Goal: Task Accomplishment & Management: Manage account settings

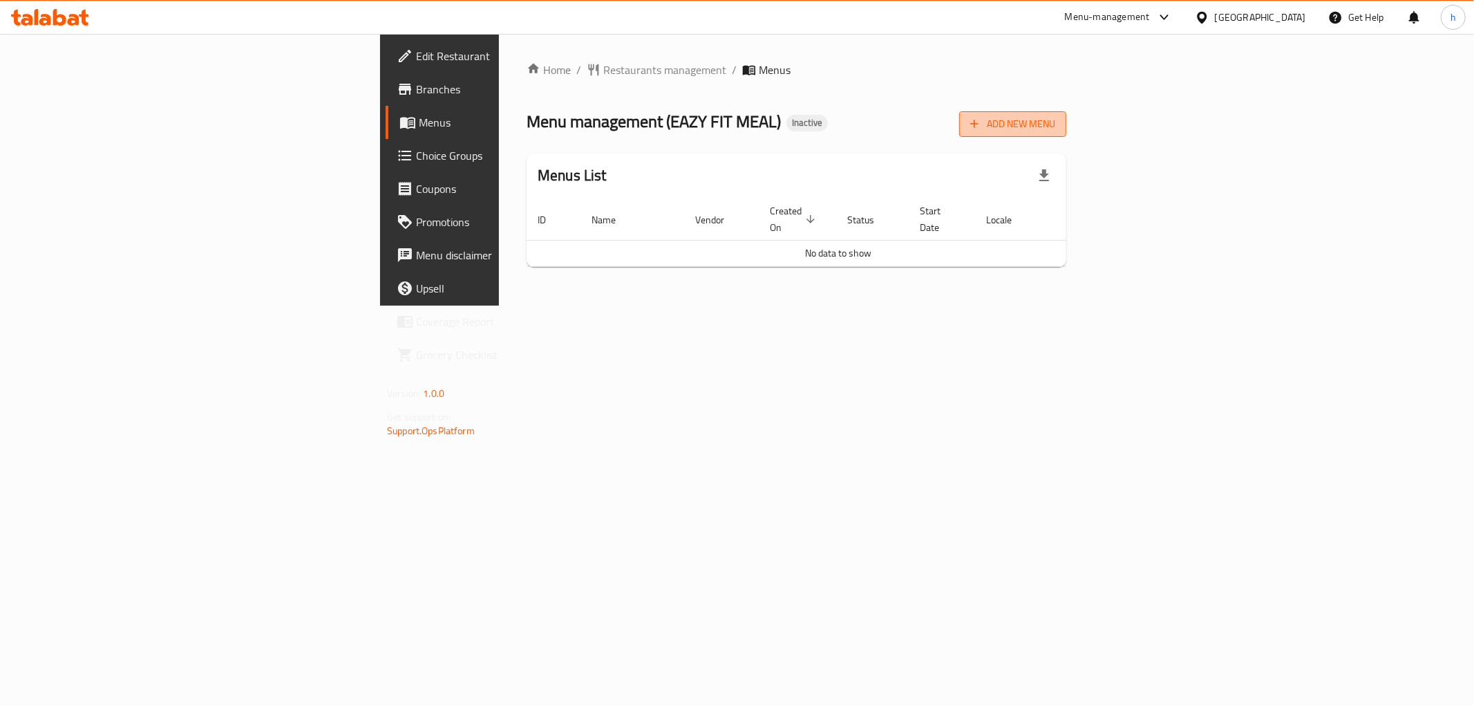
click at [1055, 116] on span "Add New Menu" at bounding box center [1012, 123] width 85 height 17
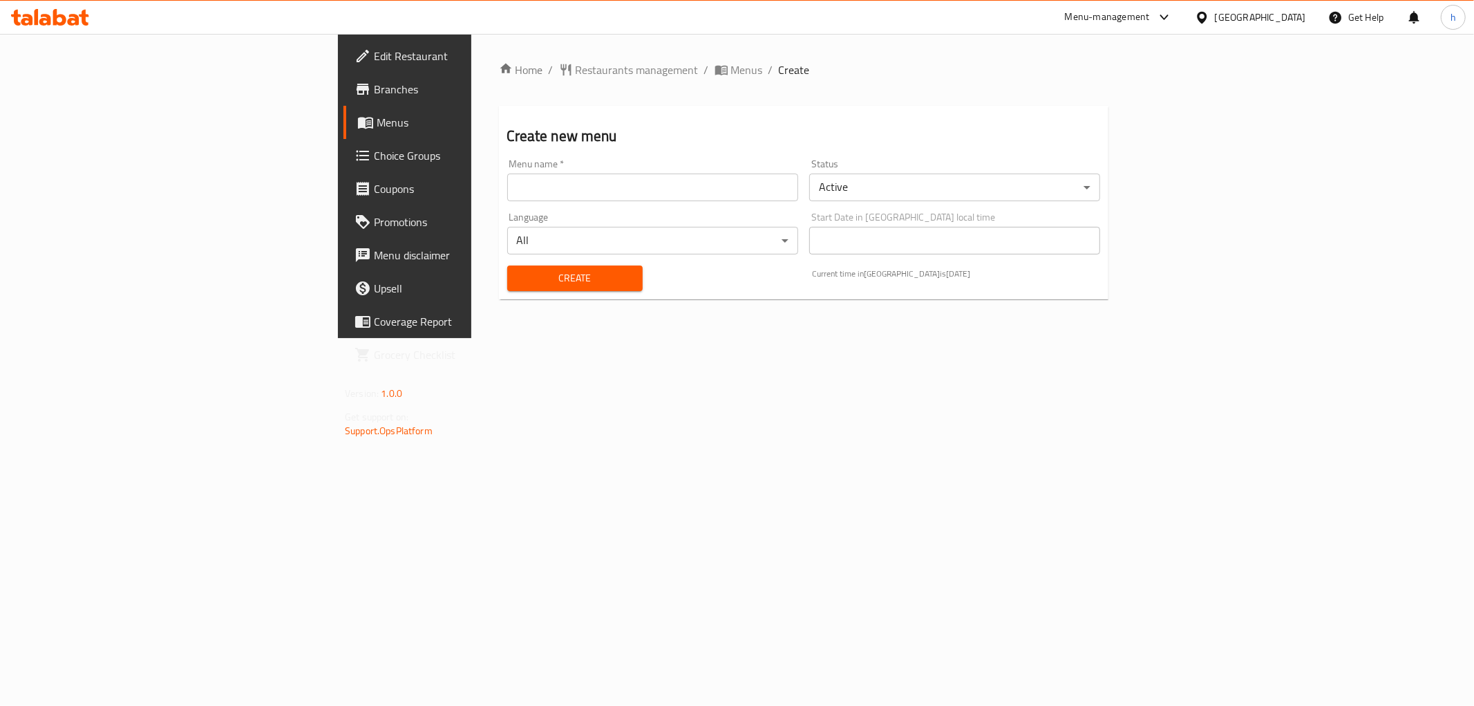
click at [753, 191] on input "text" at bounding box center [652, 187] width 291 height 28
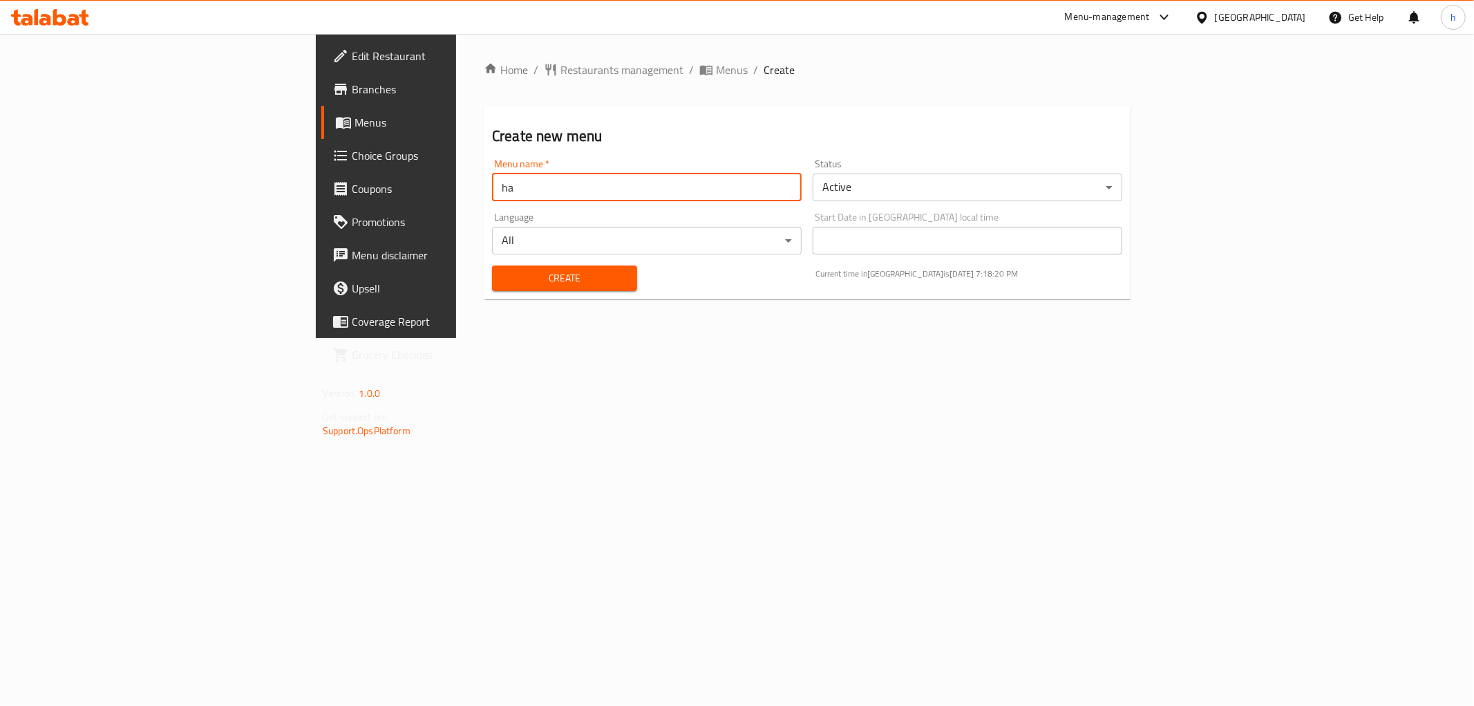
type input "h"
type input "Habiba [DATE]"
click at [511, 278] on span "Create" at bounding box center [564, 278] width 123 height 17
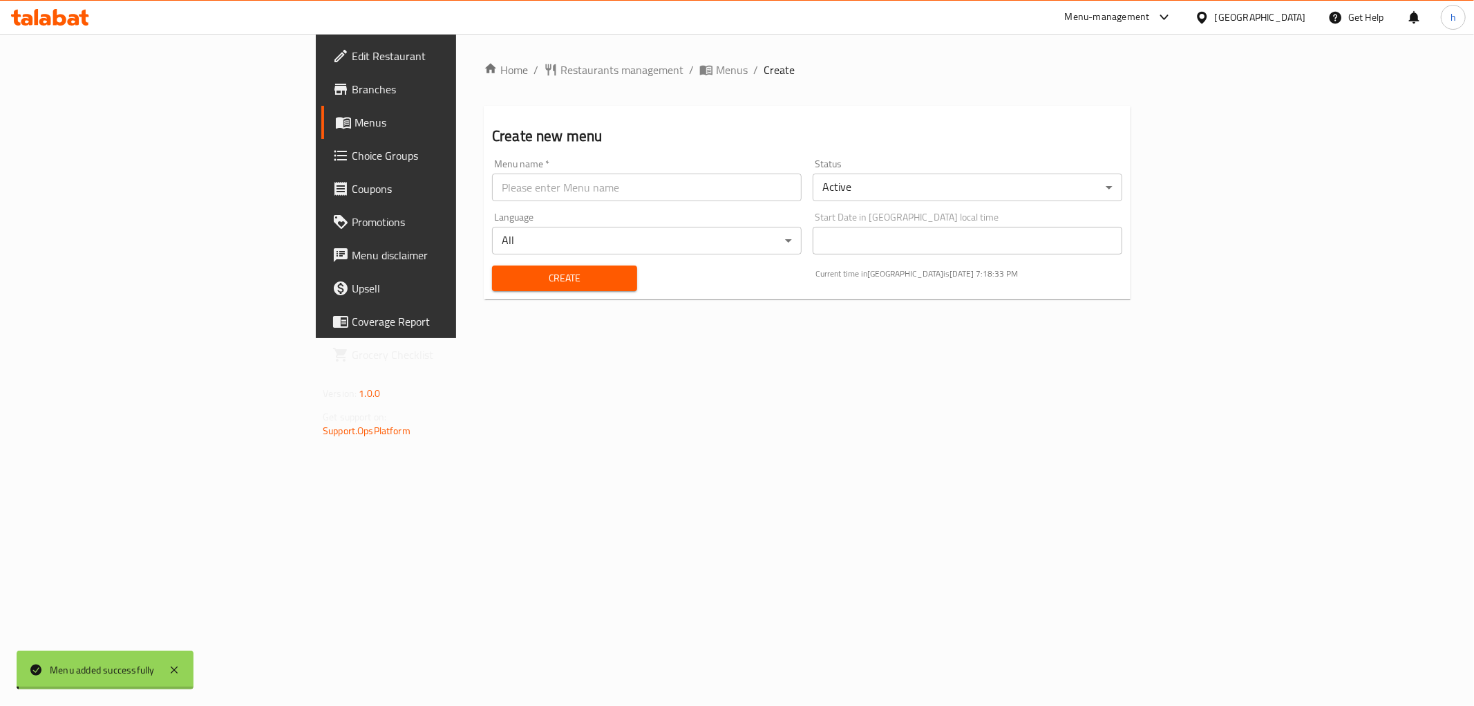
click at [716, 70] on span "Menus" at bounding box center [732, 70] width 32 height 17
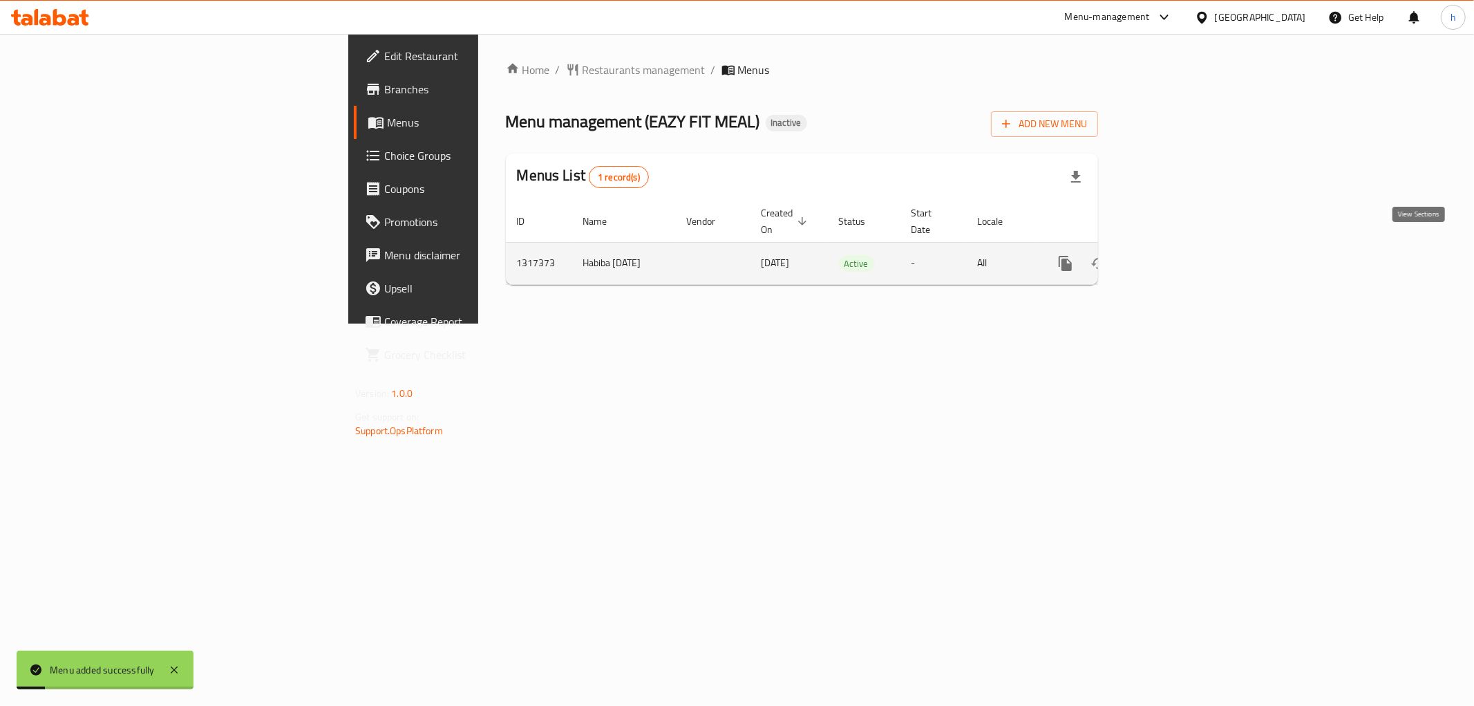
click at [1171, 257] on icon "enhanced table" at bounding box center [1165, 263] width 12 height 12
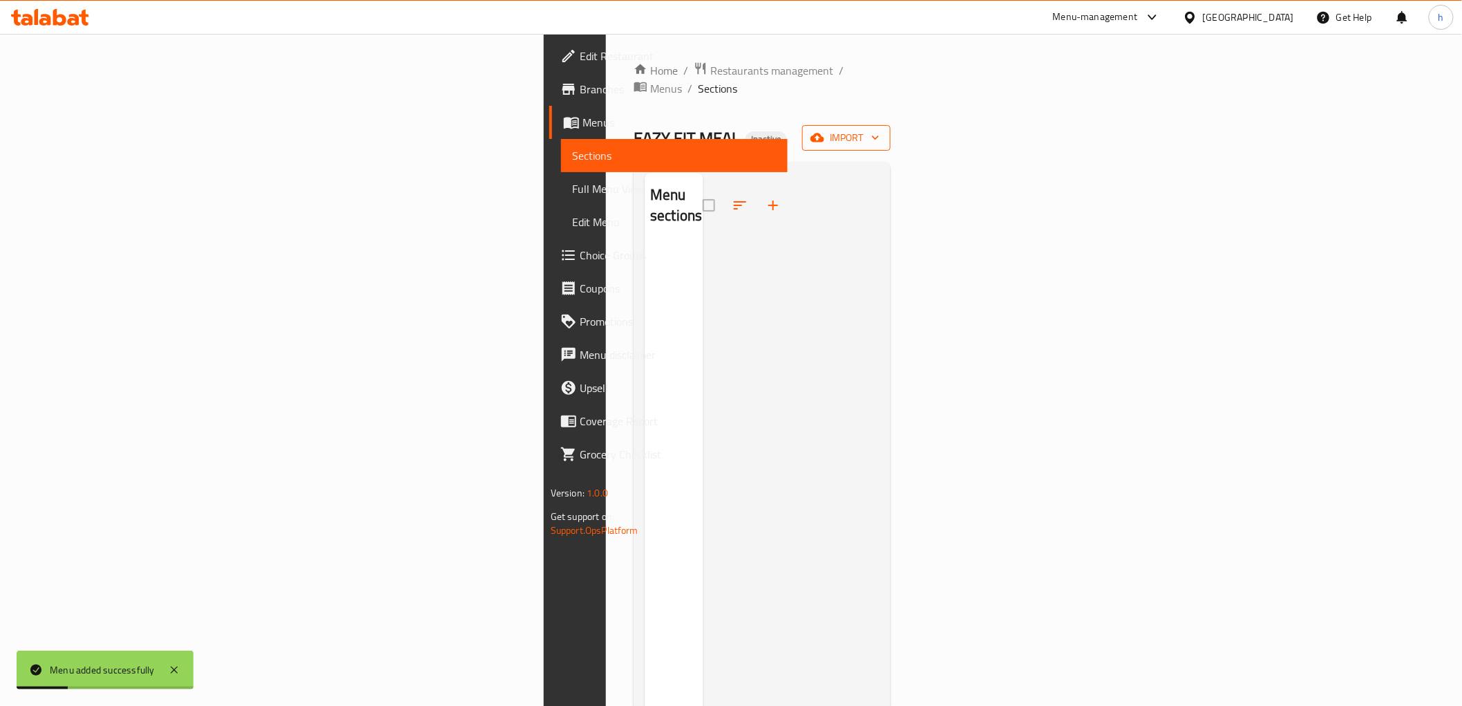
click at [891, 130] on button "import" at bounding box center [846, 138] width 88 height 26
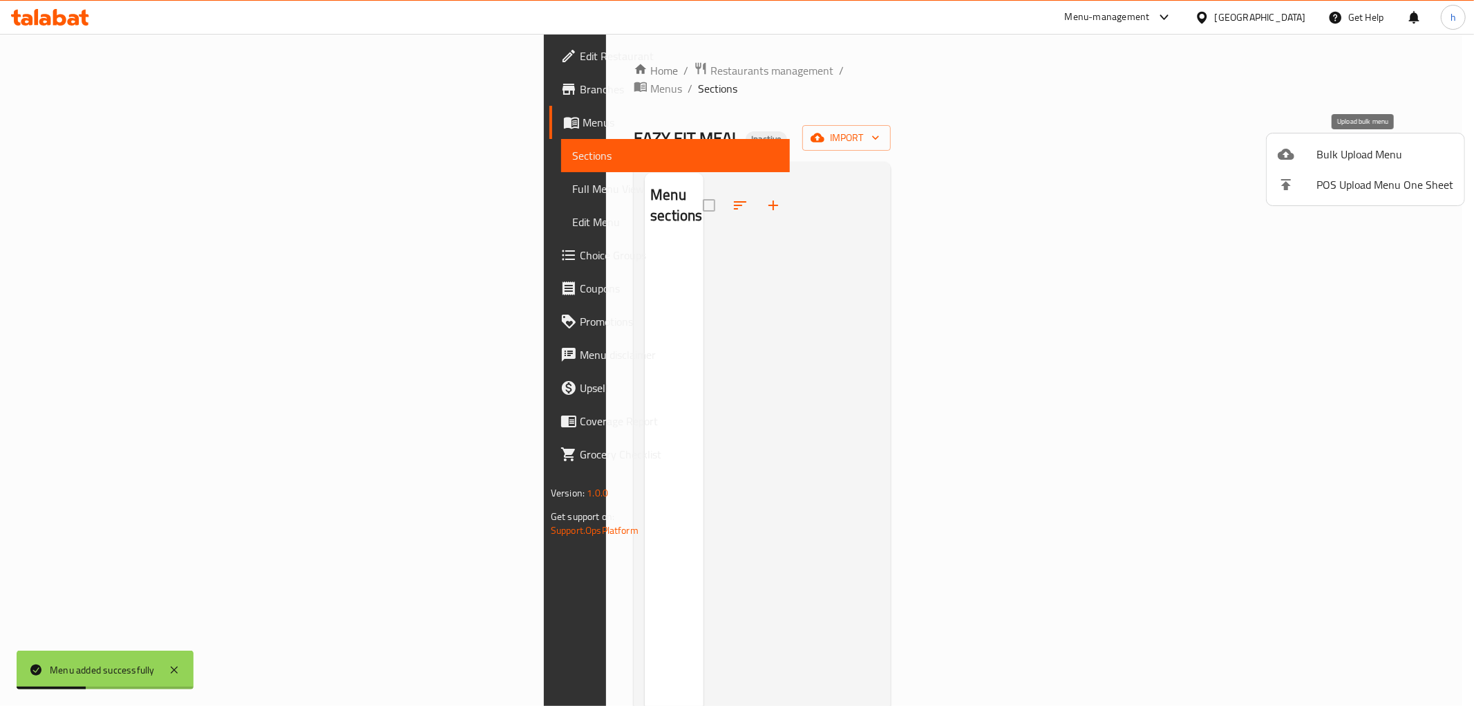
click at [1320, 153] on span "Bulk Upload Menu" at bounding box center [1384, 154] width 137 height 17
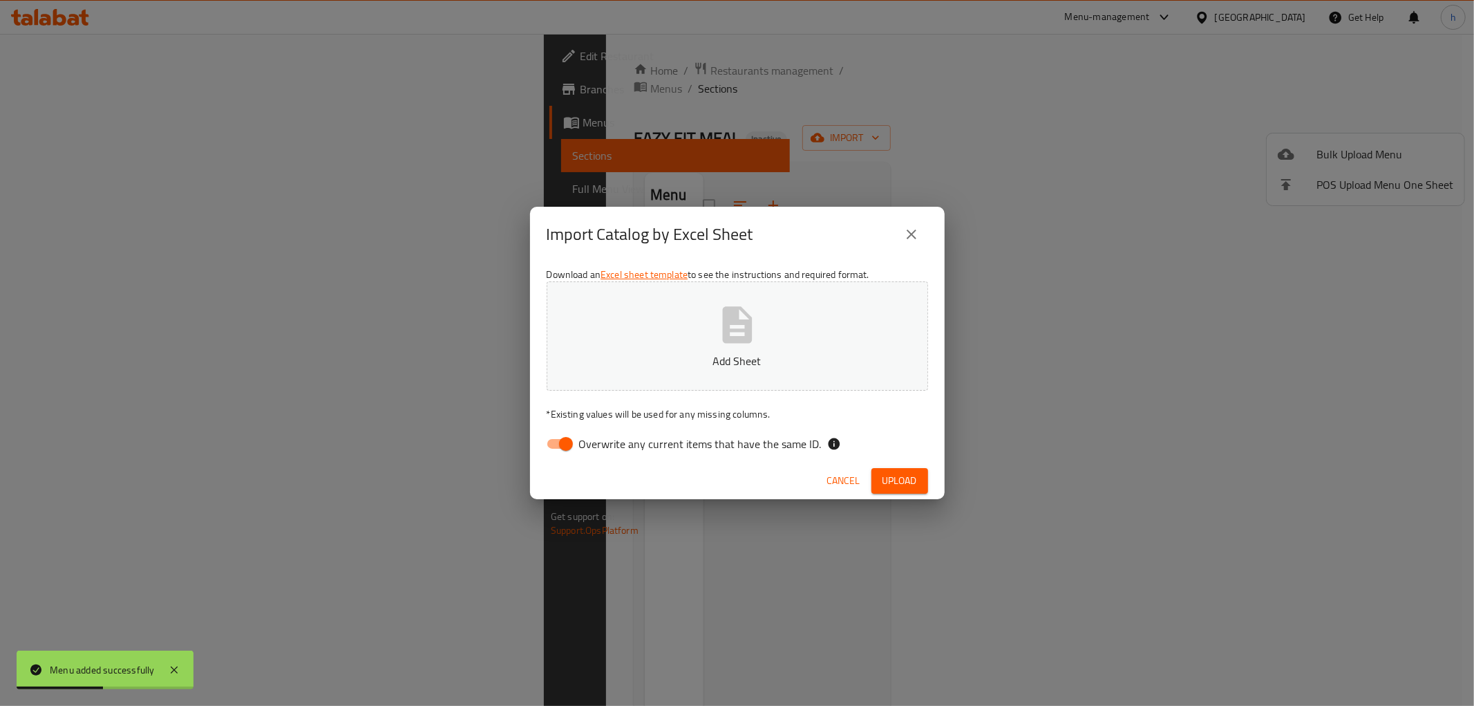
drag, startPoint x: 565, startPoint y: 450, endPoint x: 586, endPoint y: 419, distance: 36.8
click at [565, 451] on input "Overwrite any current items that have the same ID." at bounding box center [566, 444] width 79 height 26
checkbox input "false"
click at [903, 481] on span "Upload" at bounding box center [899, 480] width 35 height 17
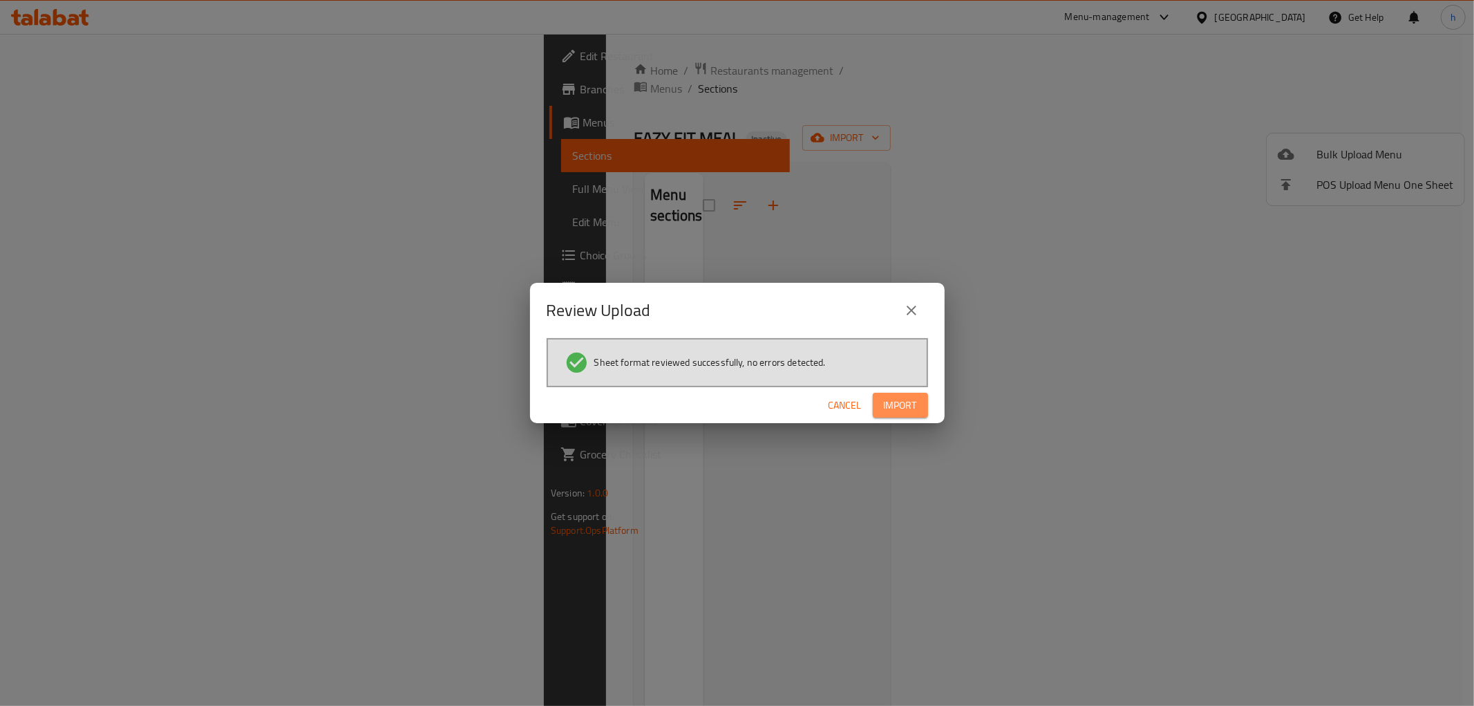
click at [907, 397] on span "Import" at bounding box center [900, 405] width 33 height 17
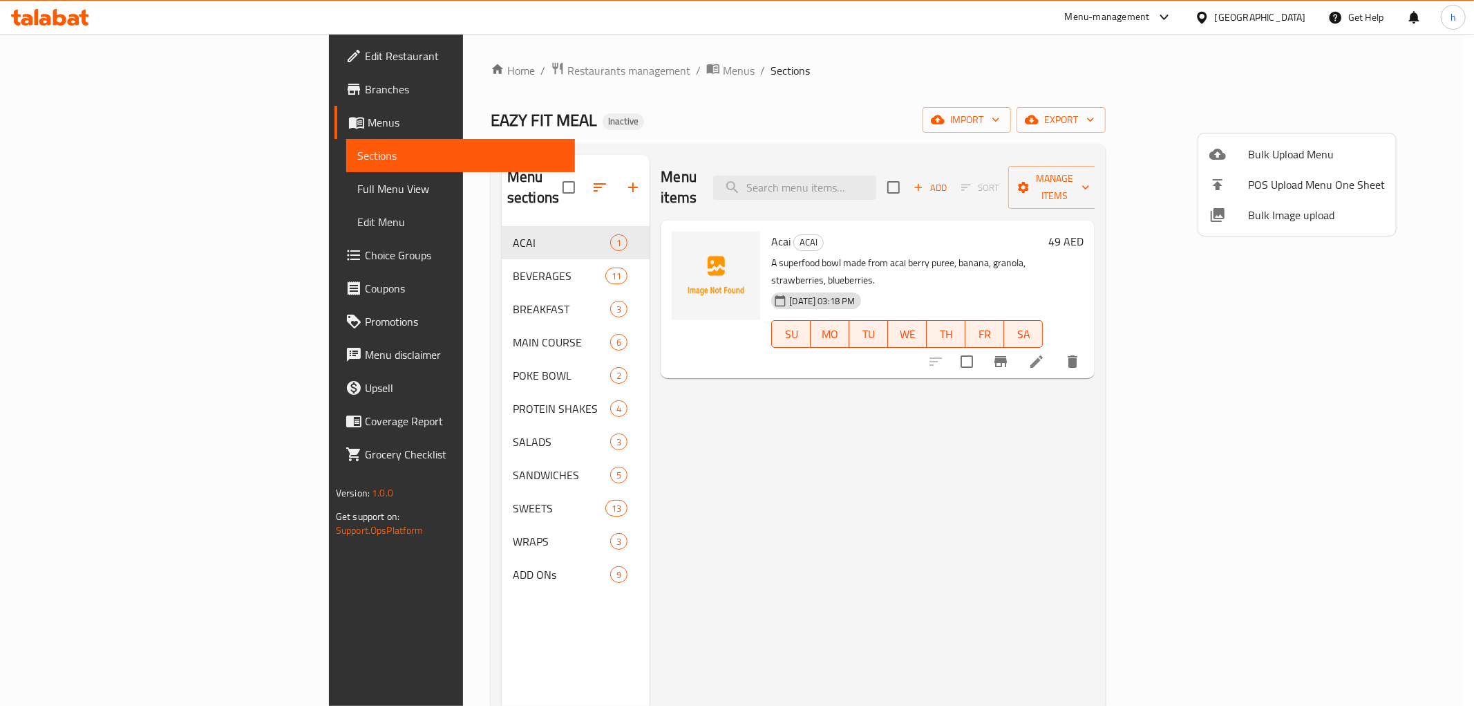
click at [755, 91] on div at bounding box center [737, 353] width 1474 height 706
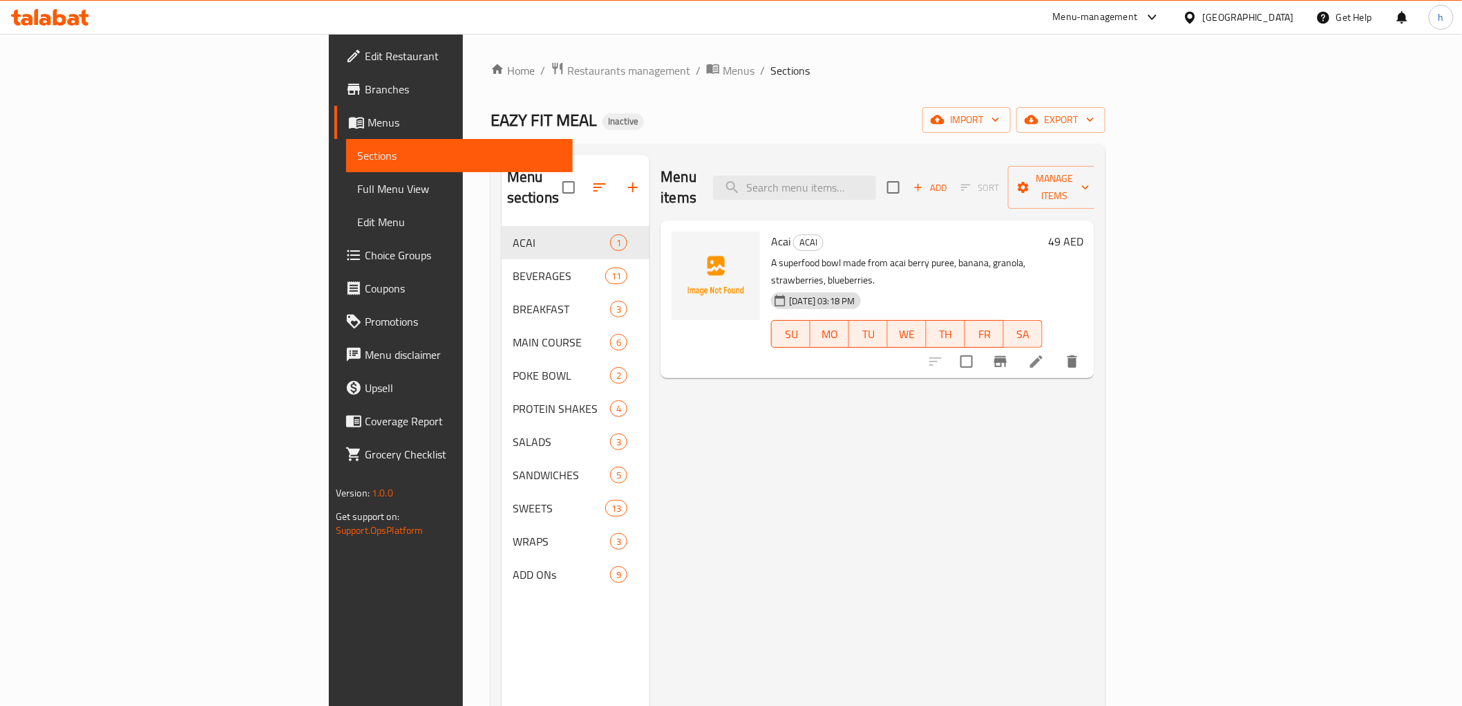
click at [357, 183] on span "Full Menu View" at bounding box center [459, 188] width 205 height 17
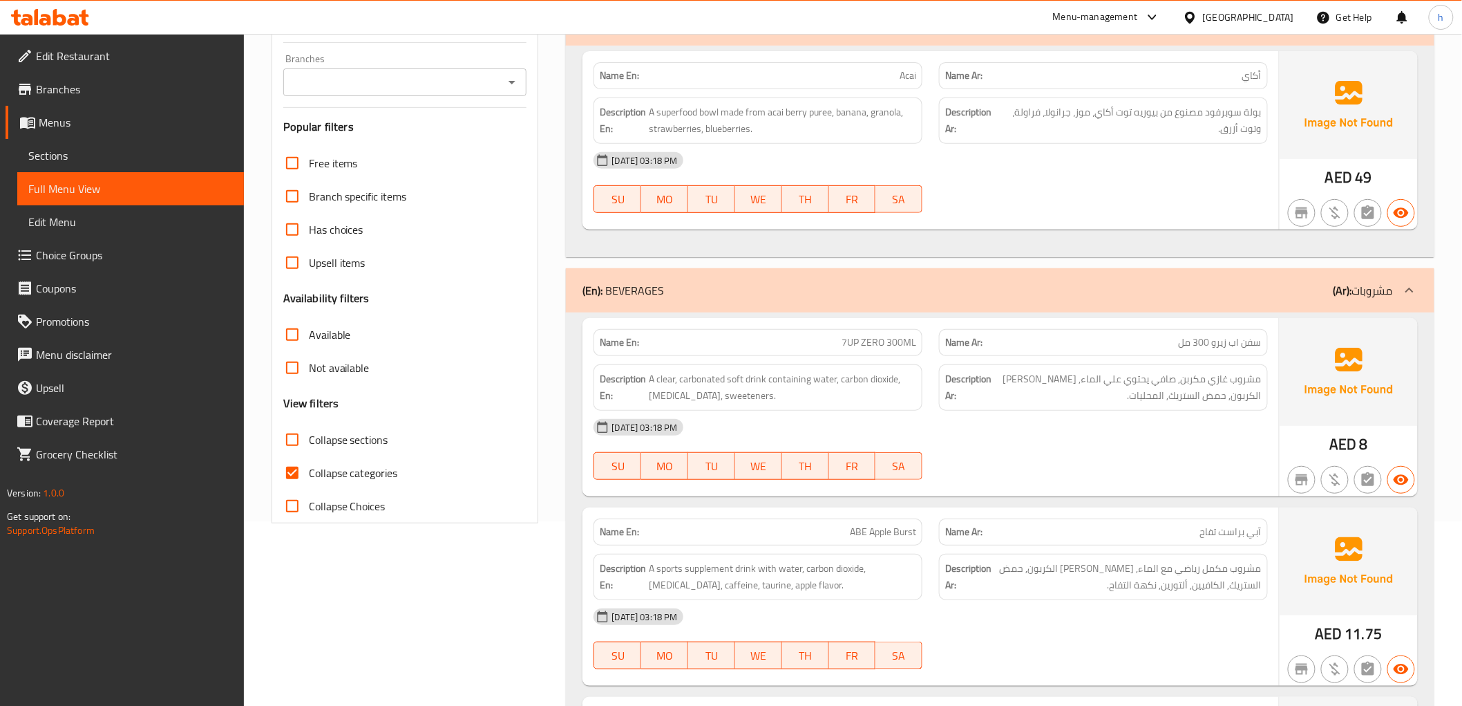
scroll to position [230, 0]
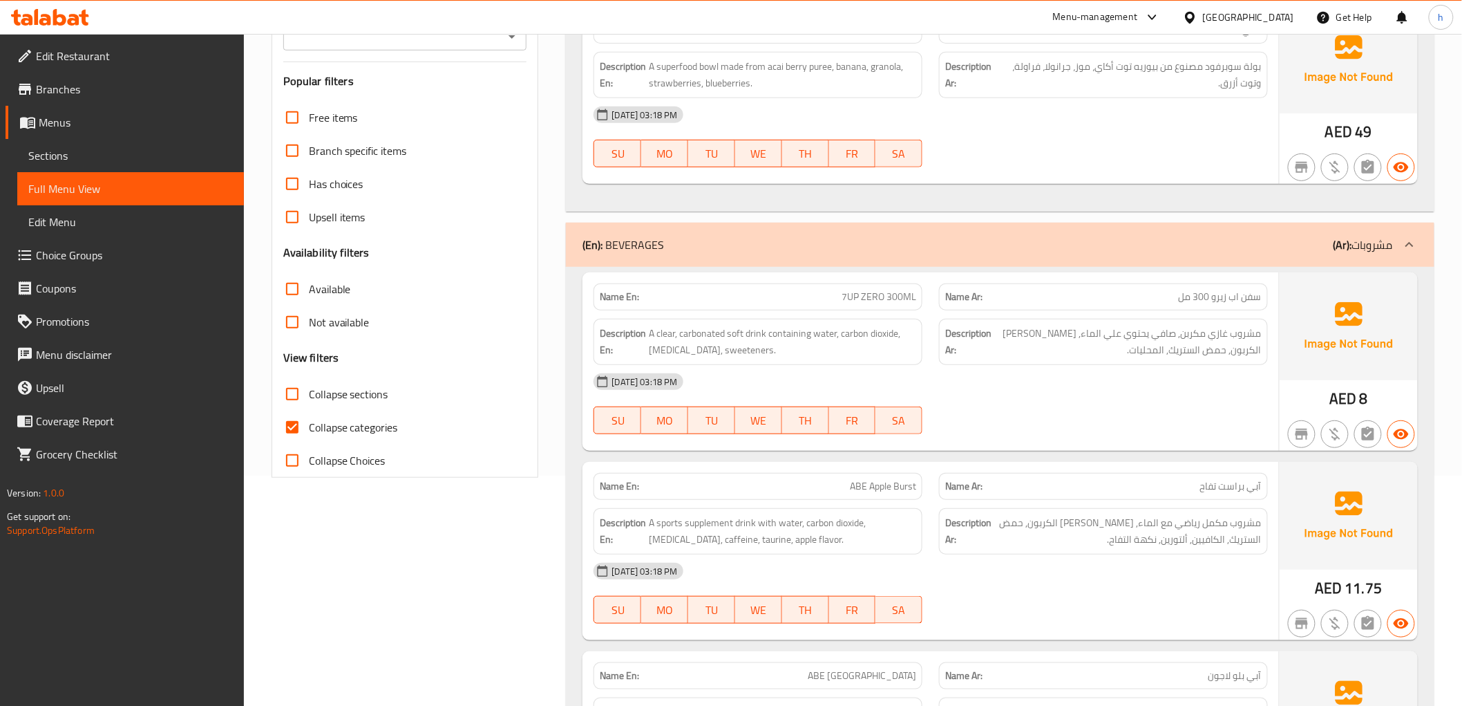
click at [291, 427] on input "Collapse categories" at bounding box center [292, 426] width 33 height 33
checkbox input "false"
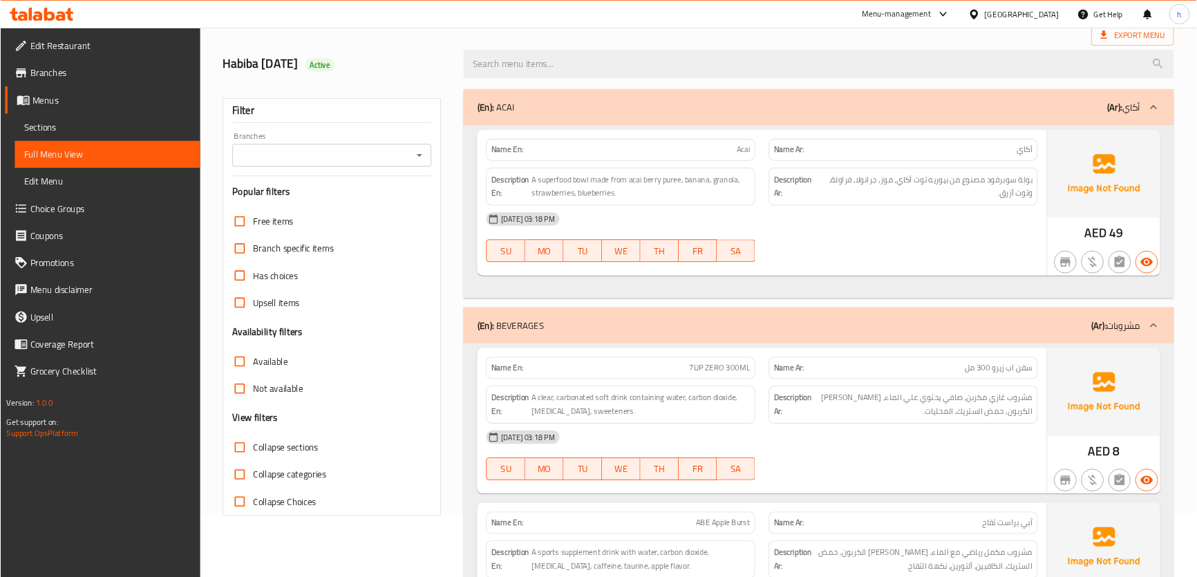
scroll to position [0, 0]
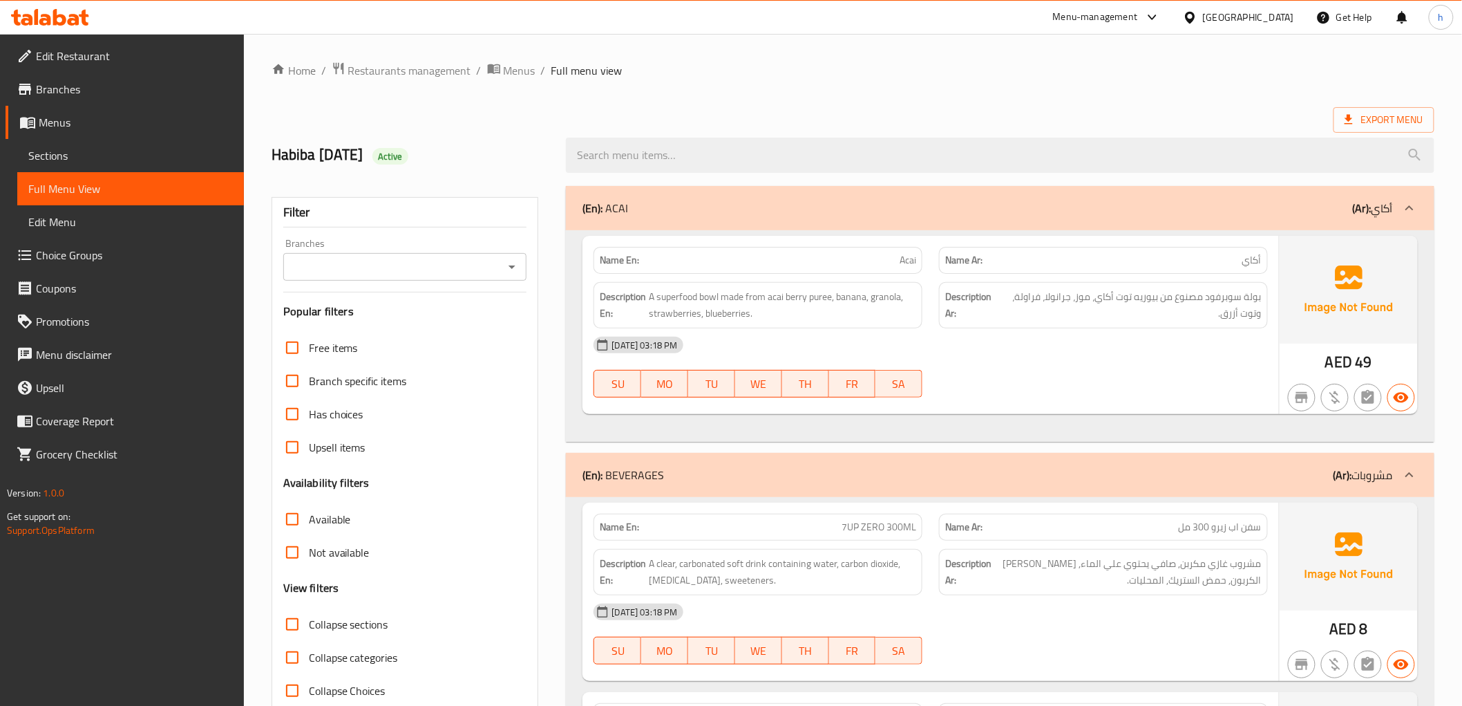
click at [762, 117] on div "Export Menu" at bounding box center [853, 120] width 1163 height 26
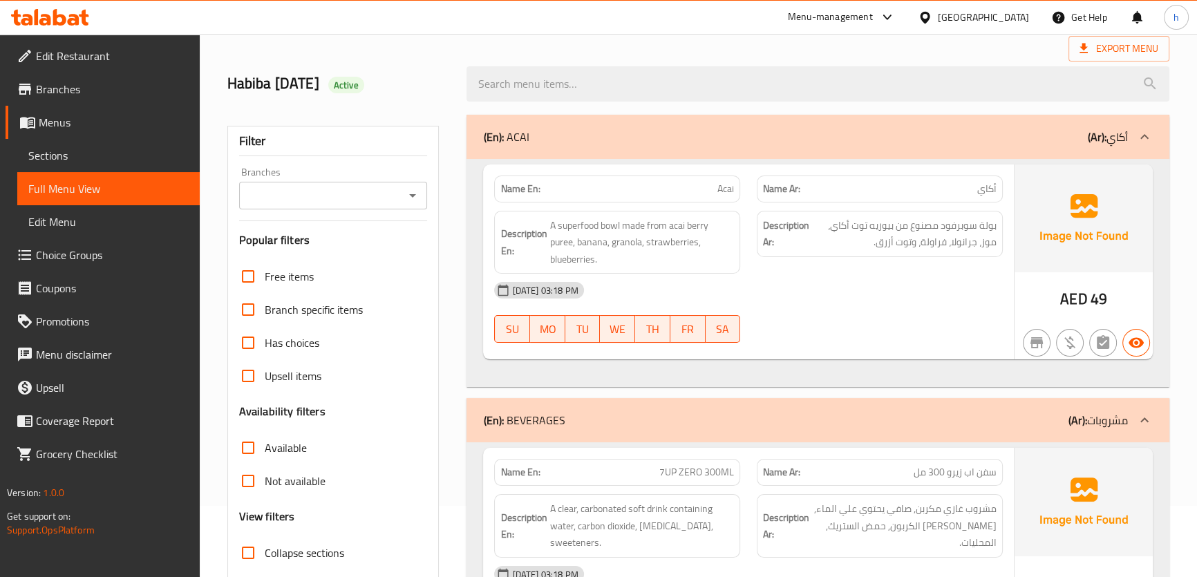
scroll to position [62, 0]
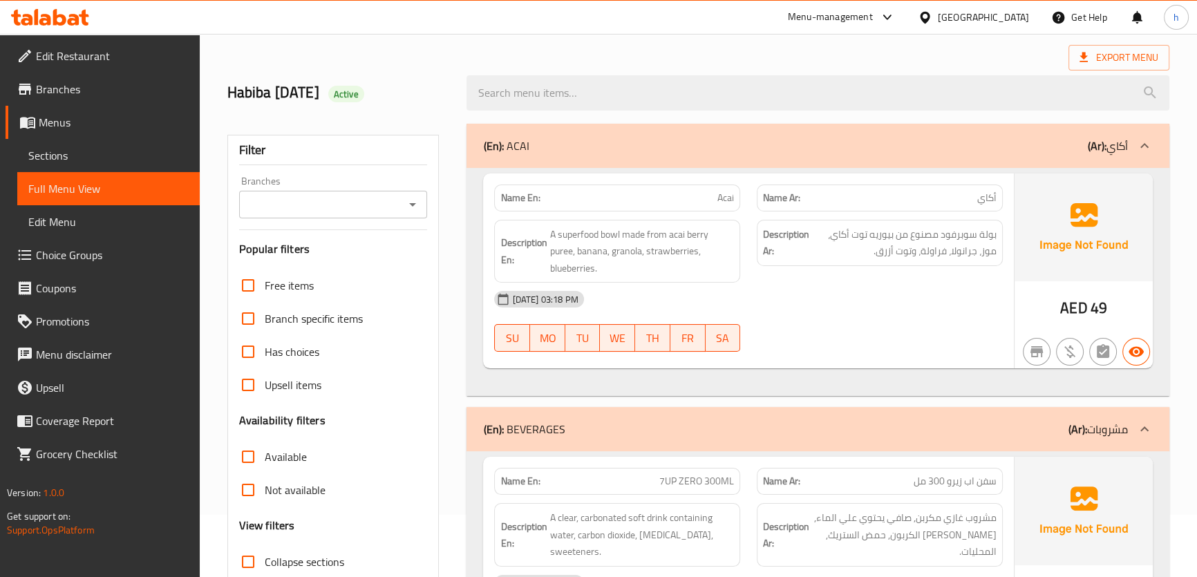
click at [720, 198] on span "Acai" at bounding box center [725, 198] width 17 height 15
copy span "Acai"
click at [657, 49] on div "Export Menu" at bounding box center [698, 58] width 942 height 26
click at [852, 50] on div "Export Menu" at bounding box center [698, 58] width 942 height 26
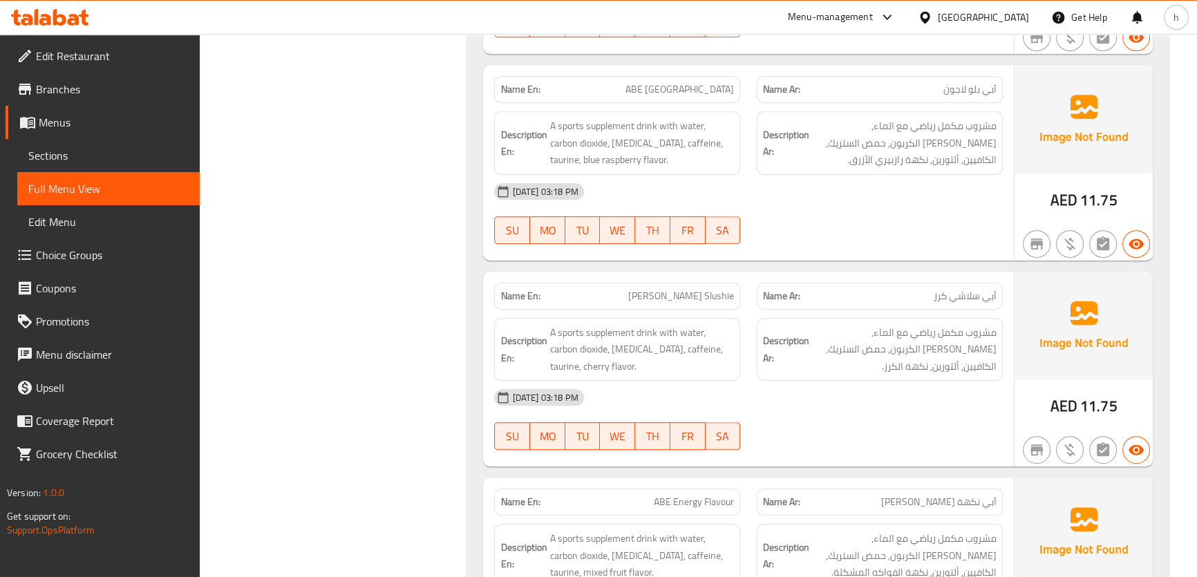
scroll to position [879, 0]
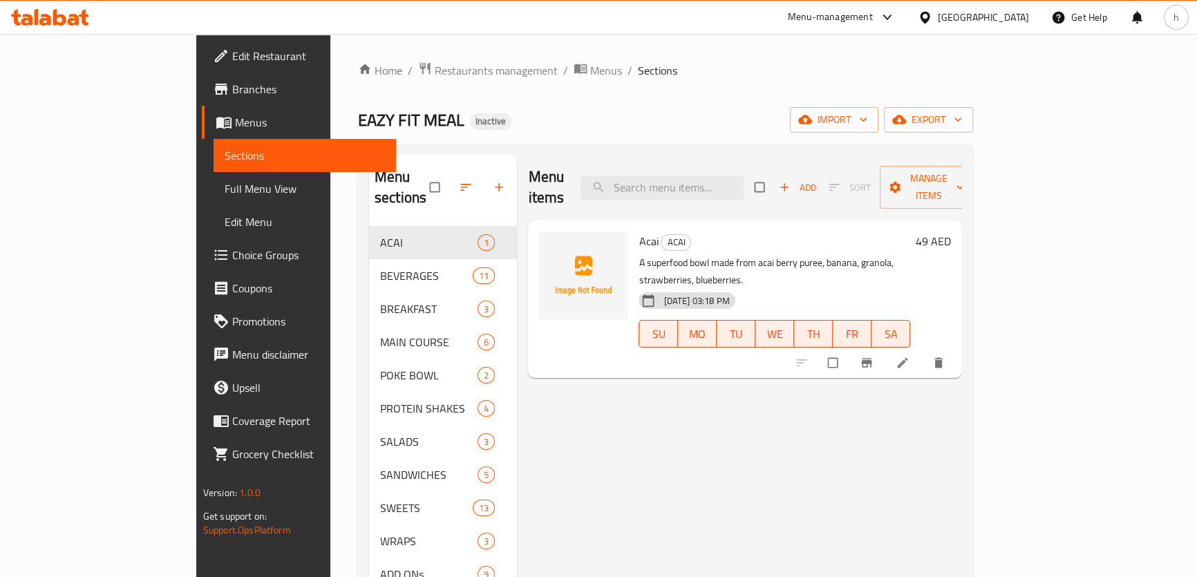
click at [923, 352] on li at bounding box center [904, 363] width 39 height 22
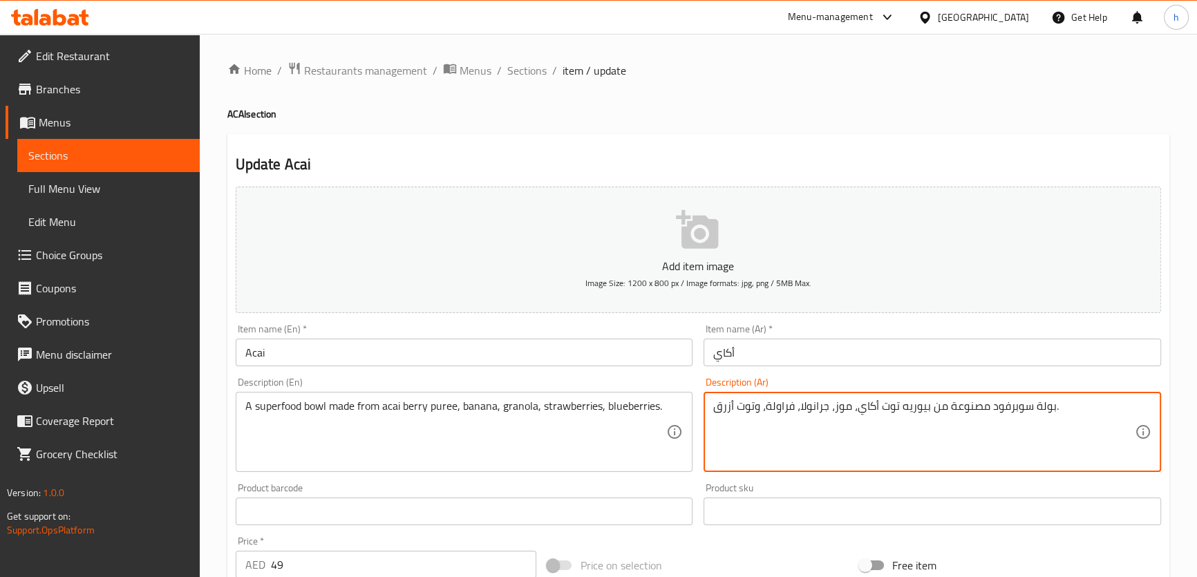
type textarea "بولة سوبرفود مصنوعة من بيوريه توت أكاي، موز، جرانولا، فراولة، وتوت أزرق."
click at [943, 140] on div "Update Acai Add item image Image Size: 1200 x 800 px / Image formats: jpg, png …" at bounding box center [698, 536] width 942 height 804
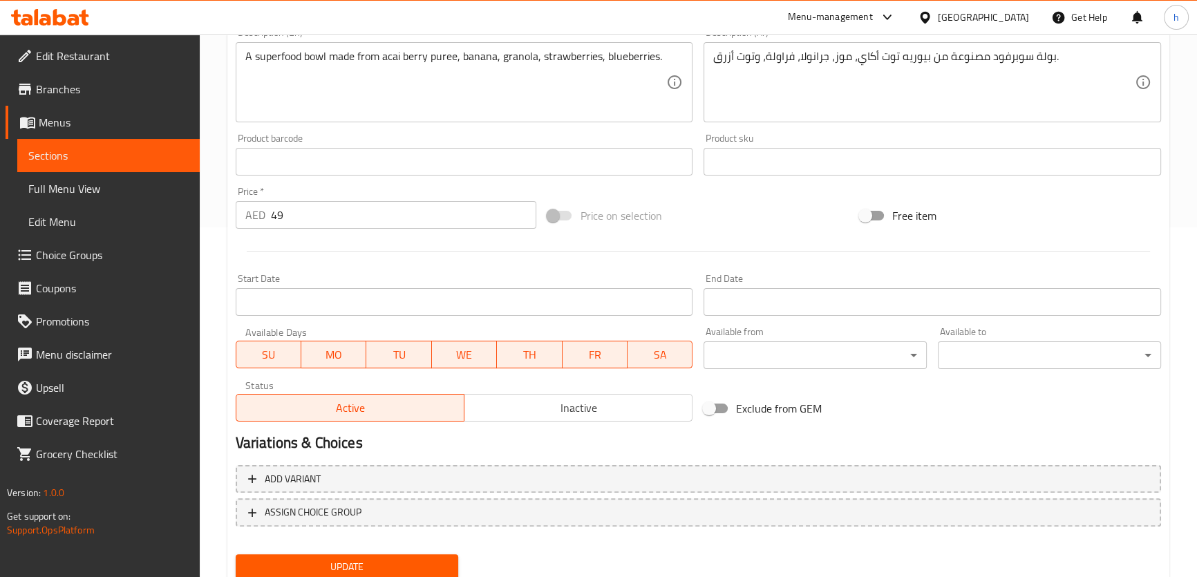
scroll to position [398, 0]
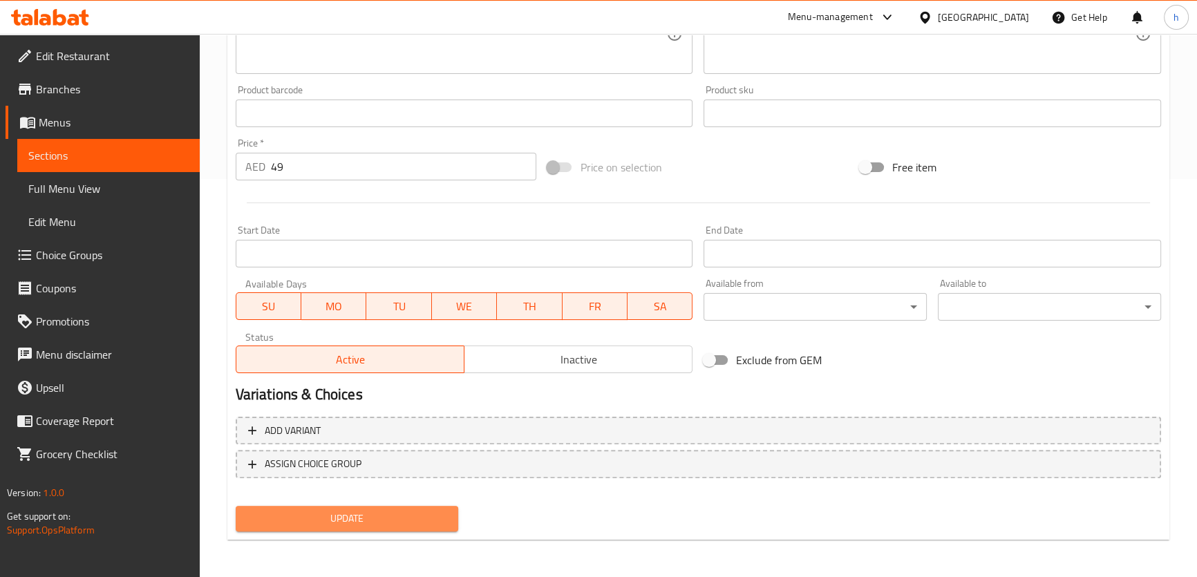
click at [374, 525] on span "Update" at bounding box center [347, 518] width 201 height 17
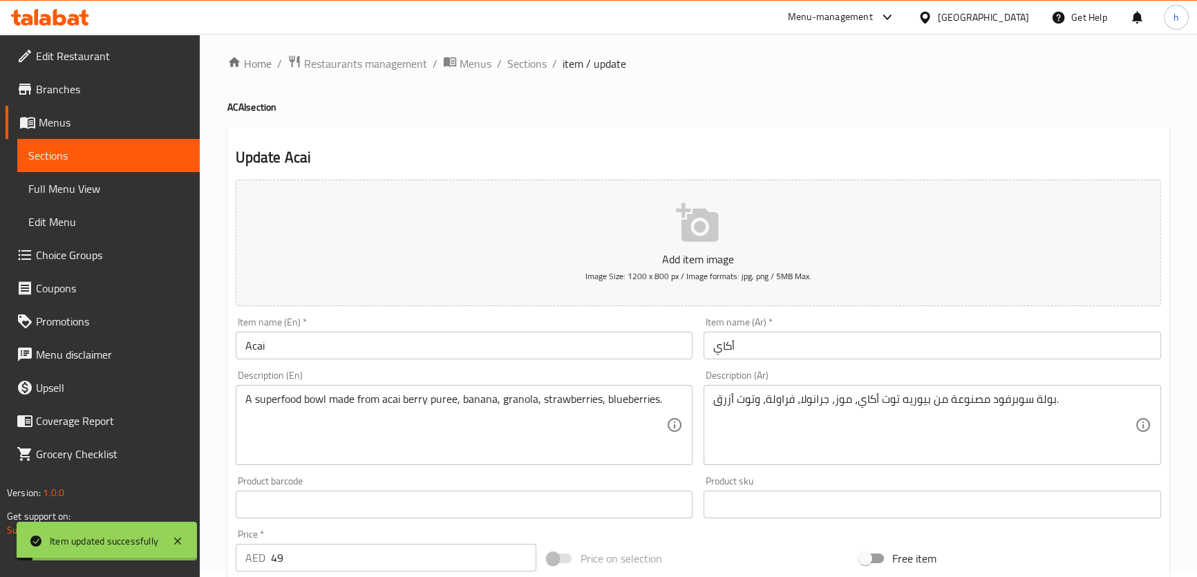
scroll to position [0, 0]
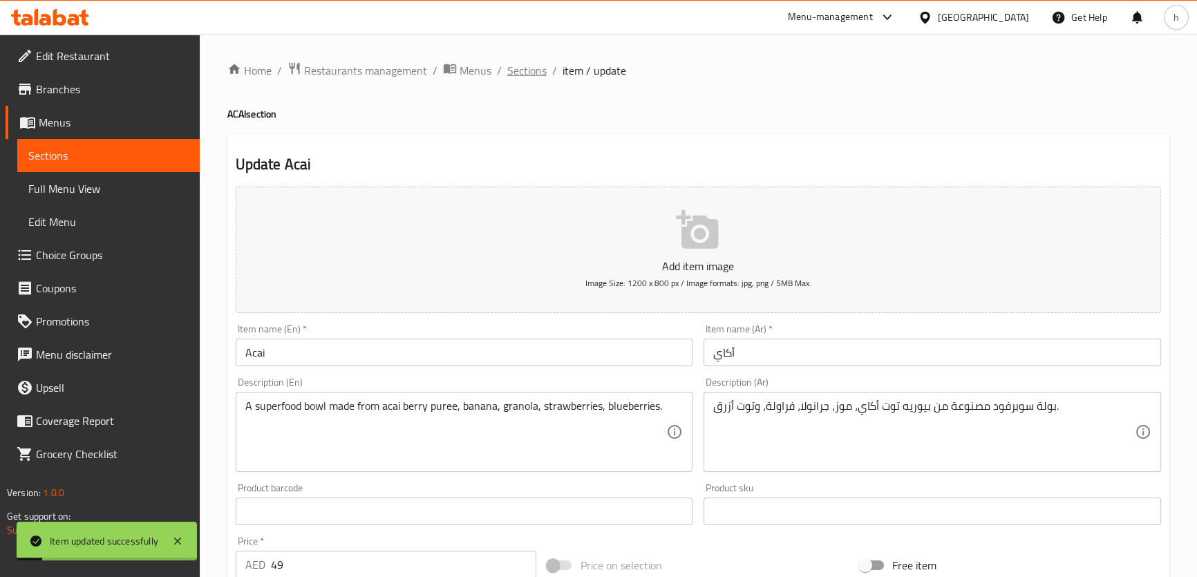
click at [533, 64] on span "Sections" at bounding box center [526, 70] width 39 height 17
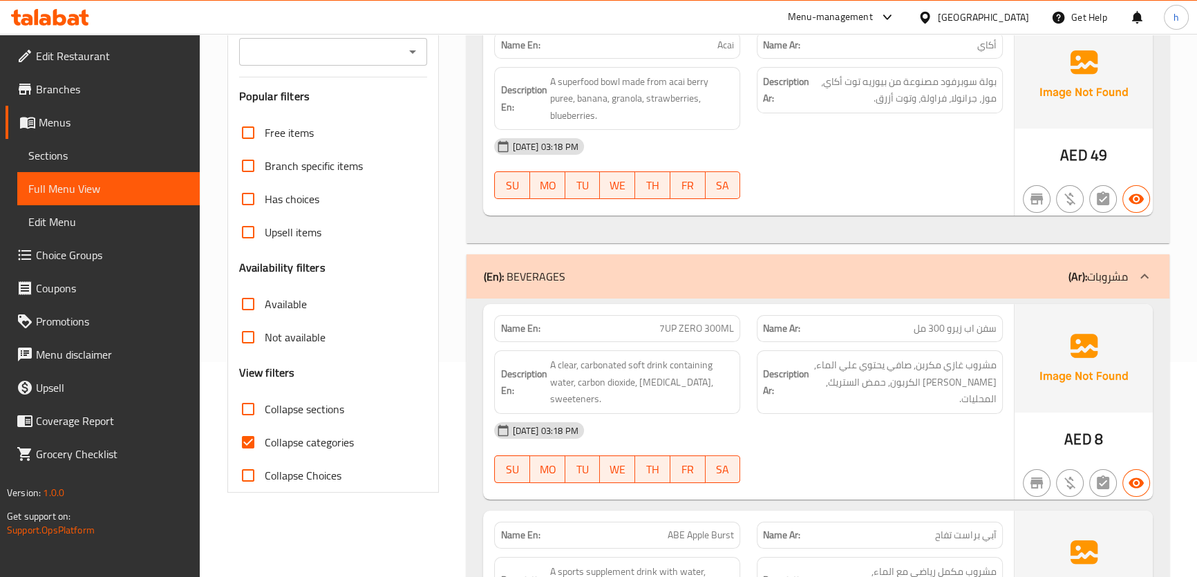
scroll to position [251, 0]
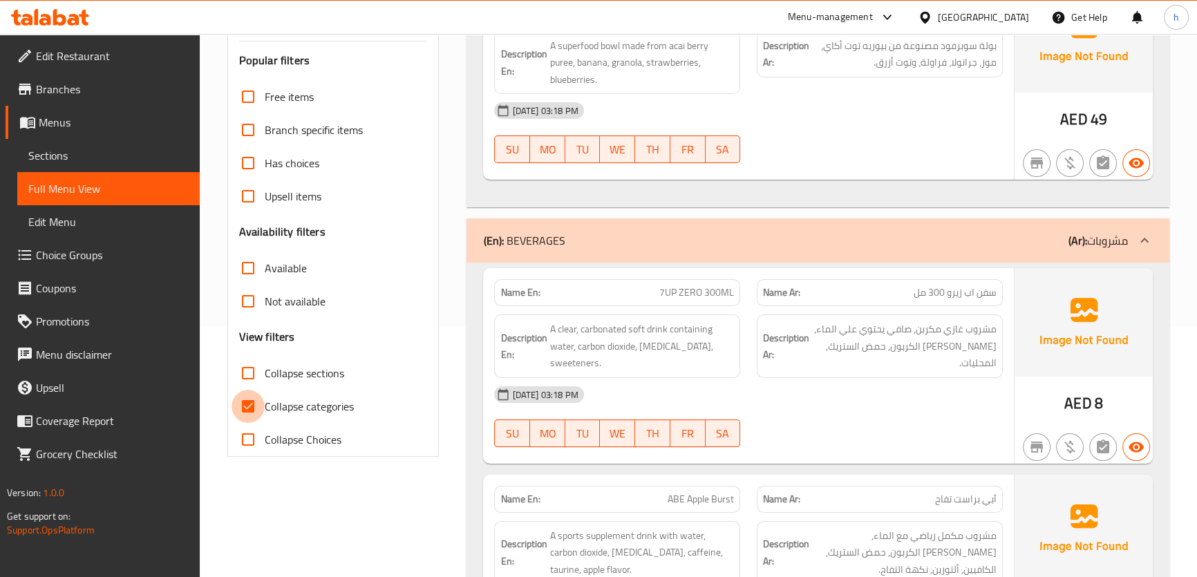
click at [260, 408] on input "Collapse categories" at bounding box center [247, 406] width 33 height 33
checkbox input "false"
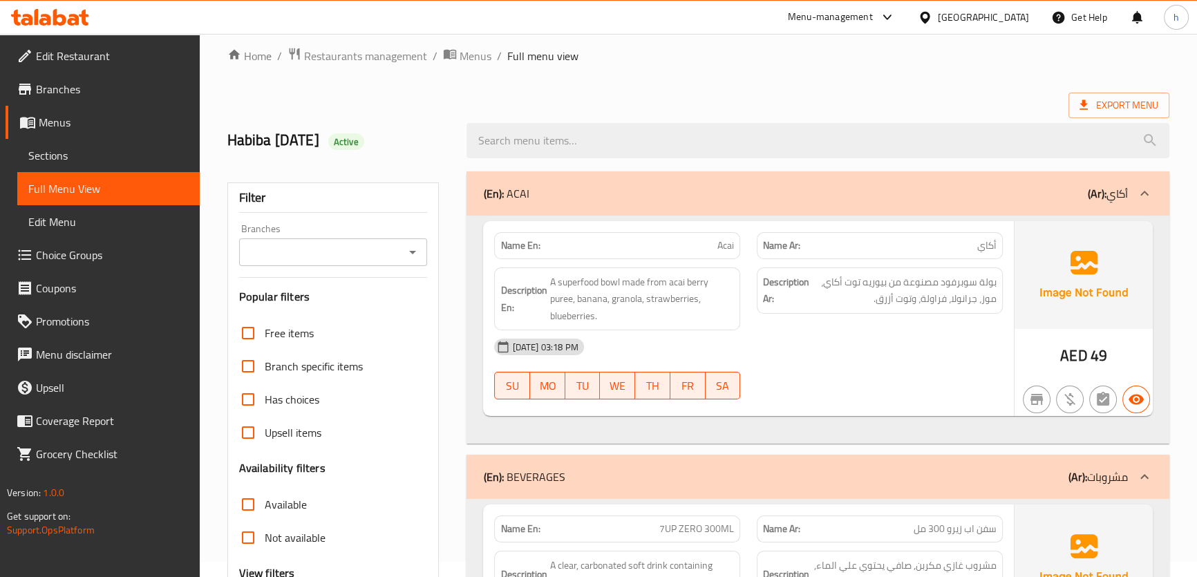
scroll to position [0, 0]
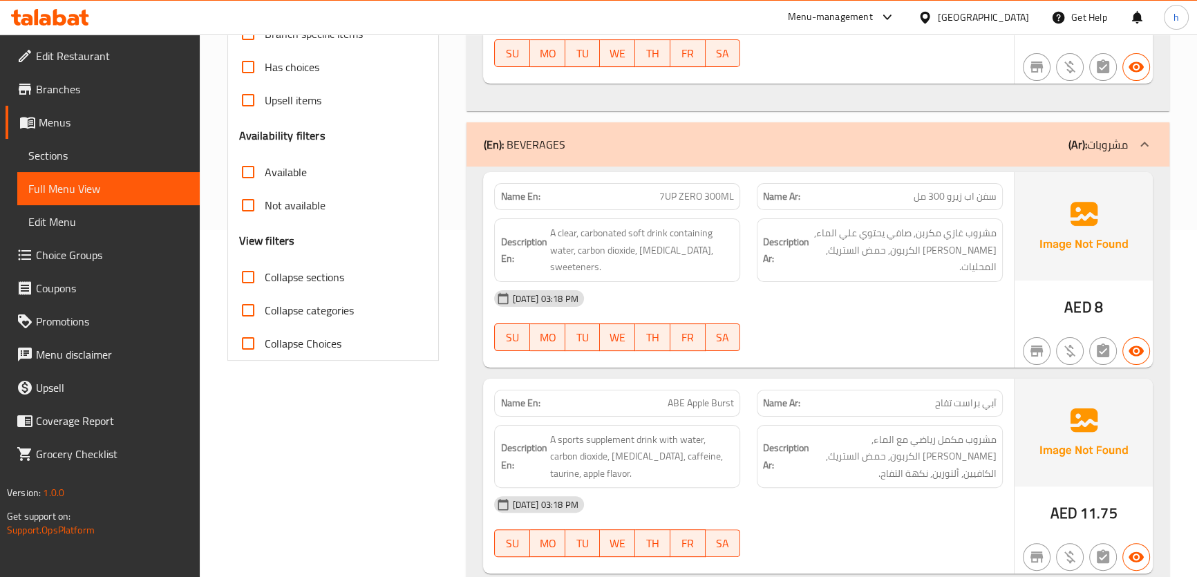
scroll to position [377, 0]
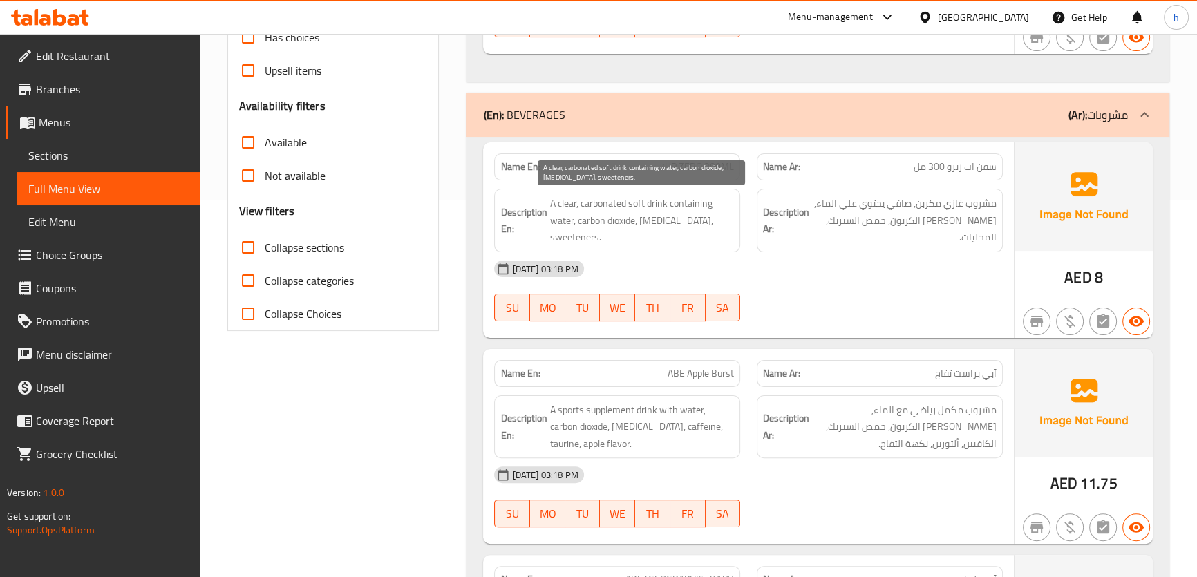
click at [649, 214] on span "A clear, carbonated soft drink containing water, carbon dioxide, [MEDICAL_DATA]…" at bounding box center [641, 220] width 185 height 51
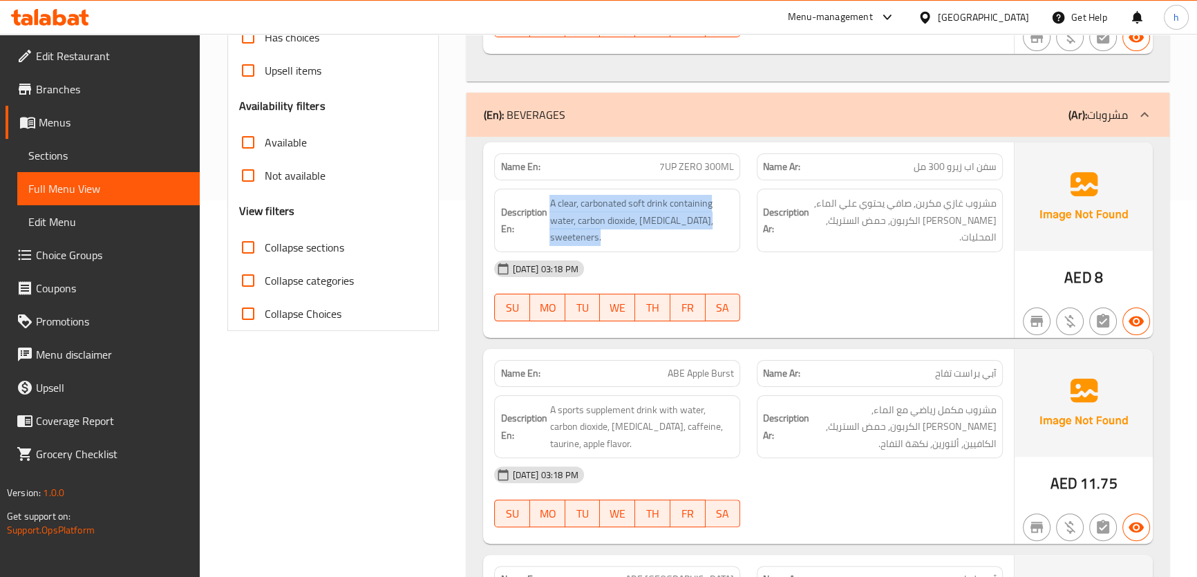
copy span "A clear, carbonated soft drink containing water, carbon dioxide, [MEDICAL_DATA]…"
click at [834, 252] on div "[DATE] 03:18 PM" at bounding box center [748, 268] width 524 height 33
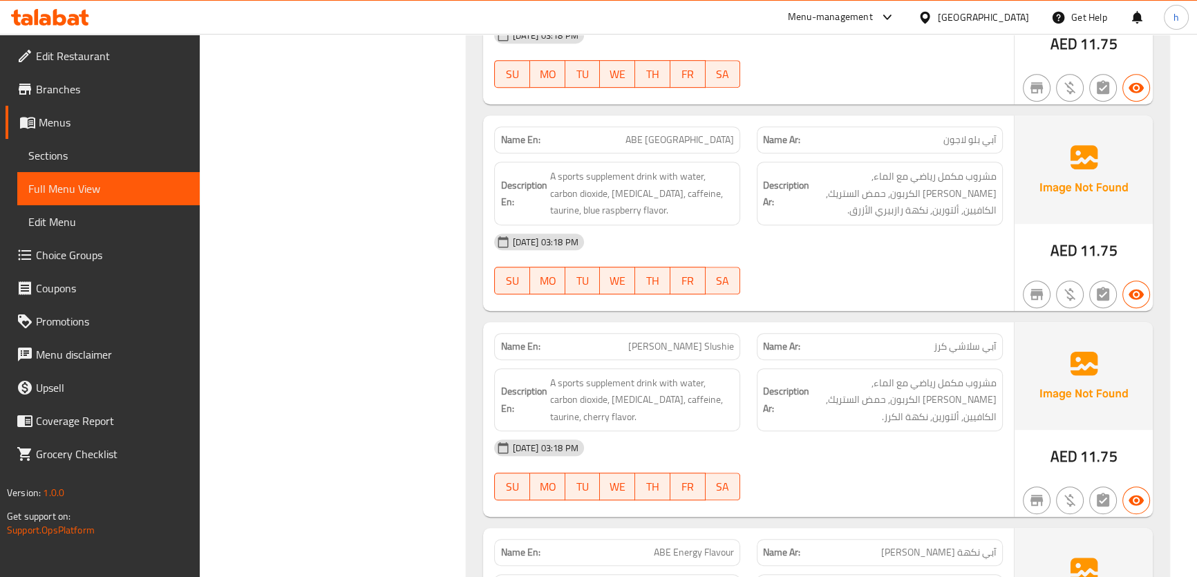
scroll to position [879, 0]
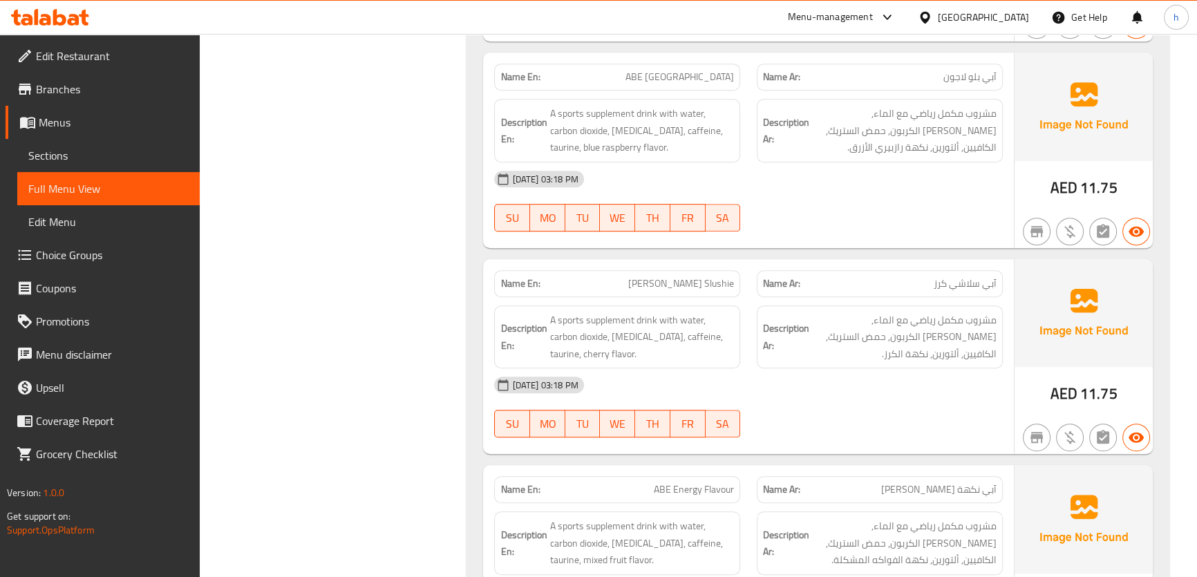
click at [855, 166] on div "[DATE] 03:18 PM" at bounding box center [748, 178] width 524 height 33
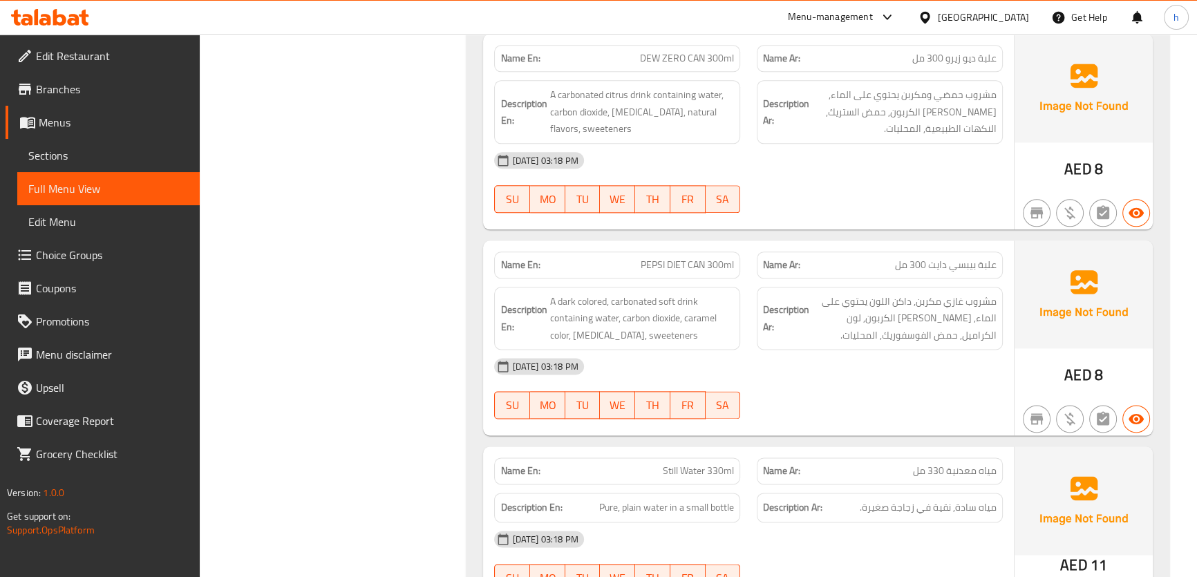
scroll to position [2010, 0]
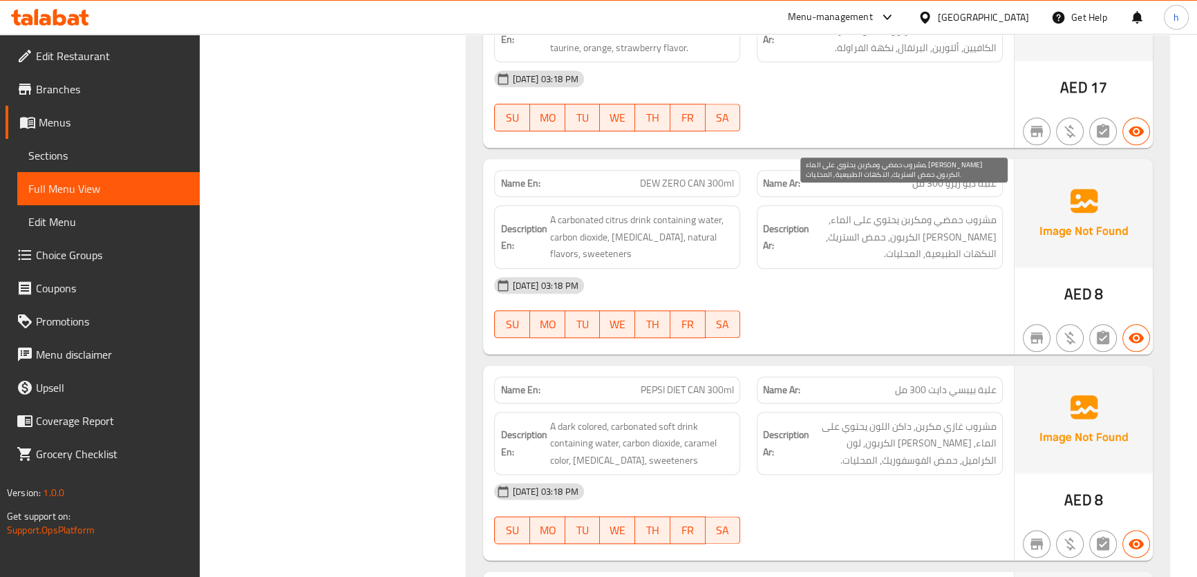
click at [929, 211] on span "مشروب حمضي ومكربن يحتوي على الماء, ثاني أكسيد الكربون, حمض الستريك, النكهات الط…" at bounding box center [904, 236] width 185 height 51
click at [914, 283] on div "14-10-2025 03:18 PM SU MO TU WE TH FR SA" at bounding box center [748, 307] width 524 height 77
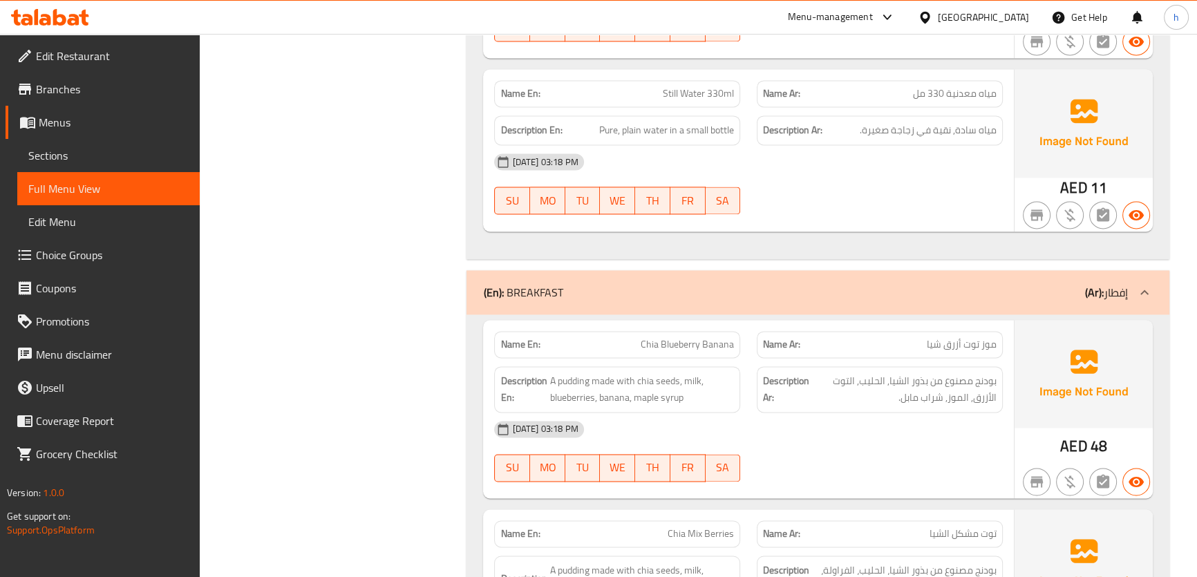
scroll to position [2450, 0]
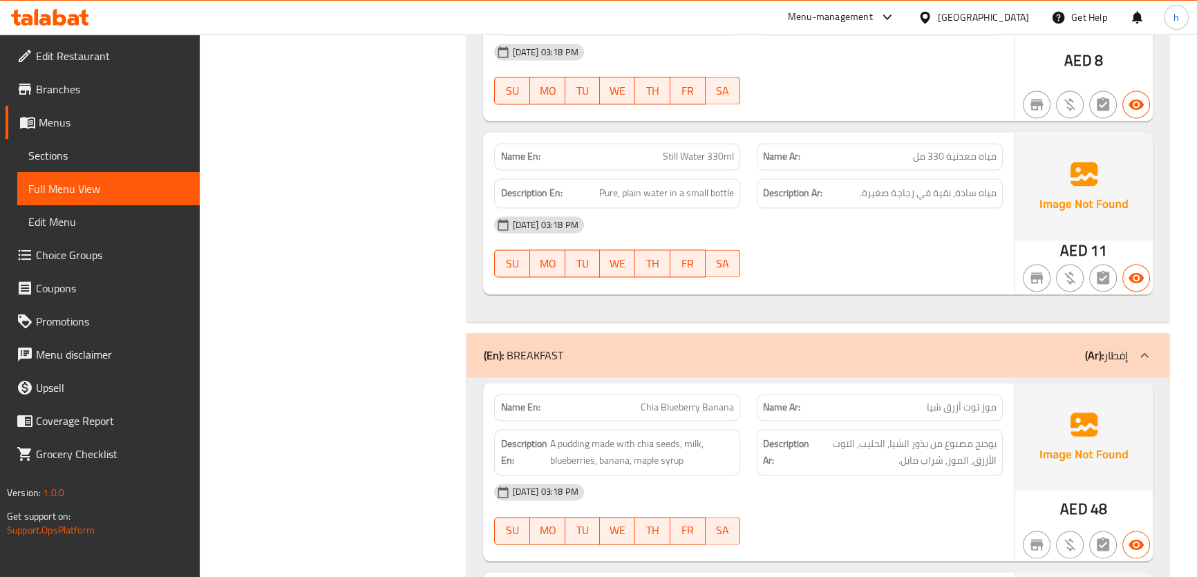
click at [677, 149] on span "Still Water 330ml" at bounding box center [698, 156] width 71 height 15
copy span "Still Water 330ml"
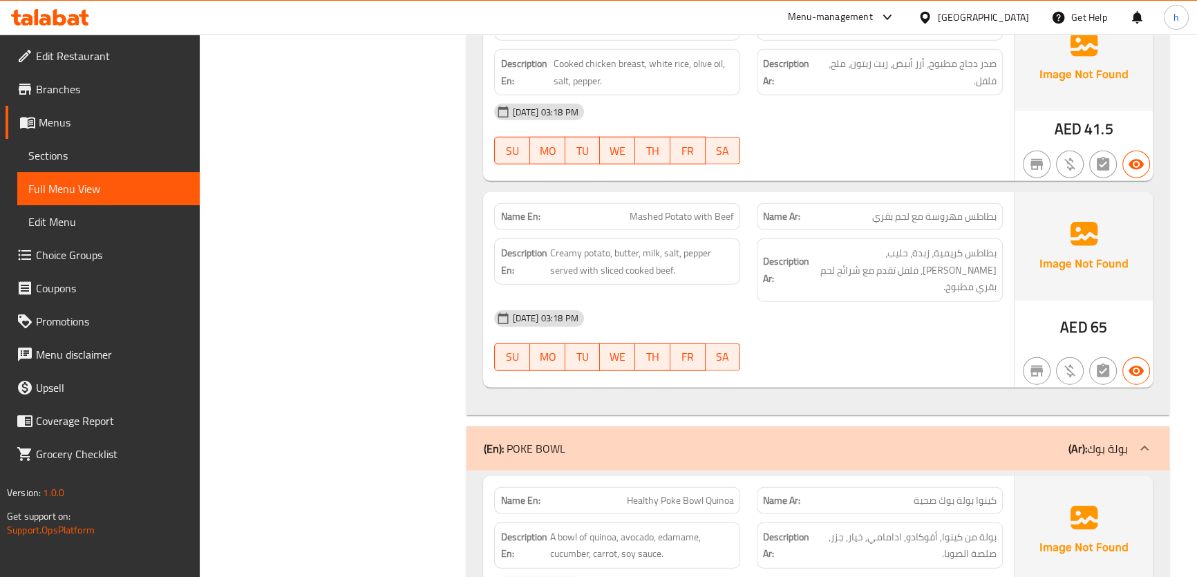
scroll to position [4271, 0]
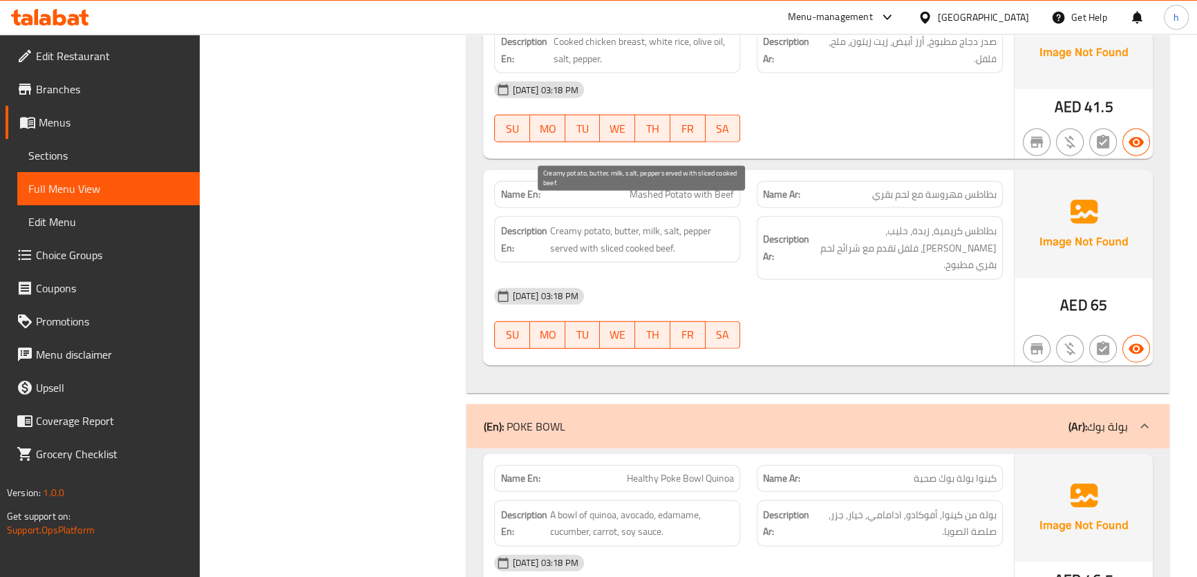
click at [623, 223] on span "Creamy potato, butter, milk, salt, pepper served with sliced cooked beef." at bounding box center [641, 240] width 185 height 34
copy span "Creamy potato, butter, milk, salt, pepper served with sliced cooked beef."
click at [607, 223] on span "Creamy potato, butter, milk, salt, pepper served with sliced cooked beef." at bounding box center [641, 240] width 185 height 34
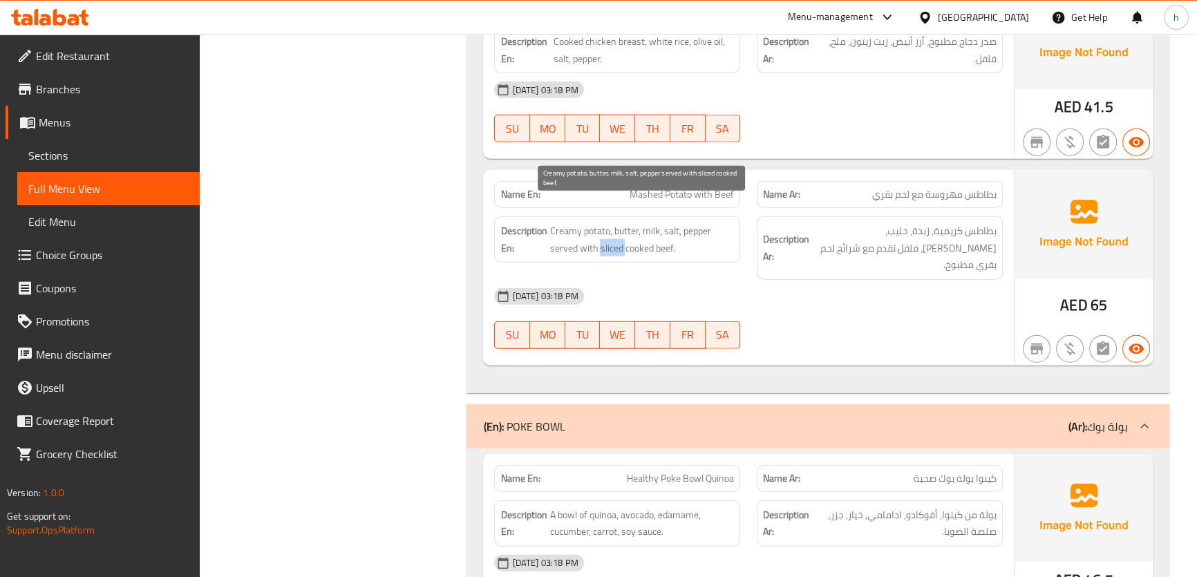
click at [607, 223] on span "Creamy potato, butter, milk, salt, pepper served with sliced cooked beef." at bounding box center [641, 240] width 185 height 34
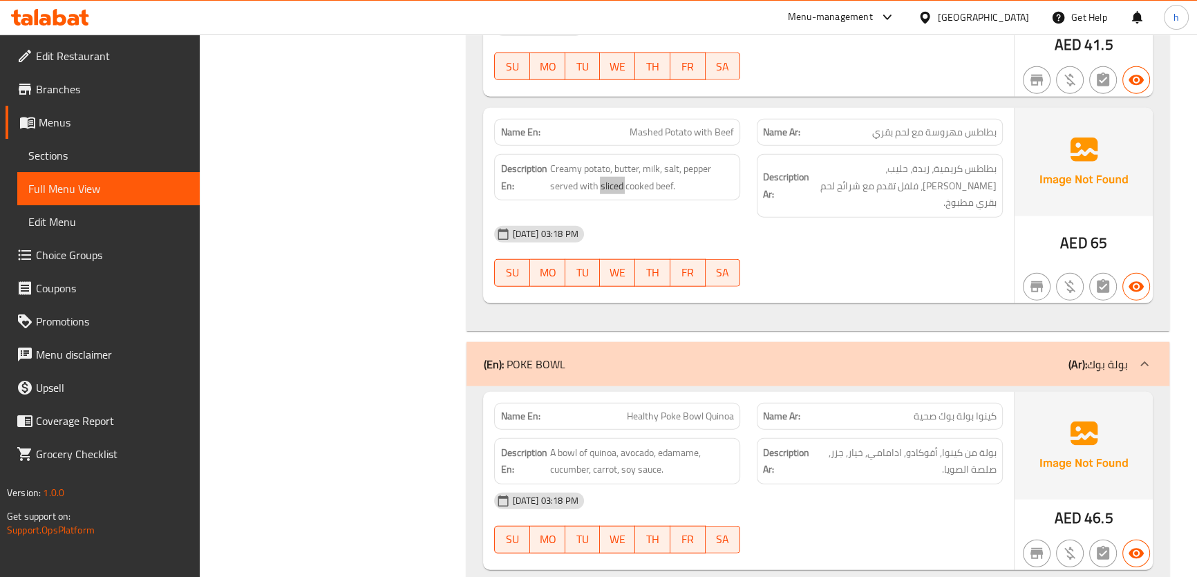
scroll to position [4334, 0]
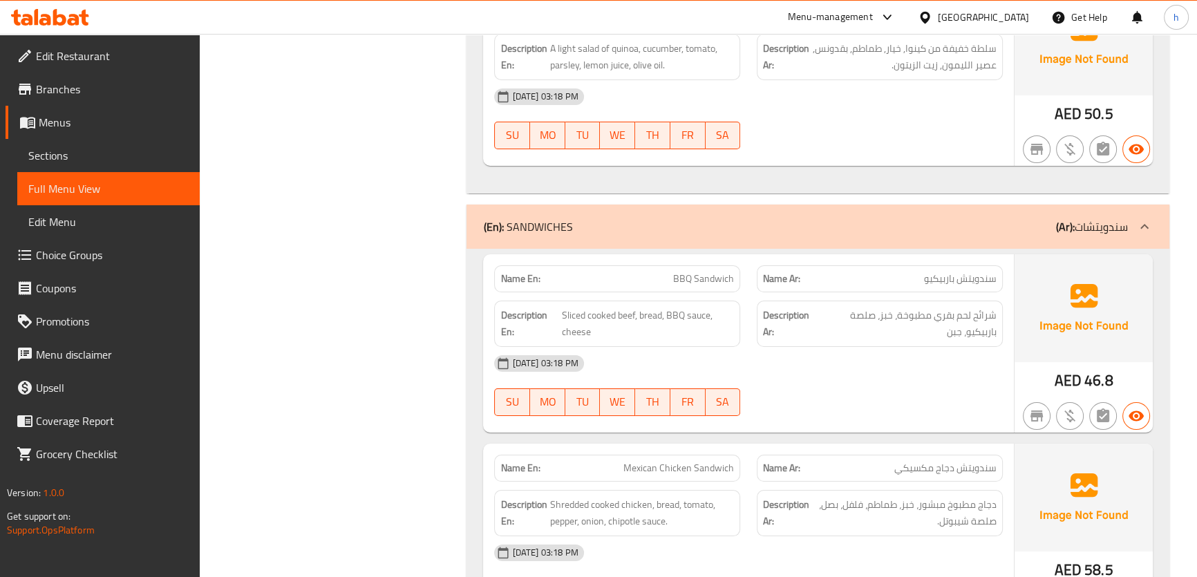
scroll to position [6470, 0]
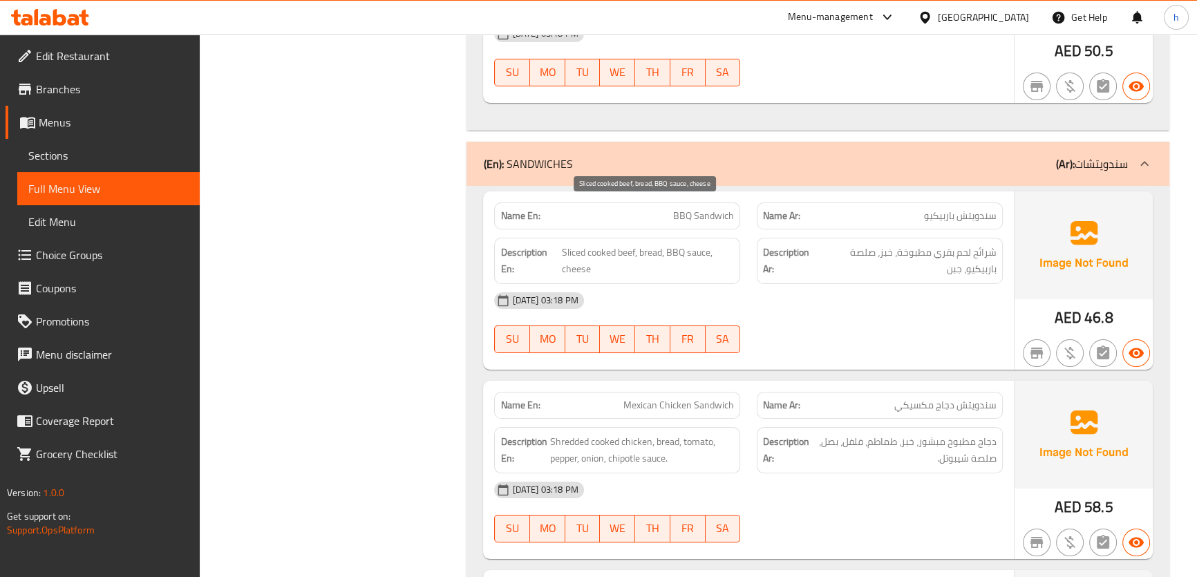
click at [575, 244] on span "Sliced cooked beef, bread, BBQ sauce, cheese" at bounding box center [648, 261] width 172 height 34
copy span "Sliced"
click at [390, 330] on div "Filter Branches Branches Popular filters Free items Branch specific items Has c…" at bounding box center [339, 48] width 240 height 12683
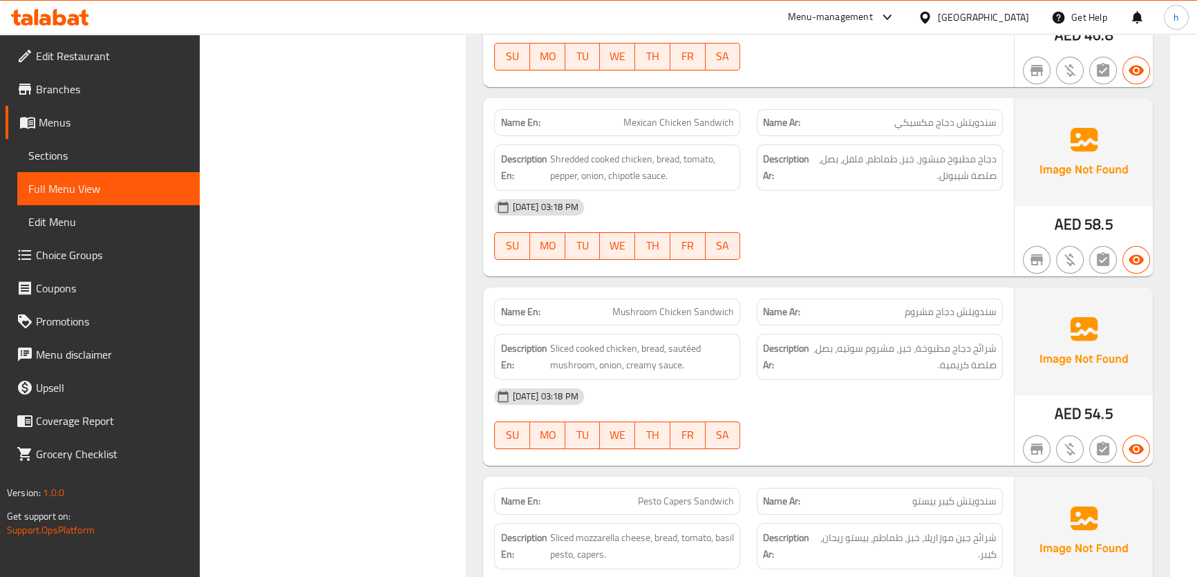
scroll to position [6785, 0]
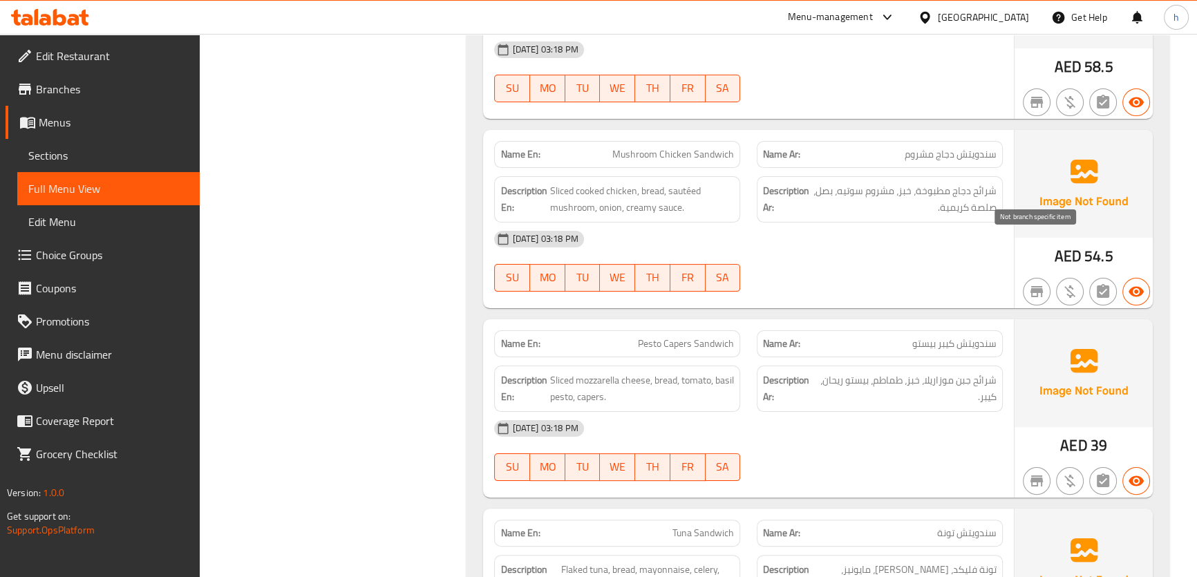
scroll to position [6722, 0]
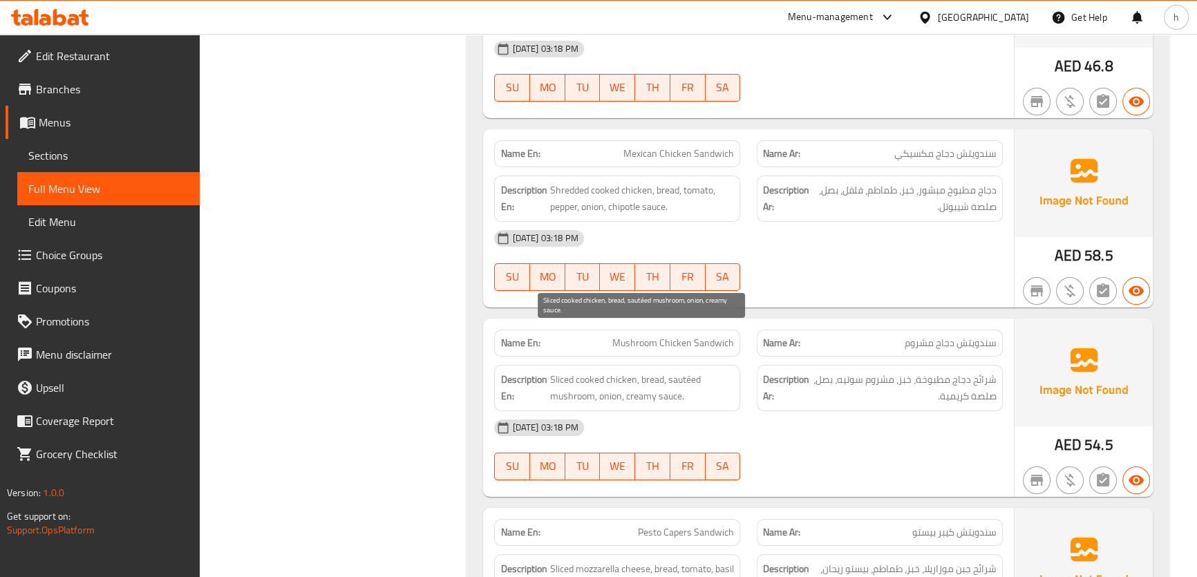
click at [665, 371] on span "Sliced cooked chicken, bread, sautéed mushroom, onion, creamy sauce." at bounding box center [641, 388] width 185 height 34
copy span "sauce"
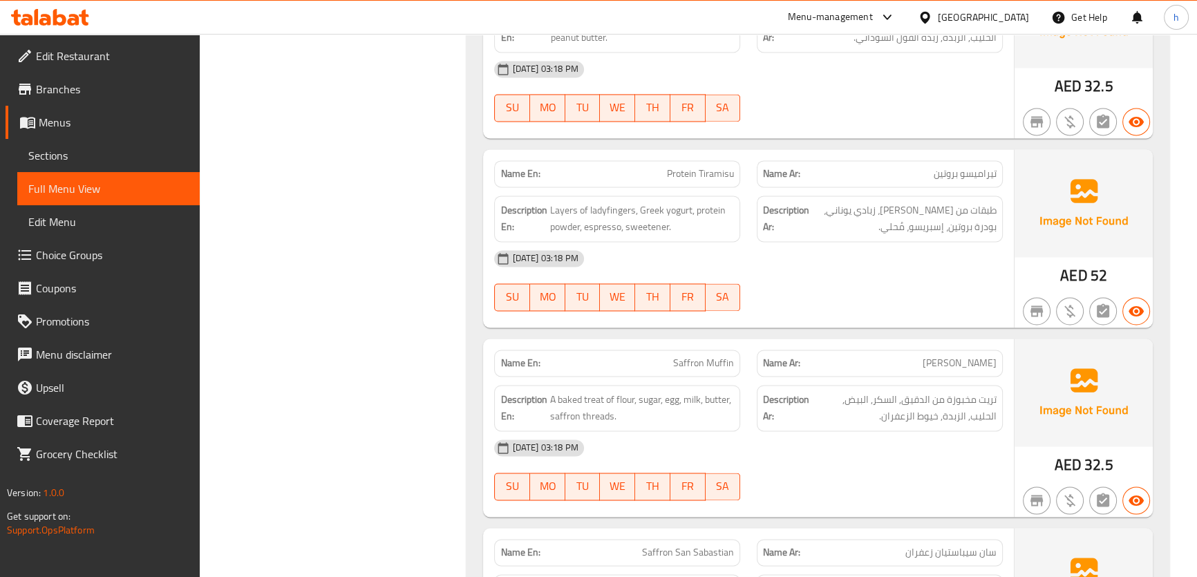
scroll to position [9297, 0]
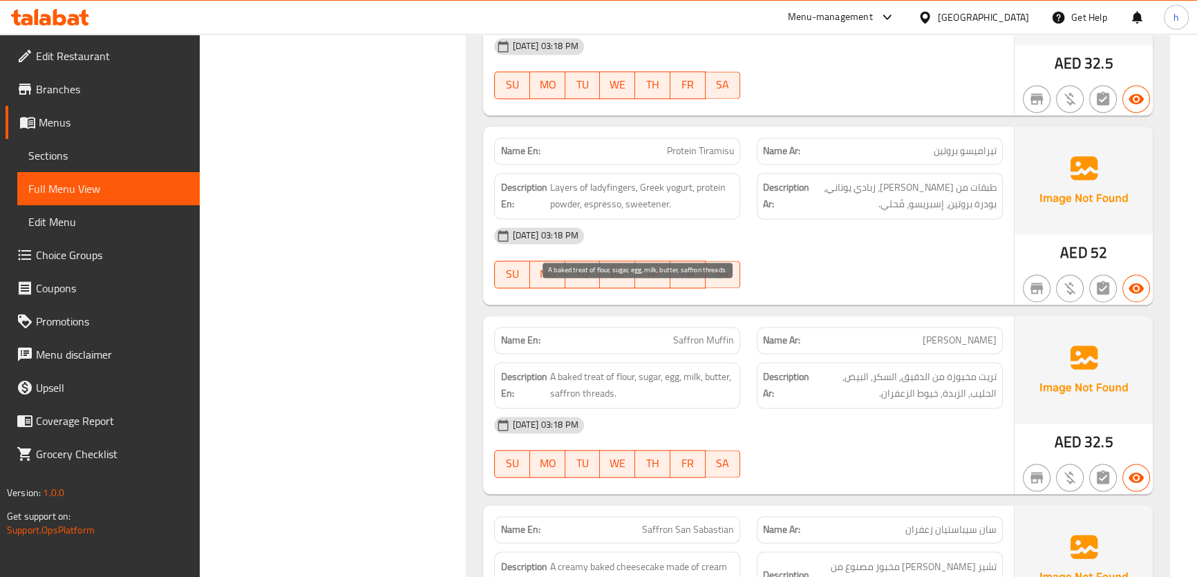
click at [725, 368] on span "A baked treat of flour, sugar, egg, milk, butter, saffron threads." at bounding box center [641, 385] width 185 height 34
click at [701, 368] on span "A baked treat of flour, sugar, egg, milk, butter, saffron threads." at bounding box center [641, 385] width 185 height 34
copy span "A baked treat of flour, sugar, egg, milk, butter, saffron threads."
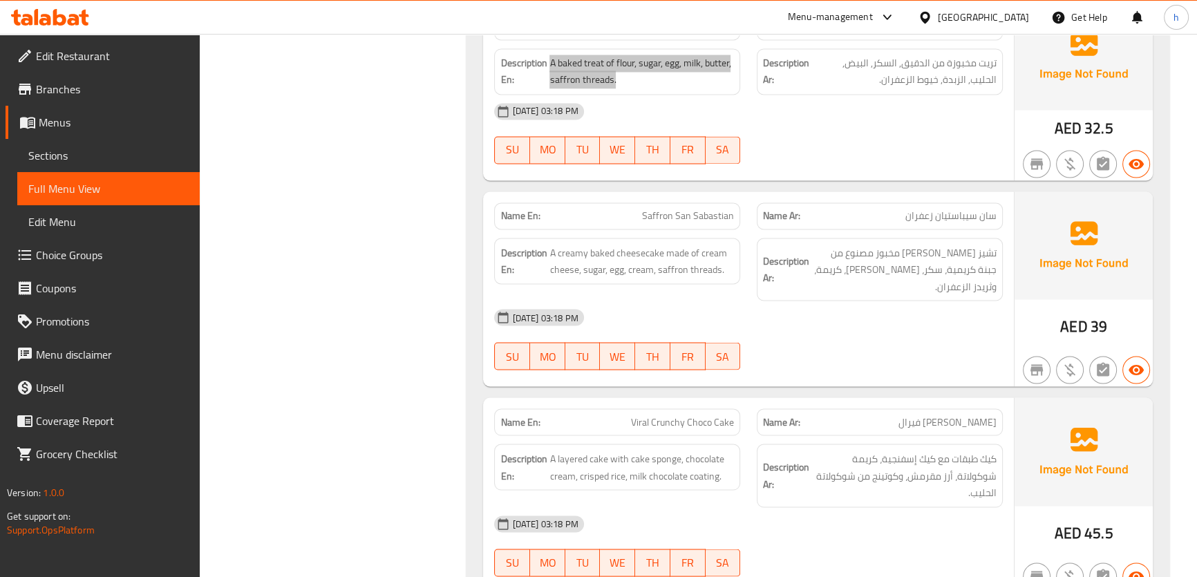
scroll to position [9612, 0]
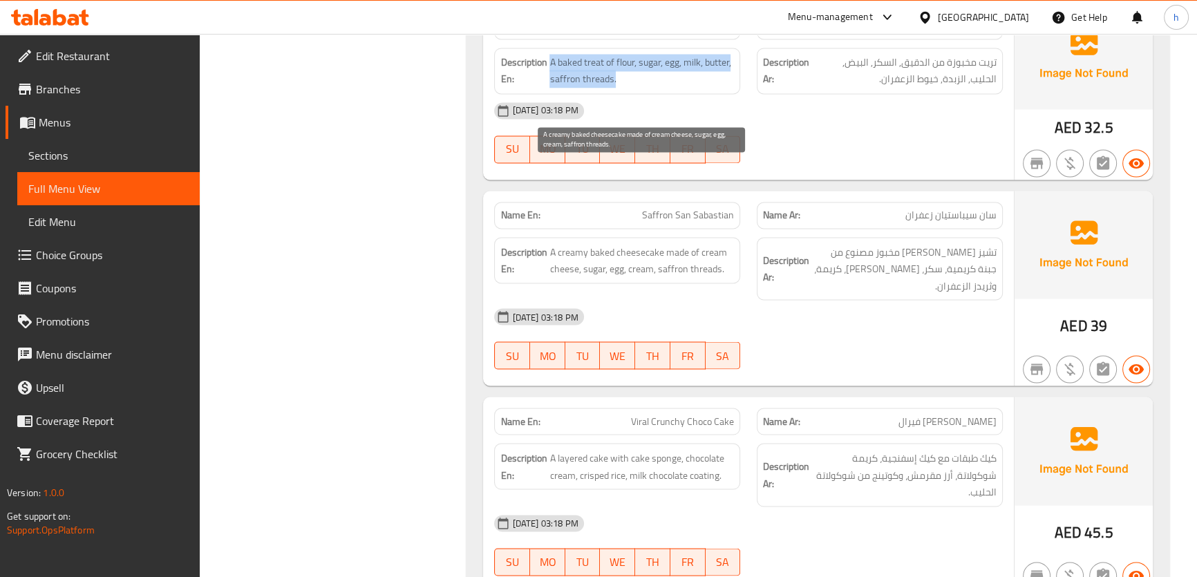
click at [706, 243] on span "A creamy baked cheesecake made of cream cheese, sugar, egg, cream, saffron thre…" at bounding box center [641, 260] width 185 height 34
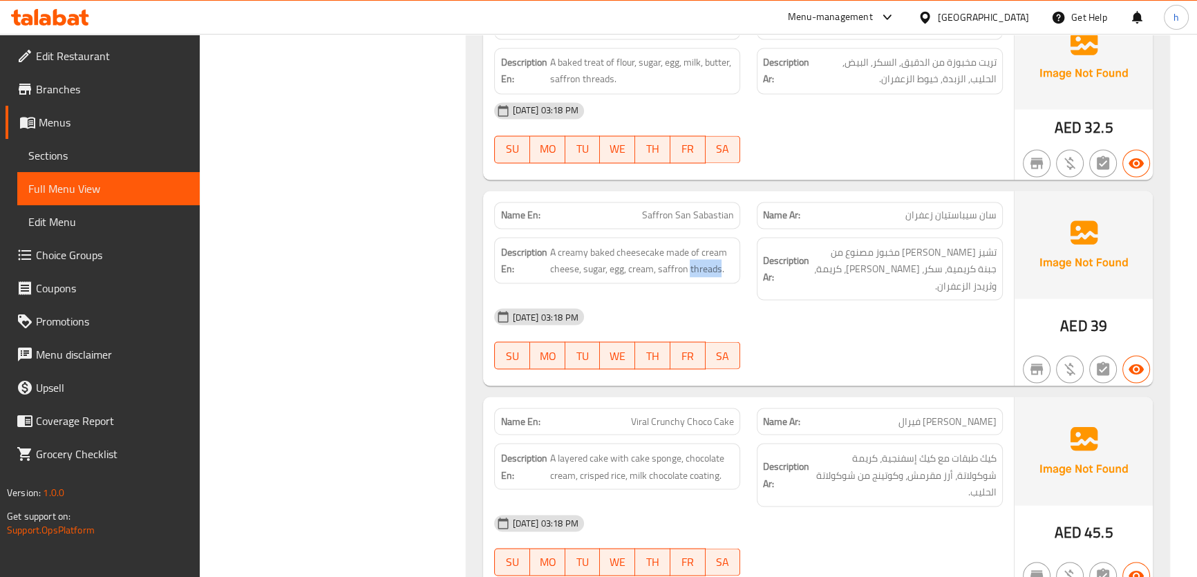
copy span "threads"
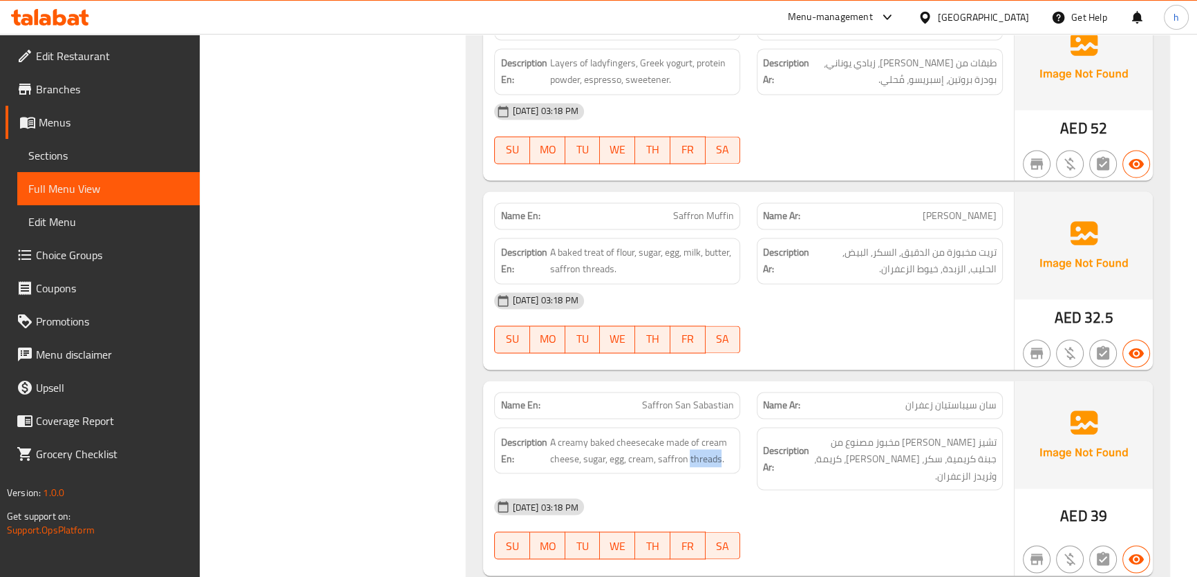
scroll to position [9360, 0]
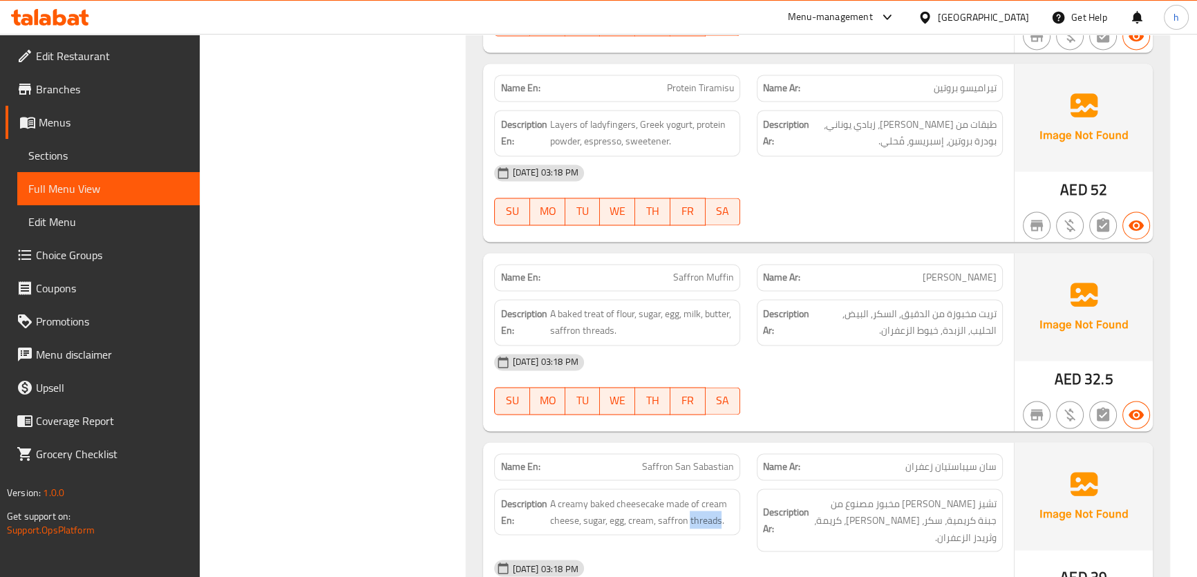
click at [889, 346] on div "14-10-2025 03:18 PM SU MO TU WE TH FR SA" at bounding box center [748, 384] width 524 height 77
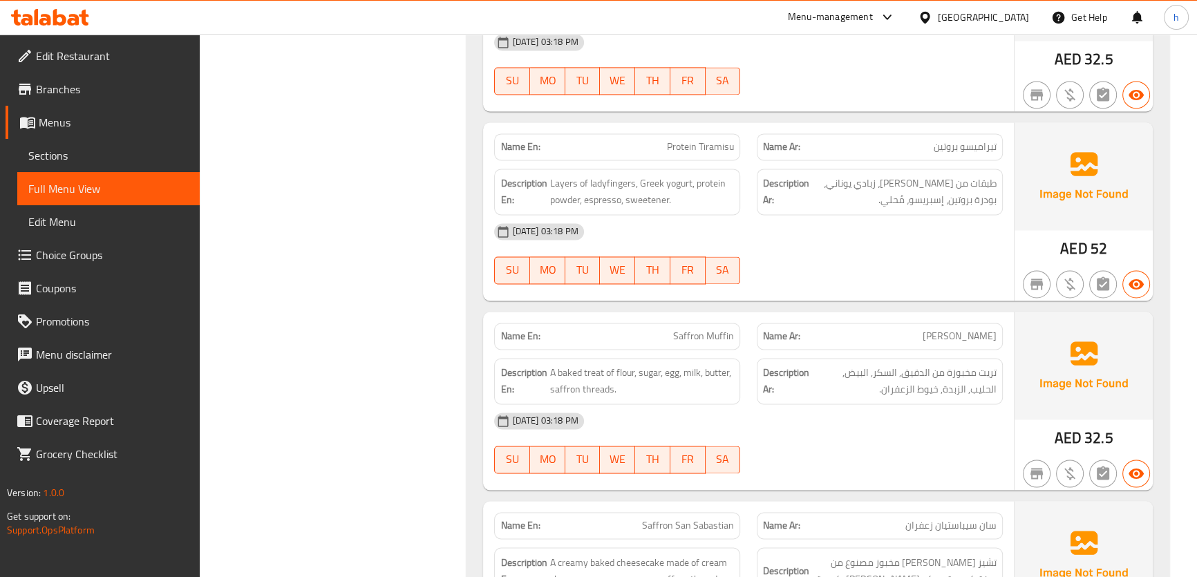
scroll to position [9297, 0]
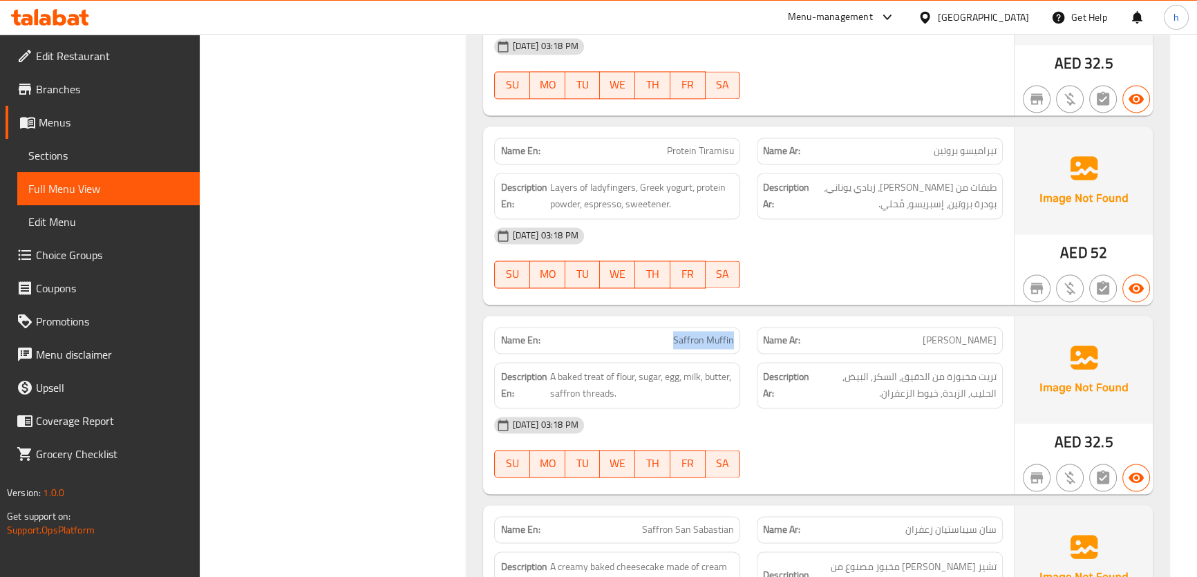
drag, startPoint x: 674, startPoint y: 261, endPoint x: 743, endPoint y: 258, distance: 68.5
click at [743, 319] on div "Name En: Saffron Muffin" at bounding box center [617, 341] width 263 height 44
copy span "Saffron Muffin"
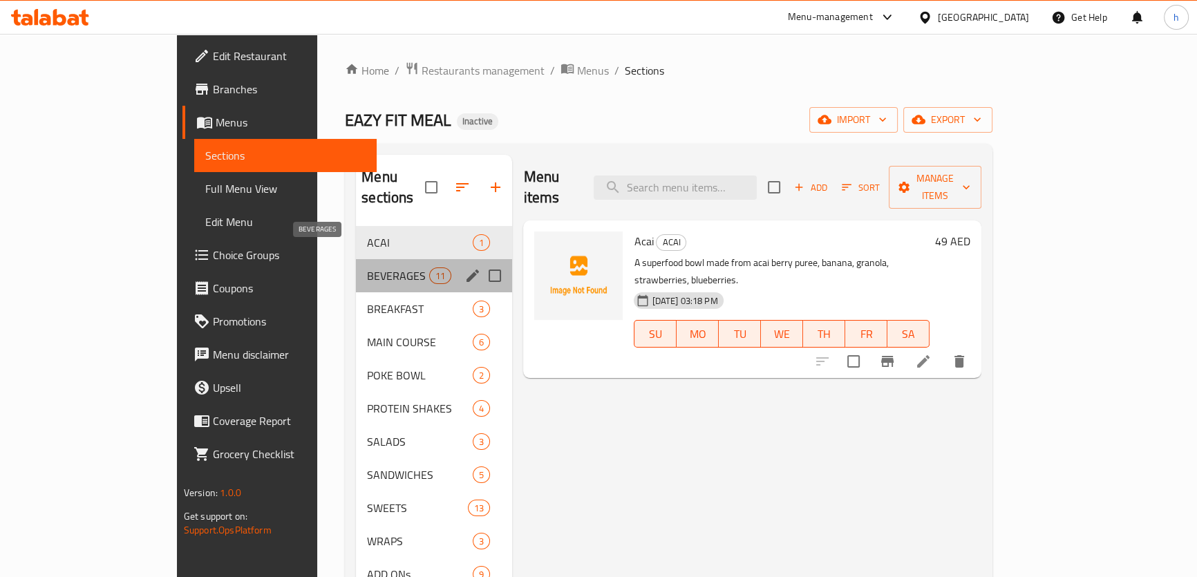
click at [367, 267] on span "BEVERAGES" at bounding box center [398, 275] width 62 height 17
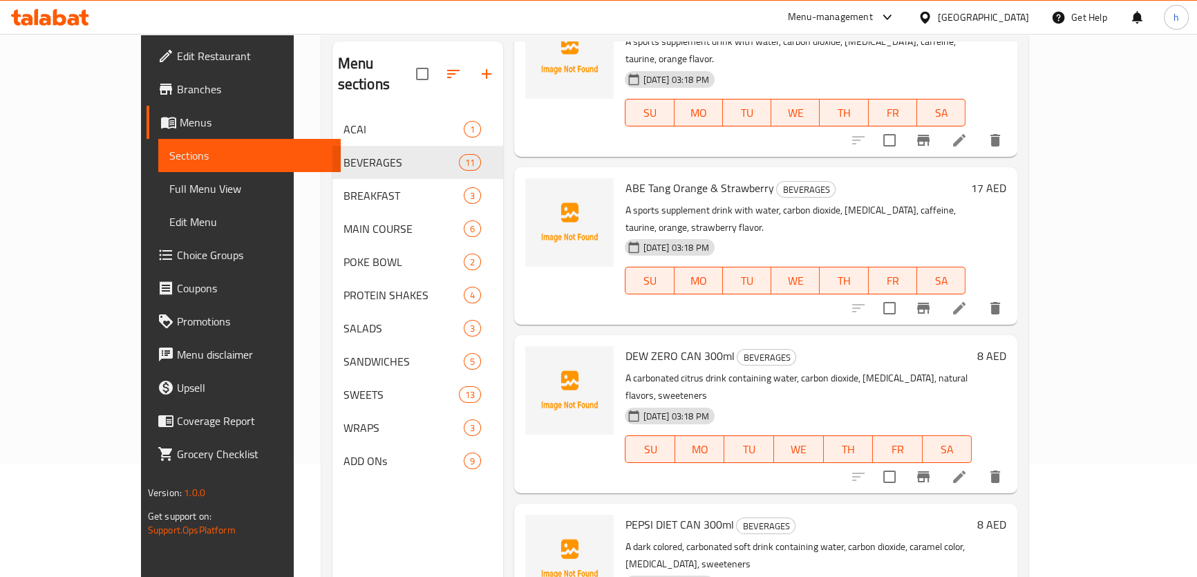
scroll to position [193, 0]
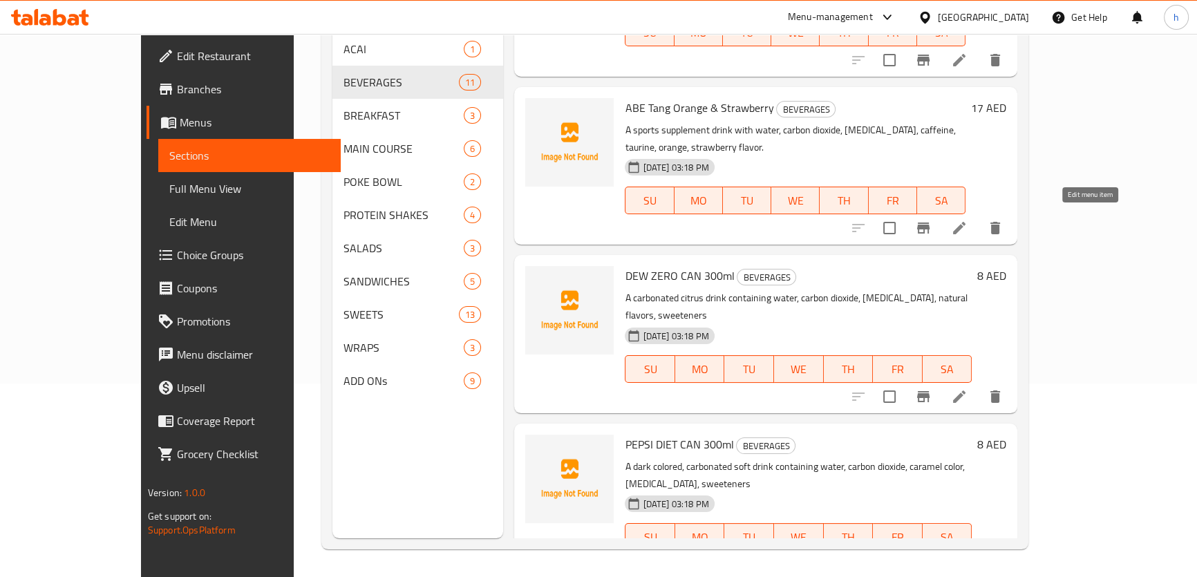
click at [967, 388] on icon at bounding box center [959, 396] width 17 height 17
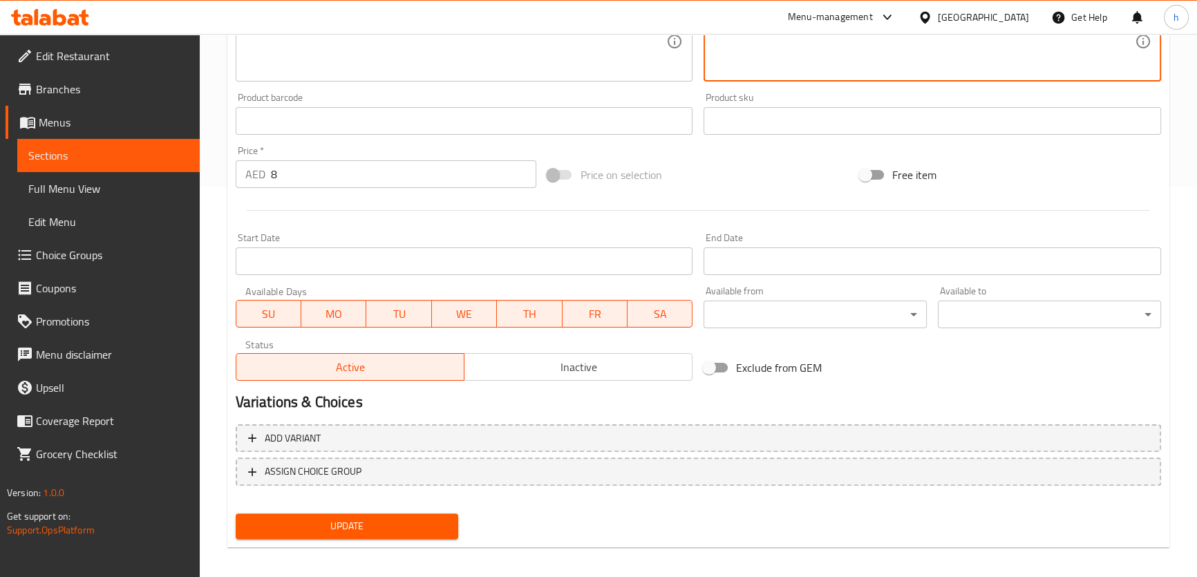
scroll to position [398, 0]
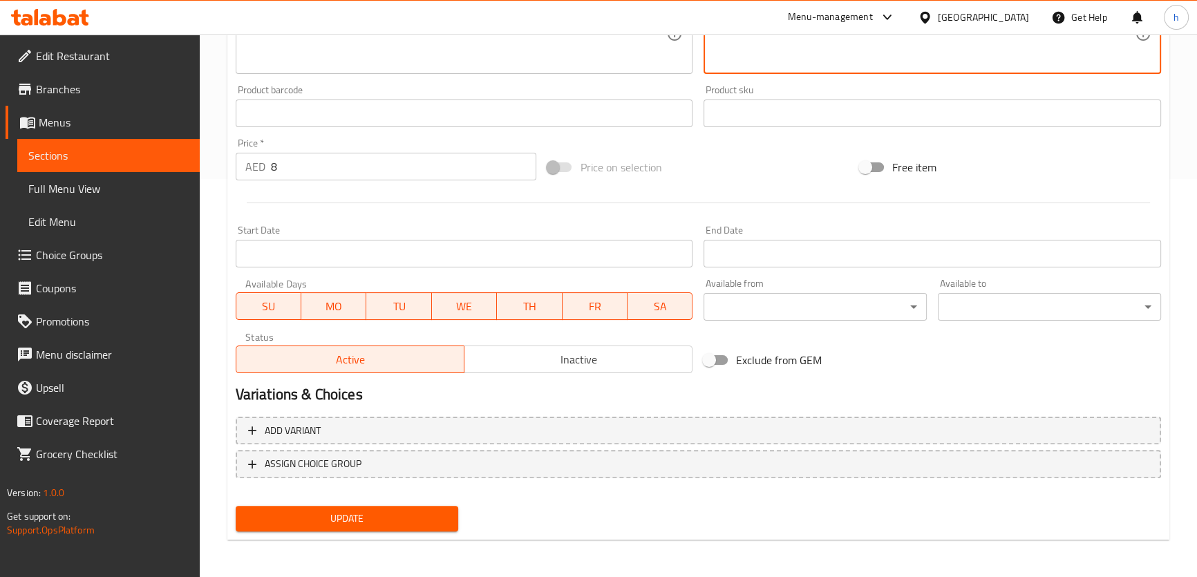
type textarea "مشروب حمضي مكربن يحتوي على الماء, ثاني أكسيد الكربون, حمض الستريك, النكهات الطب…"
click at [431, 518] on span "Update" at bounding box center [347, 518] width 201 height 17
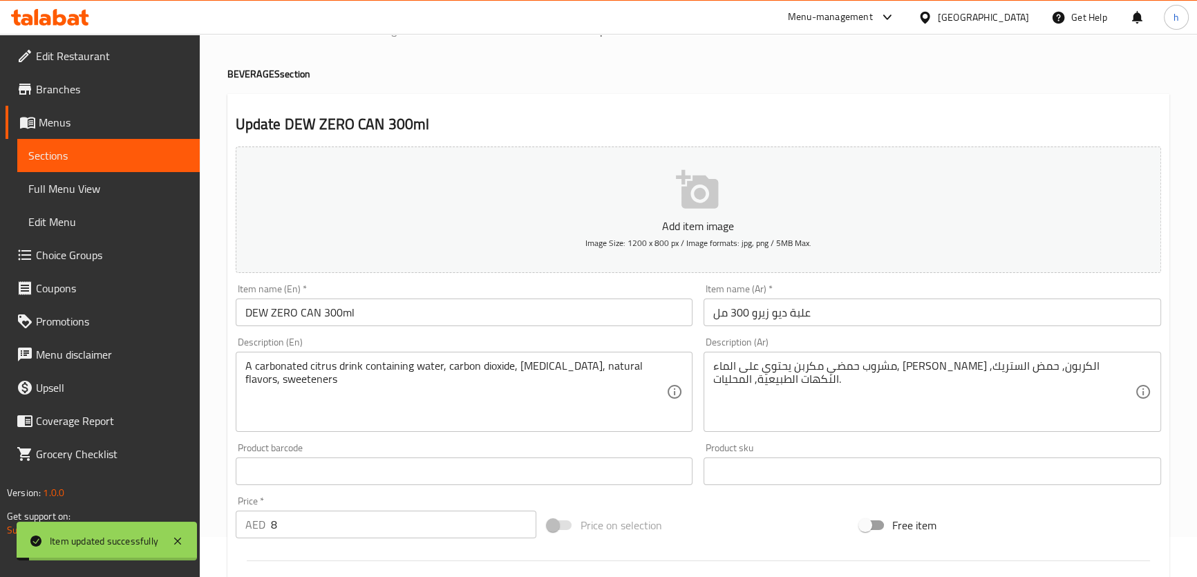
scroll to position [0, 0]
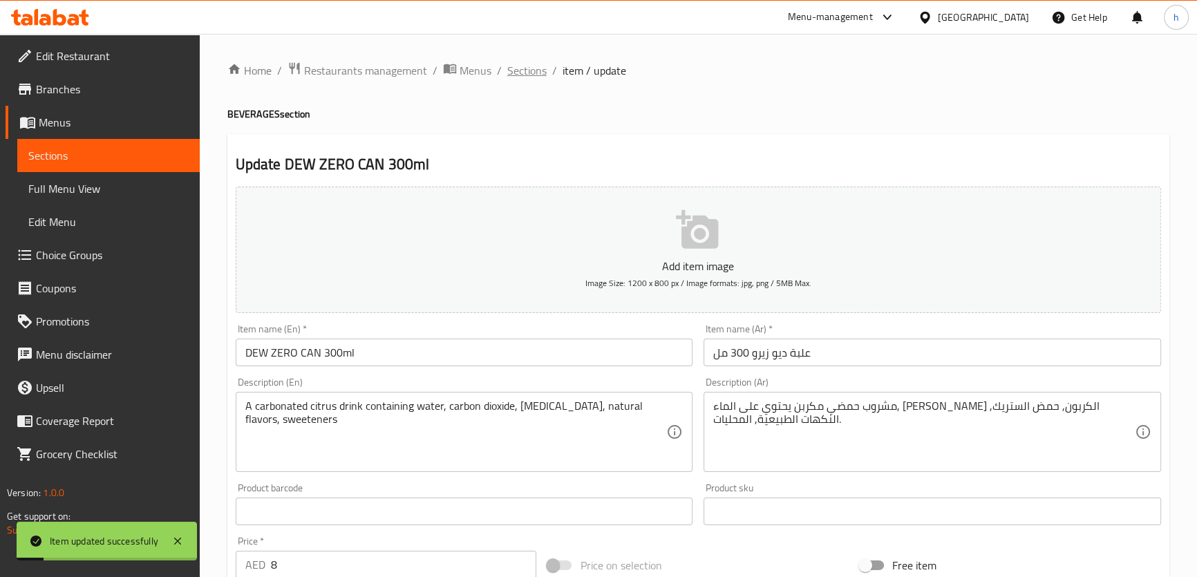
click at [531, 70] on span "Sections" at bounding box center [526, 70] width 39 height 17
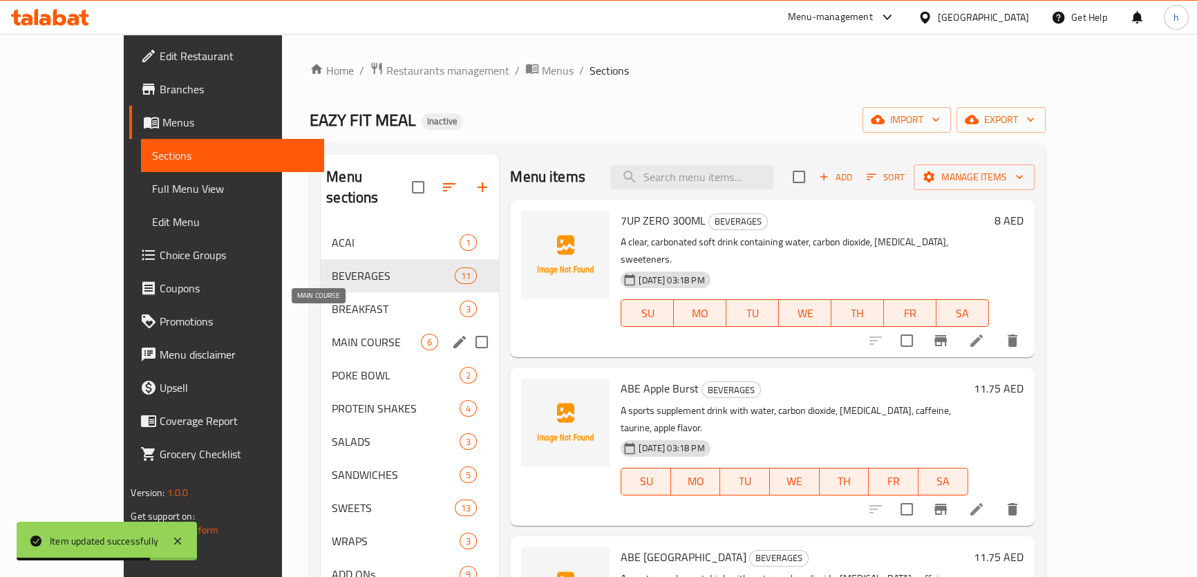
click at [332, 334] on span "MAIN COURSE" at bounding box center [376, 342] width 89 height 17
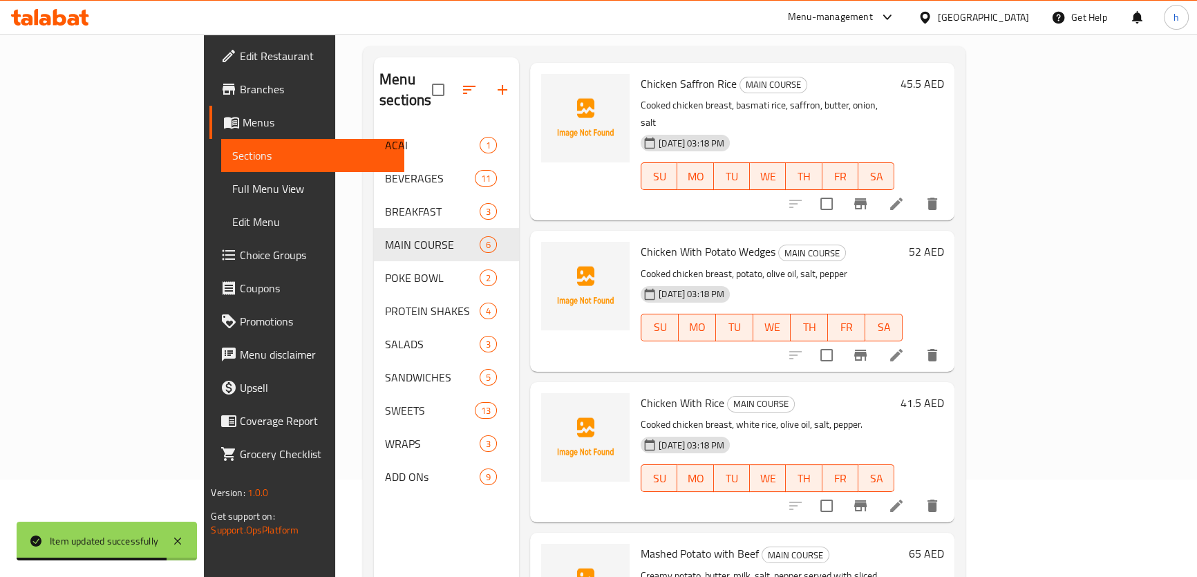
scroll to position [193, 0]
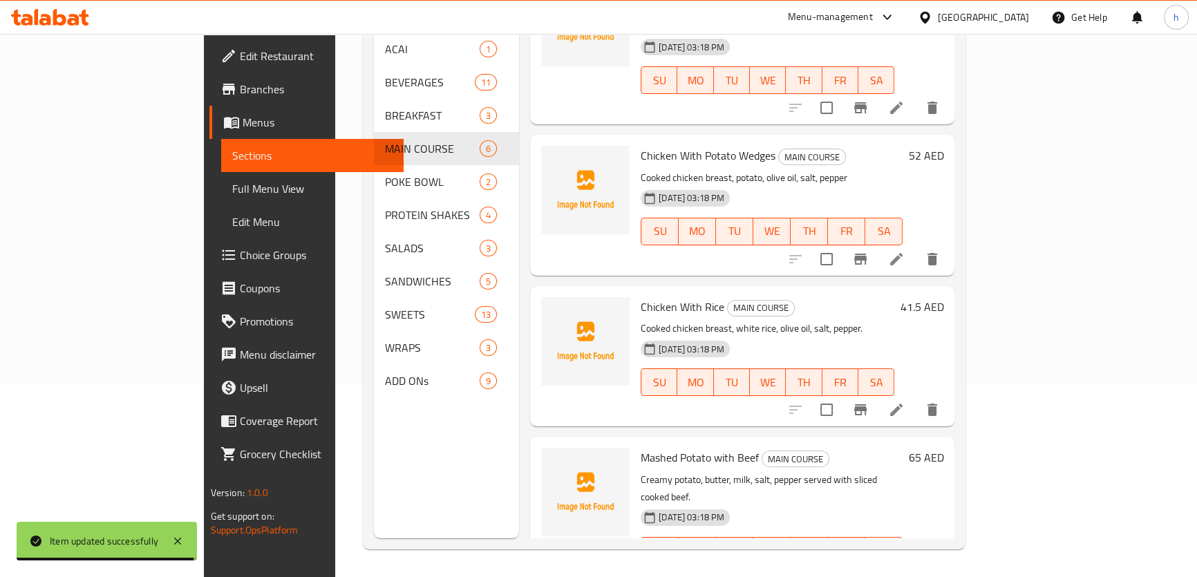
click at [905, 570] on icon at bounding box center [896, 578] width 17 height 17
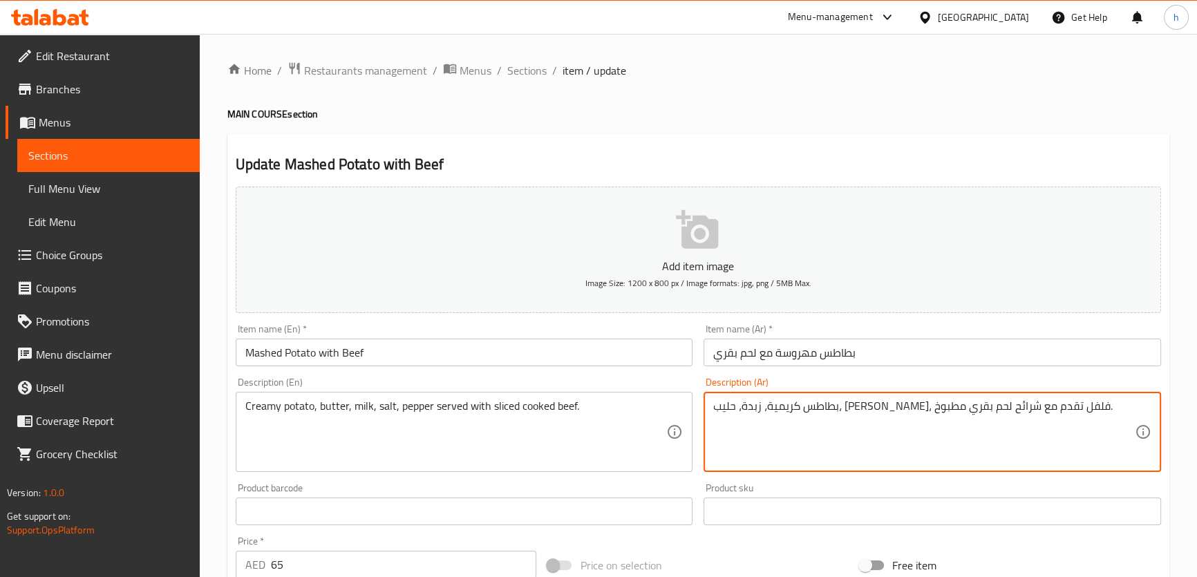
drag, startPoint x: 795, startPoint y: 406, endPoint x: 820, endPoint y: 408, distance: 25.7
click at [1008, 405] on textarea "بطاطس كريمية، زبدة، حليب، ملح، فلفل تقدم مع لحم بقري مطبوخ." at bounding box center [924, 432] width 422 height 66
click at [1009, 408] on textarea "بطاطس كريمية، زبدة، حليب، ملح، فلفل تقدم مع لحم بقري مطبوخ." at bounding box center [924, 432] width 422 height 66
type textarea "بطاطس كريمية، زبدة، حليب، ملح، فلفل تقدم مع لحم بقري مطبوخ مقطع."
click at [881, 170] on h2 "Update Mashed Potato with Beef" at bounding box center [698, 164] width 925 height 21
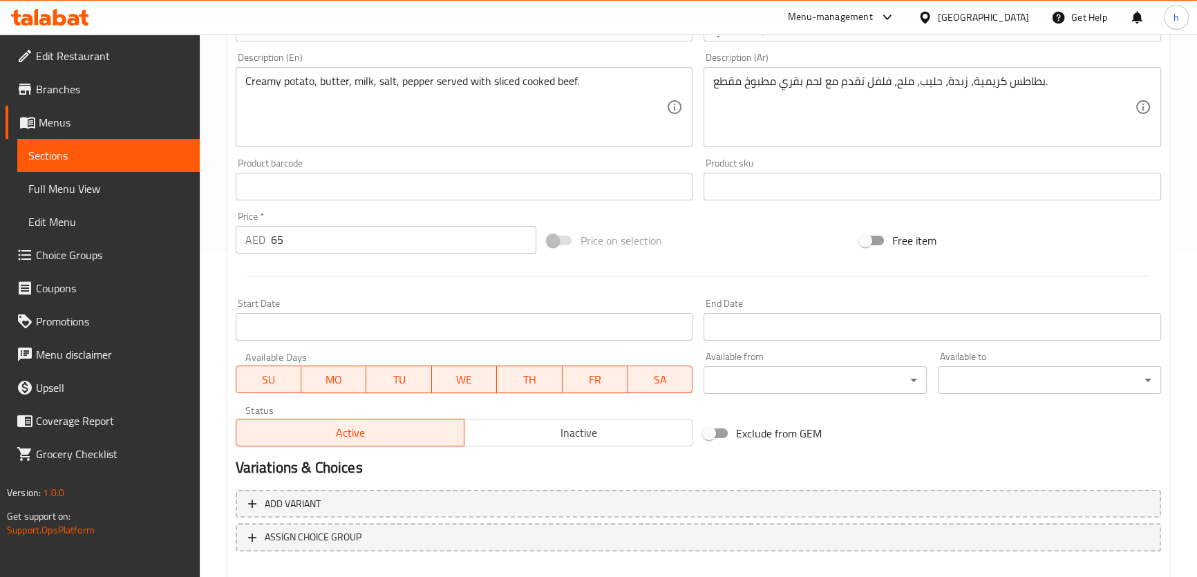
scroll to position [398, 0]
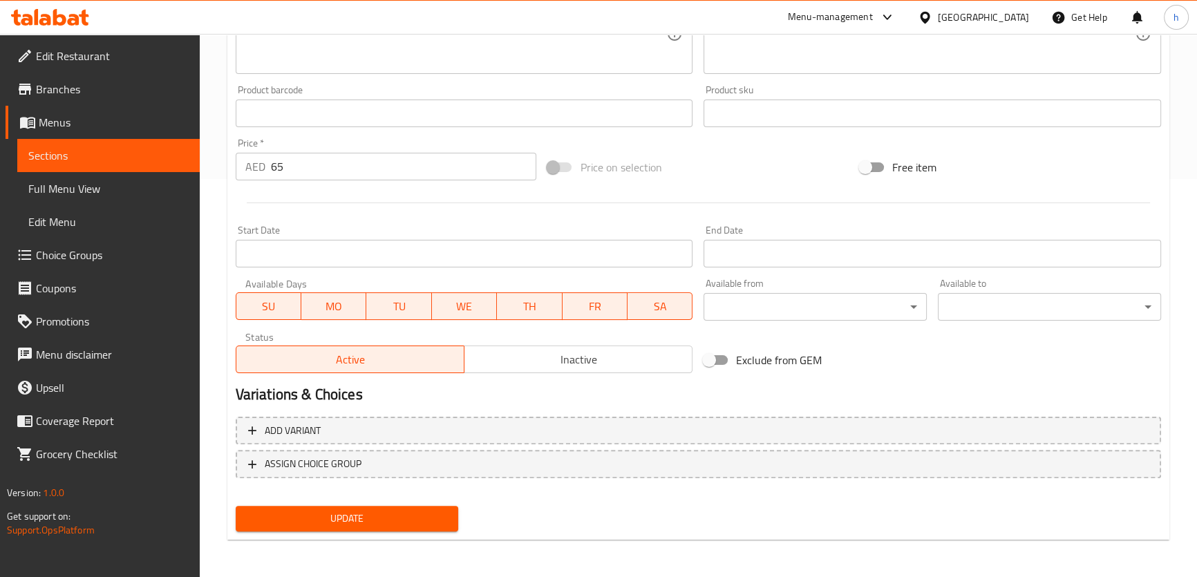
click at [449, 521] on button "Update" at bounding box center [347, 519] width 223 height 26
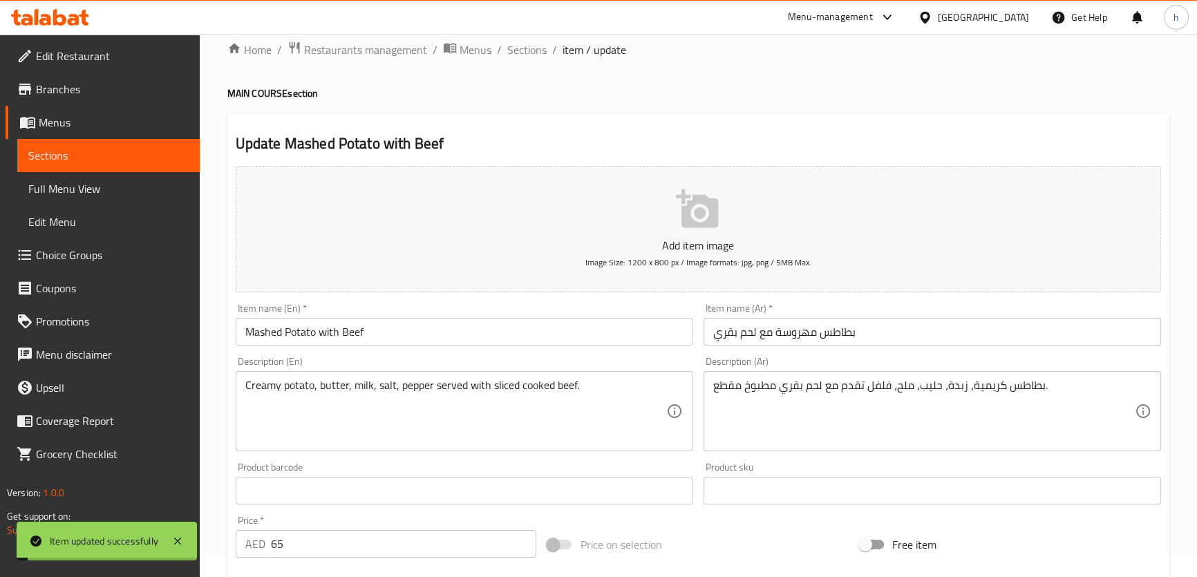
scroll to position [0, 0]
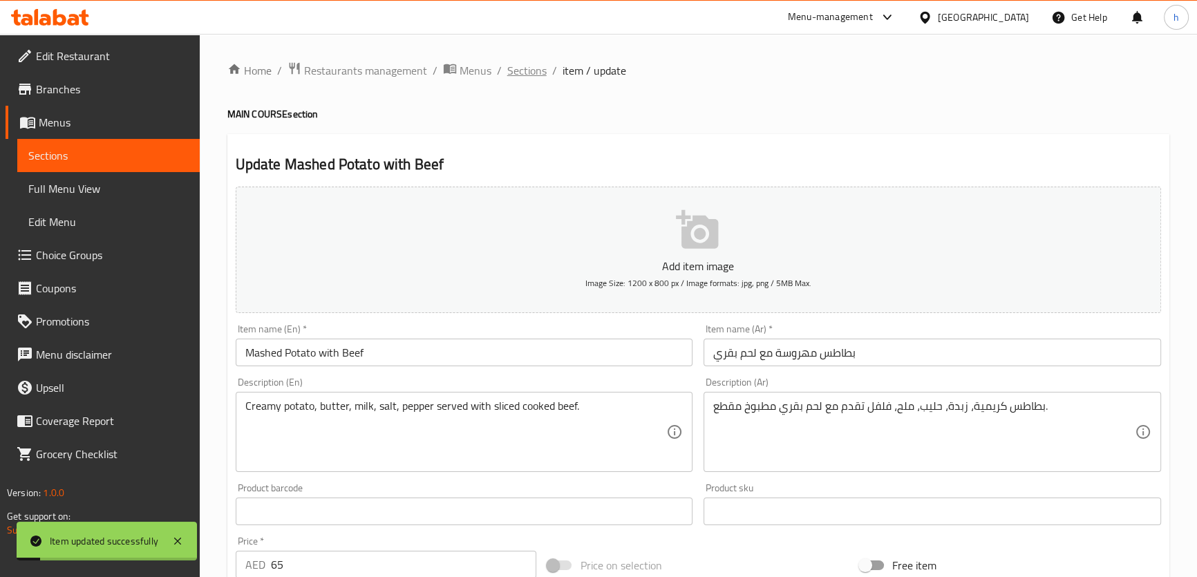
click at [519, 64] on span "Sections" at bounding box center [526, 70] width 39 height 17
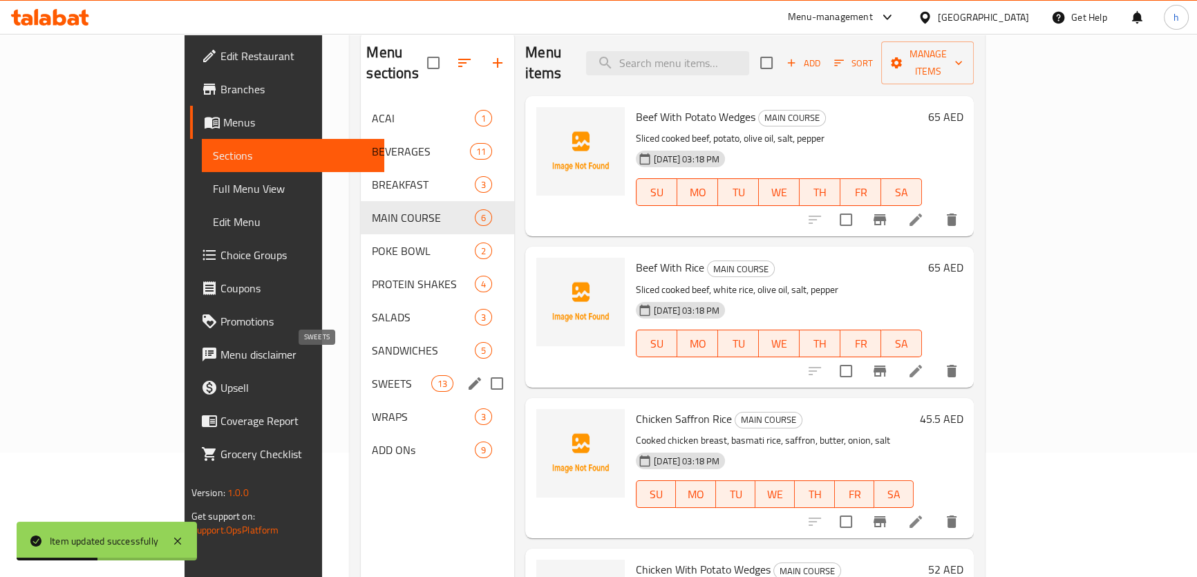
scroll to position [125, 0]
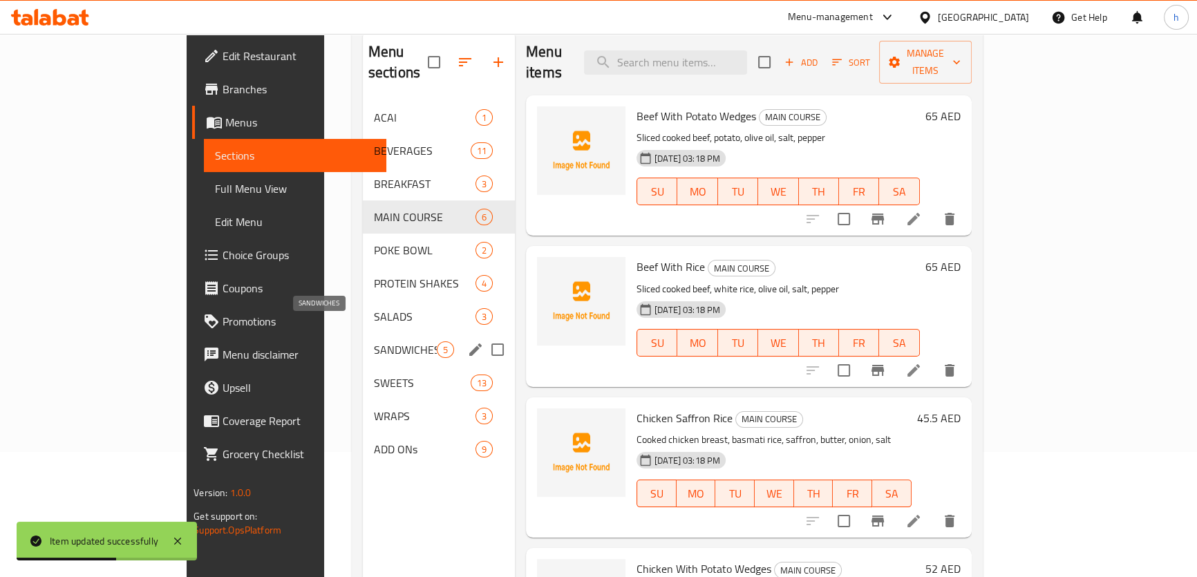
click at [374, 341] on span "SANDWICHES" at bounding box center [405, 349] width 63 height 17
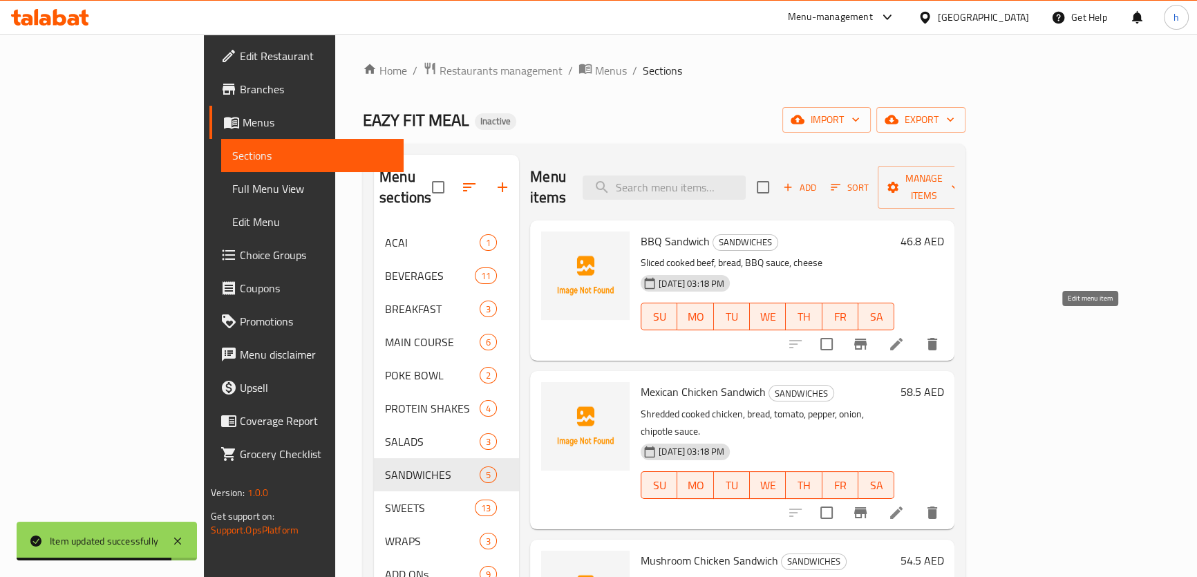
click at [905, 336] on icon at bounding box center [896, 344] width 17 height 17
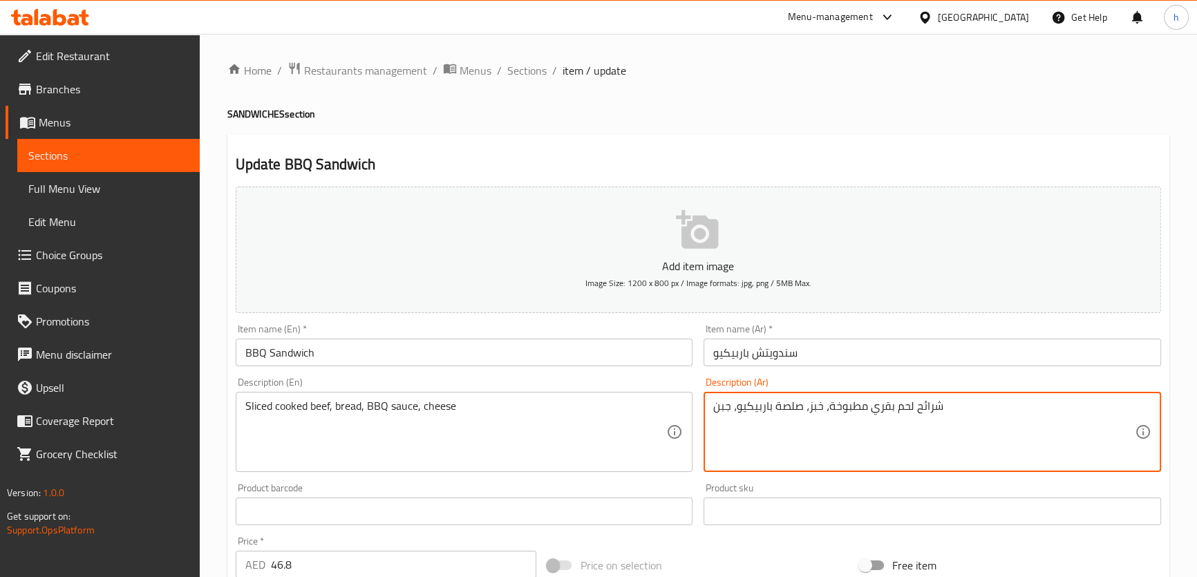
drag, startPoint x: 826, startPoint y: 406, endPoint x: 854, endPoint y: 407, distance: 28.4
click at [854, 407] on textarea "شرائح لحم بقري مطبوخة، خبز، صلصة باربيكيو، جبن" at bounding box center [924, 432] width 422 height 66
drag, startPoint x: 910, startPoint y: 406, endPoint x: 936, endPoint y: 406, distance: 25.6
click at [936, 406] on textarea "شرائح لحم بقري مطبوخة، خبز، صلصة باربيكيو، جبن" at bounding box center [924, 432] width 422 height 66
type textarea "لحم بقري مطبوخ مقطع، خبز، صلصة باربيكيو، جبن"
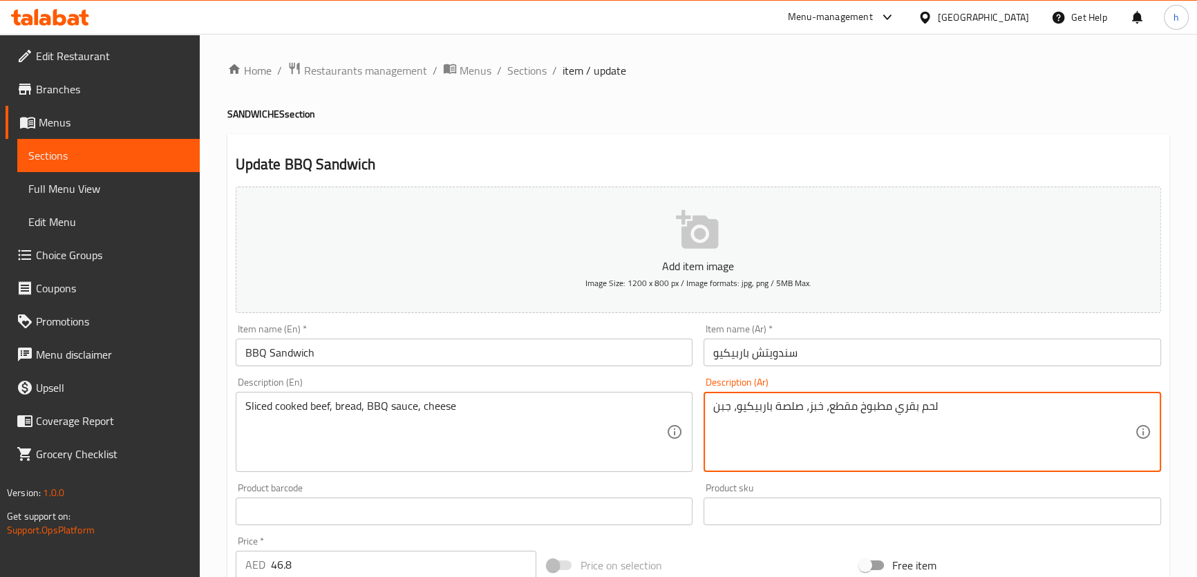
click at [831, 132] on div "Home / Restaurants management / Menus / Sections / item / update SANDWICHES sec…" at bounding box center [698, 505] width 942 height 887
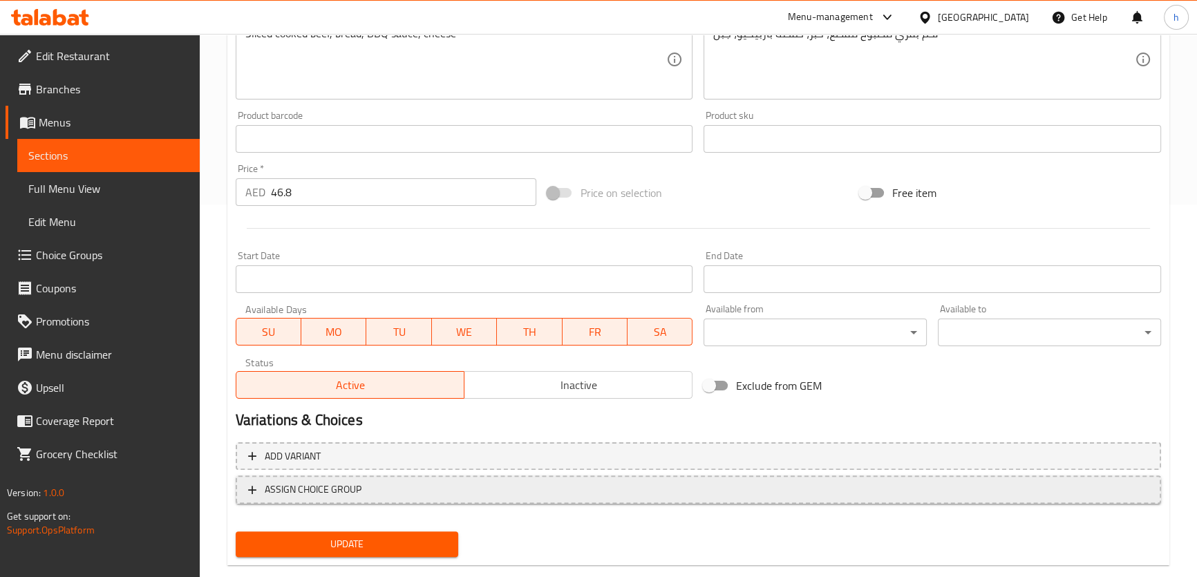
scroll to position [398, 0]
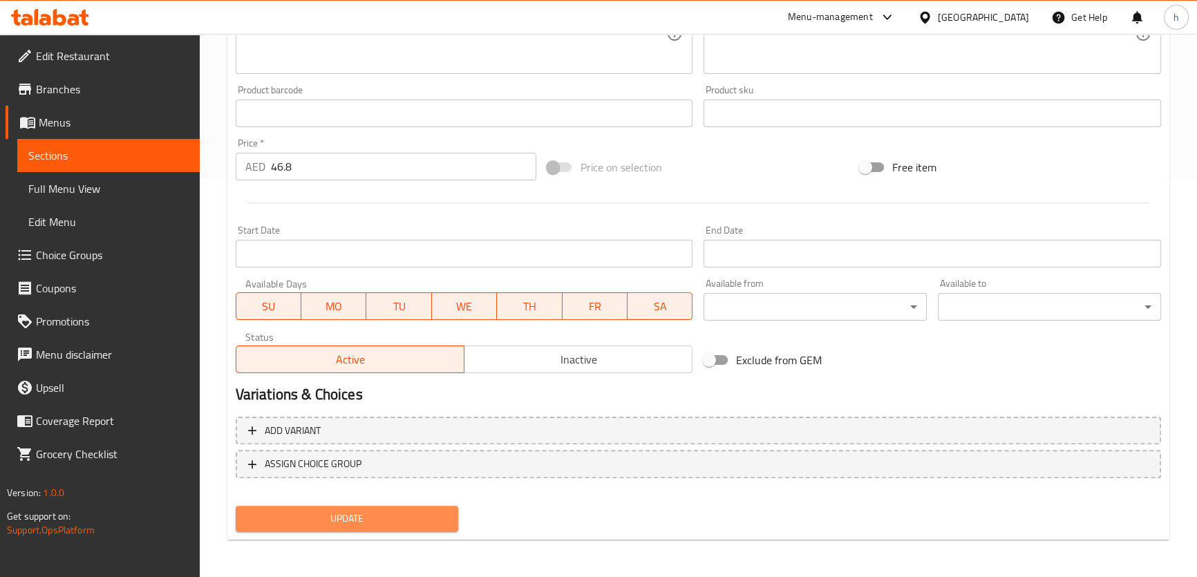
click at [374, 511] on span "Update" at bounding box center [347, 518] width 201 height 17
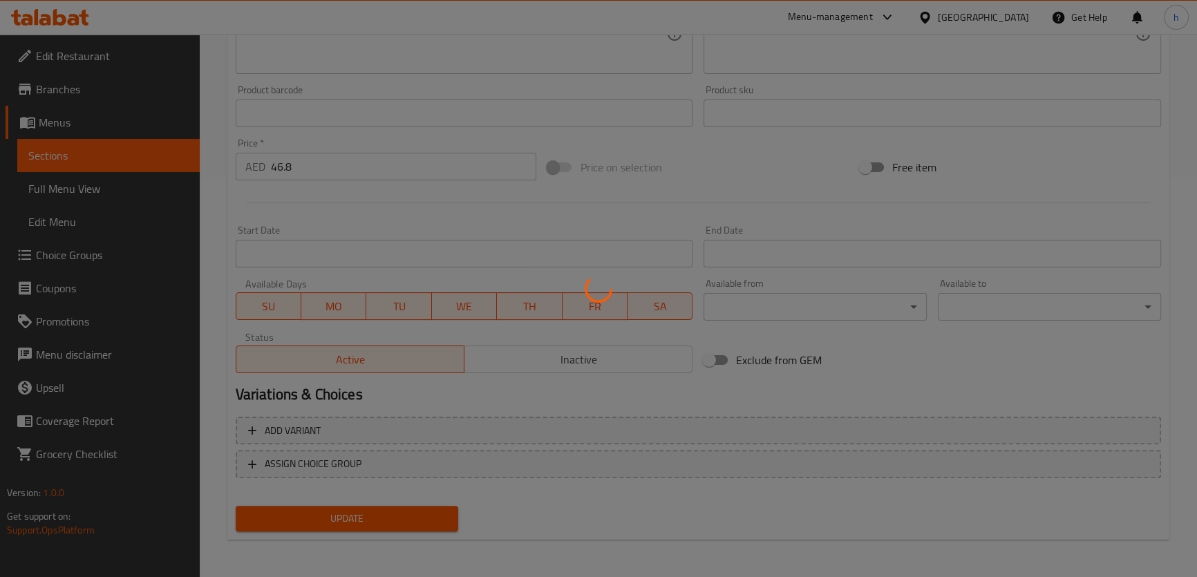
scroll to position [0, 0]
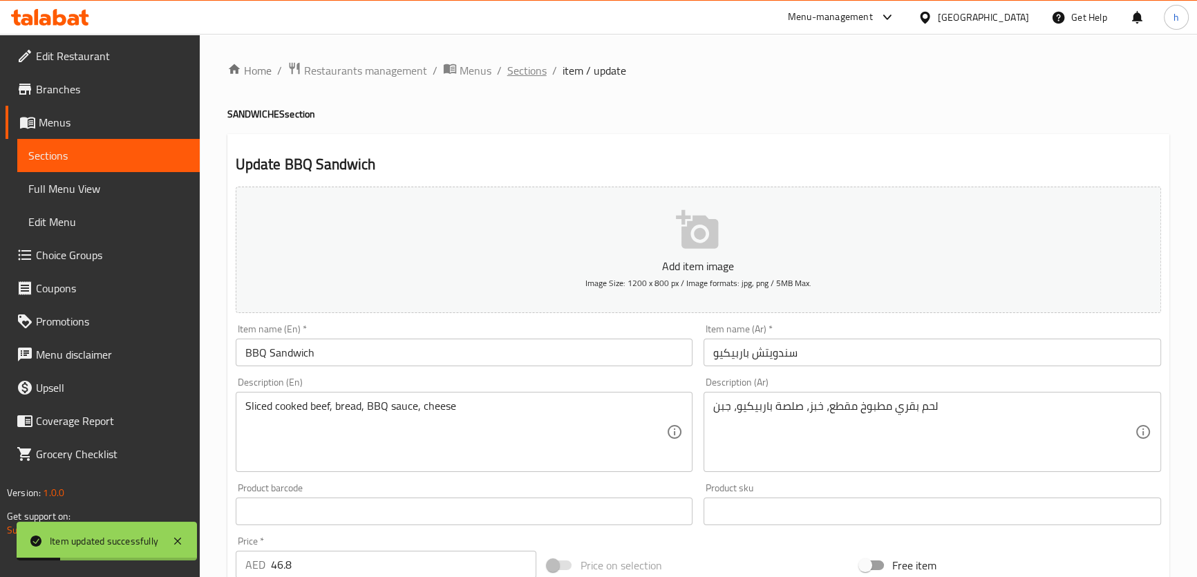
click at [530, 72] on span "Sections" at bounding box center [526, 70] width 39 height 17
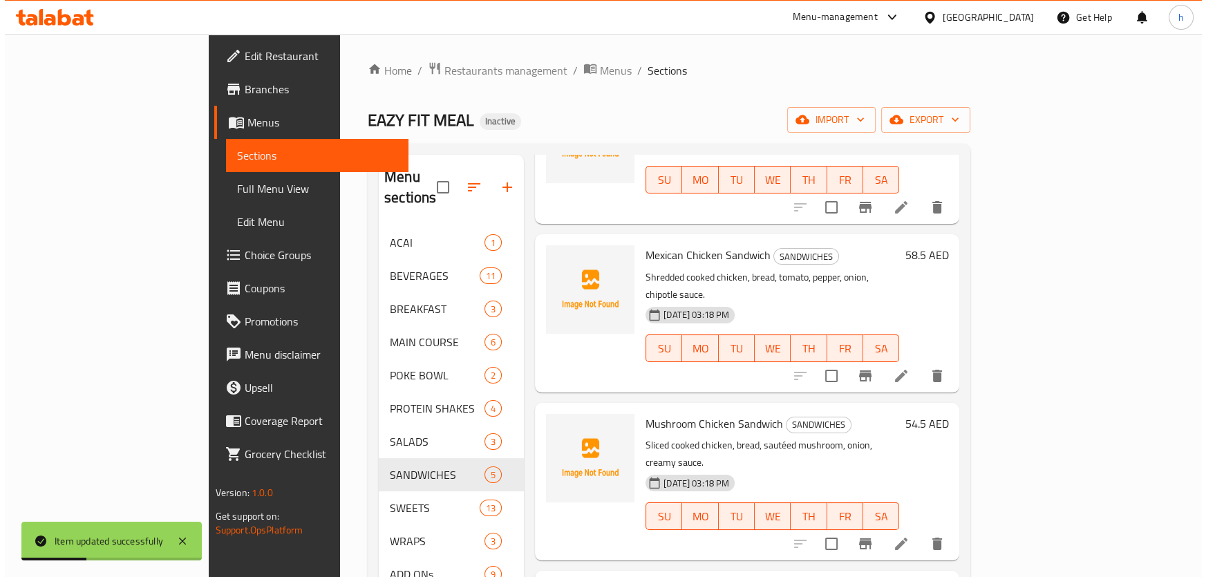
scroll to position [211, 0]
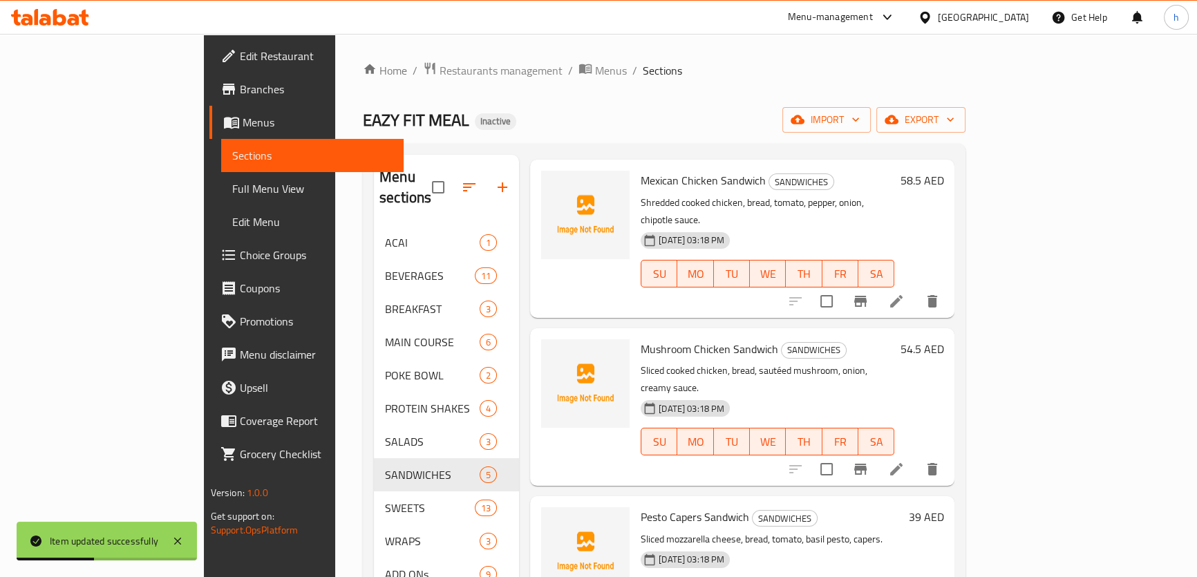
click at [902, 463] on icon at bounding box center [896, 469] width 12 height 12
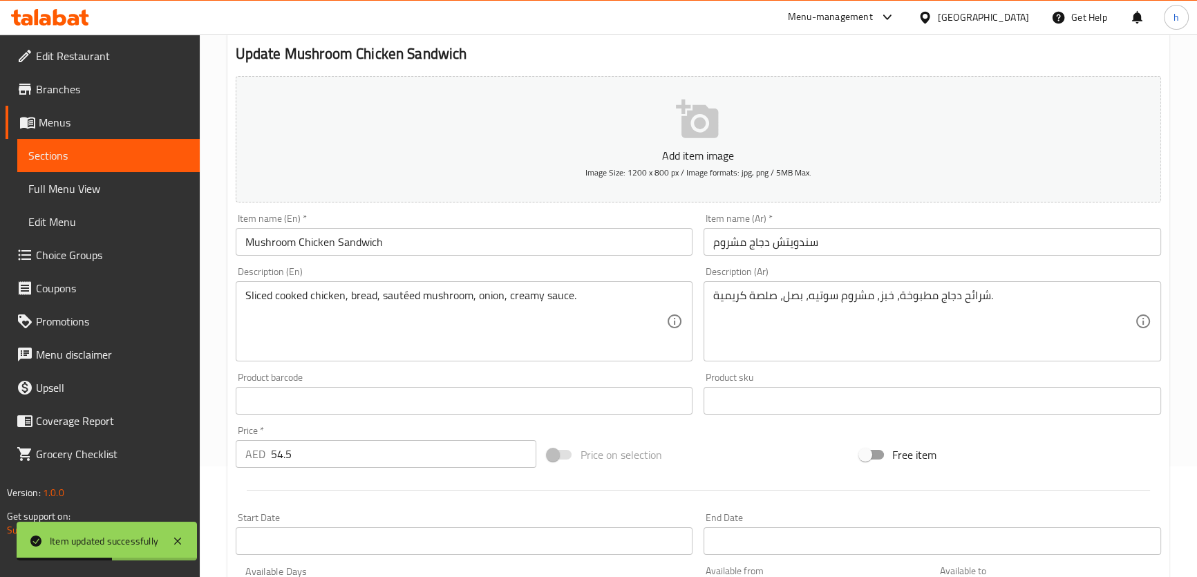
scroll to position [125, 0]
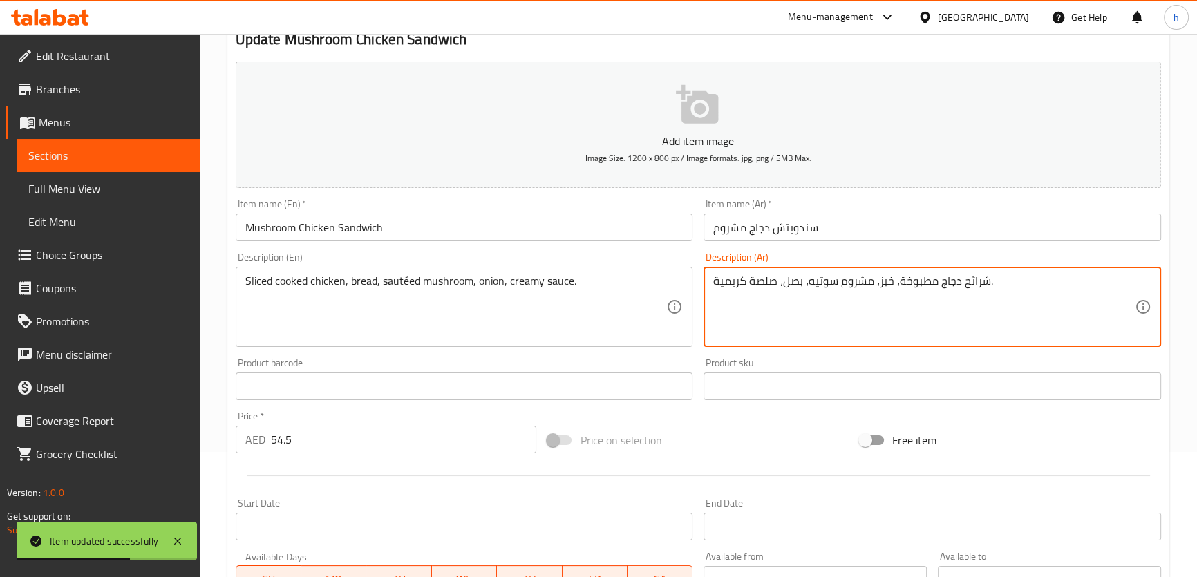
click at [974, 276] on textarea "شرائح دجاج مطبوخة، خبز، مشروم سوتيه، بصل، صلصة كريمية." at bounding box center [924, 307] width 422 height 66
click at [898, 281] on textarea "دجاج مطبوخة، خبز، مشروم سوتيه، بصل، صلصة كريمية." at bounding box center [924, 307] width 422 height 66
type textarea "دجاج مطبوخ مقطع، خبز، مشروم سوتيه، بصل، صلصة كريمية."
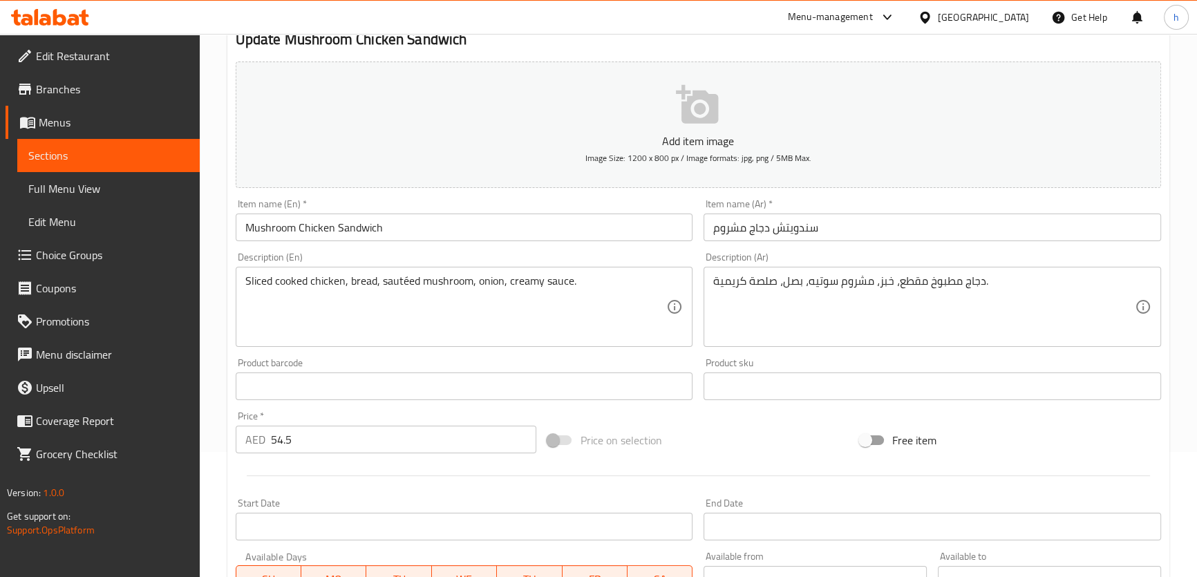
click at [895, 50] on div "Update Mushroom Chicken Sandwich Add item image Image Size: 1200 x 800 px / Ima…" at bounding box center [698, 411] width 942 height 804
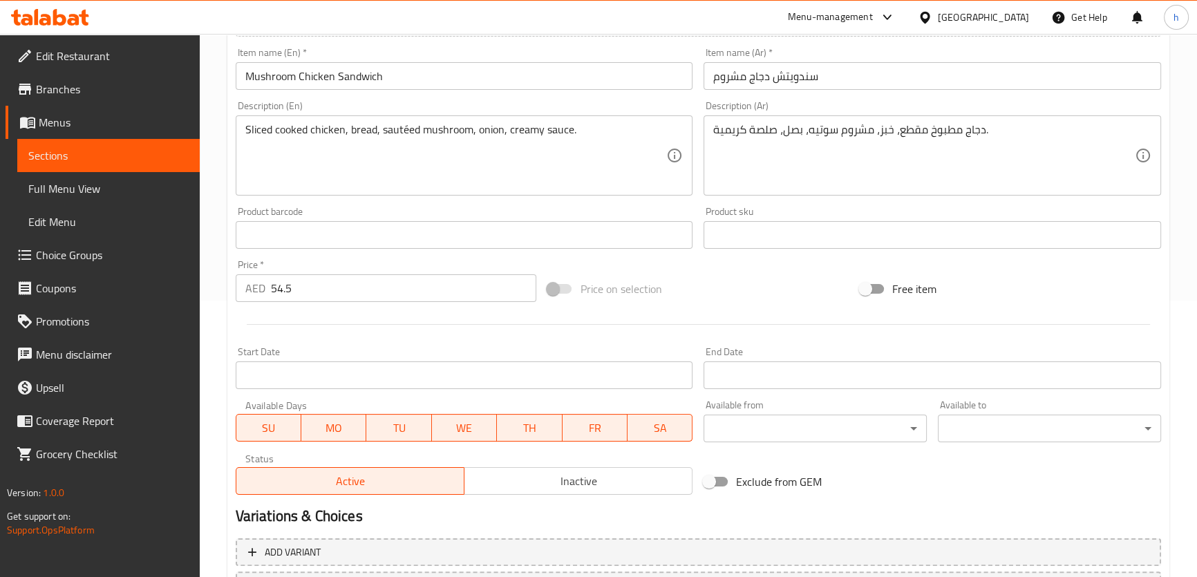
scroll to position [398, 0]
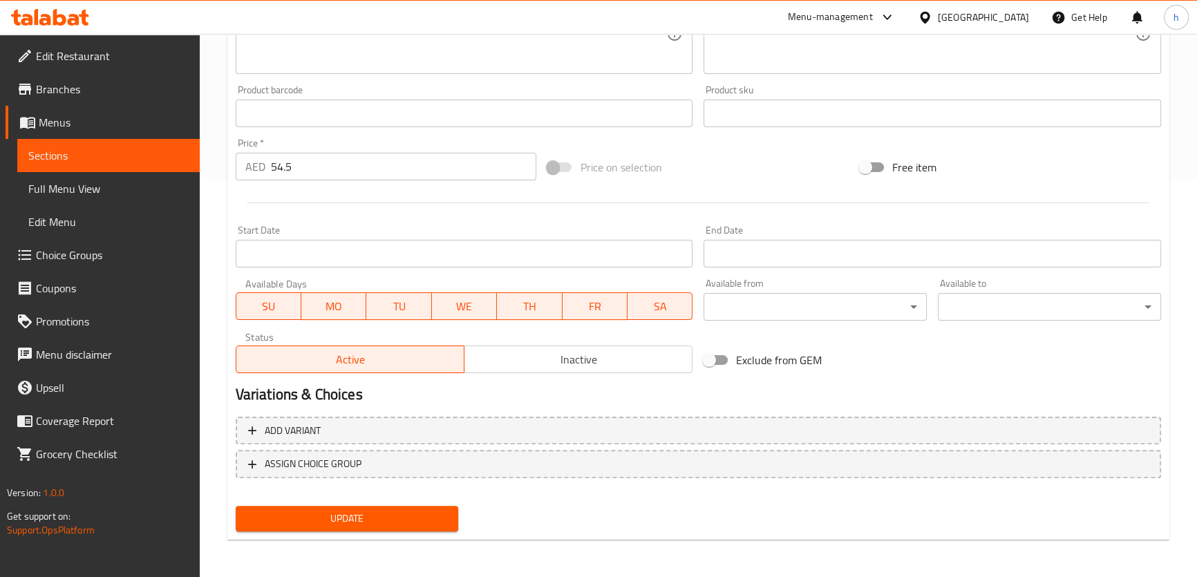
click at [366, 526] on button "Update" at bounding box center [347, 519] width 223 height 26
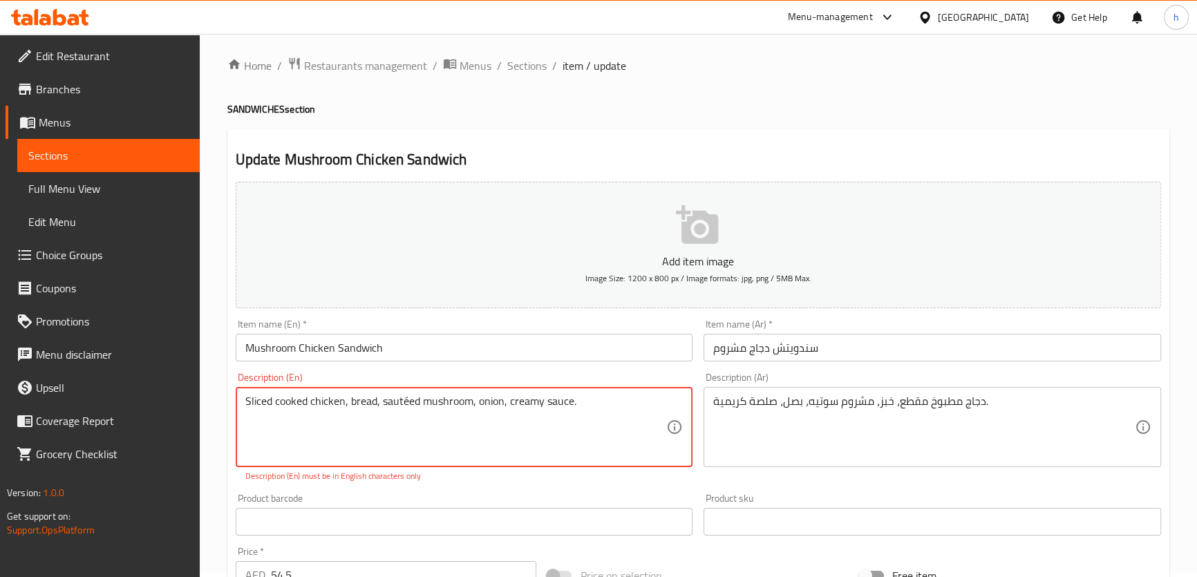
scroll to position [0, 0]
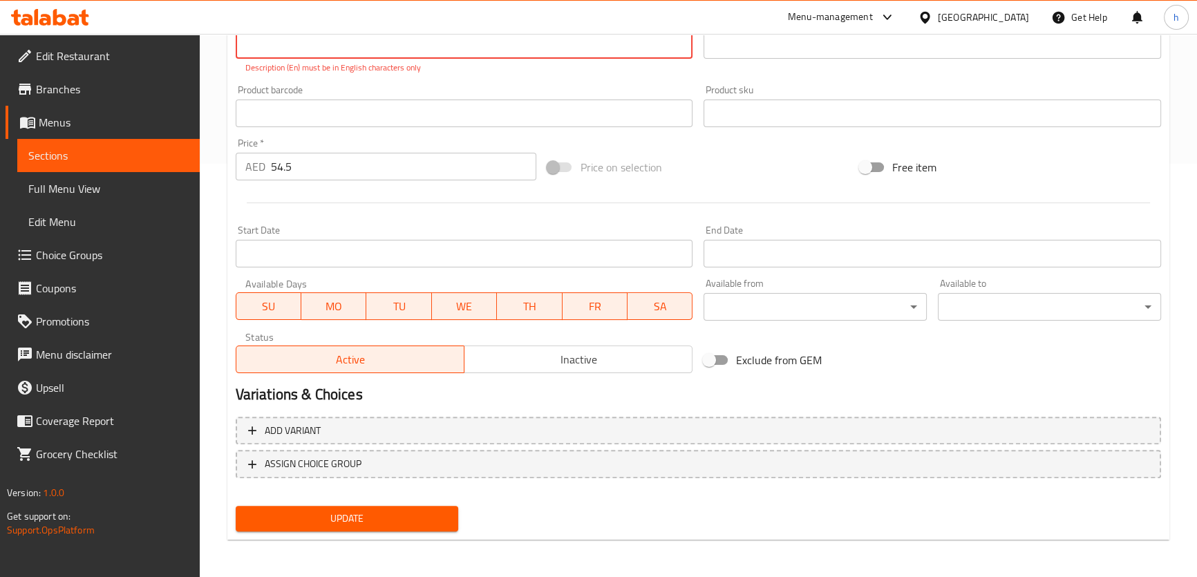
click at [413, 522] on span "Update" at bounding box center [347, 518] width 201 height 17
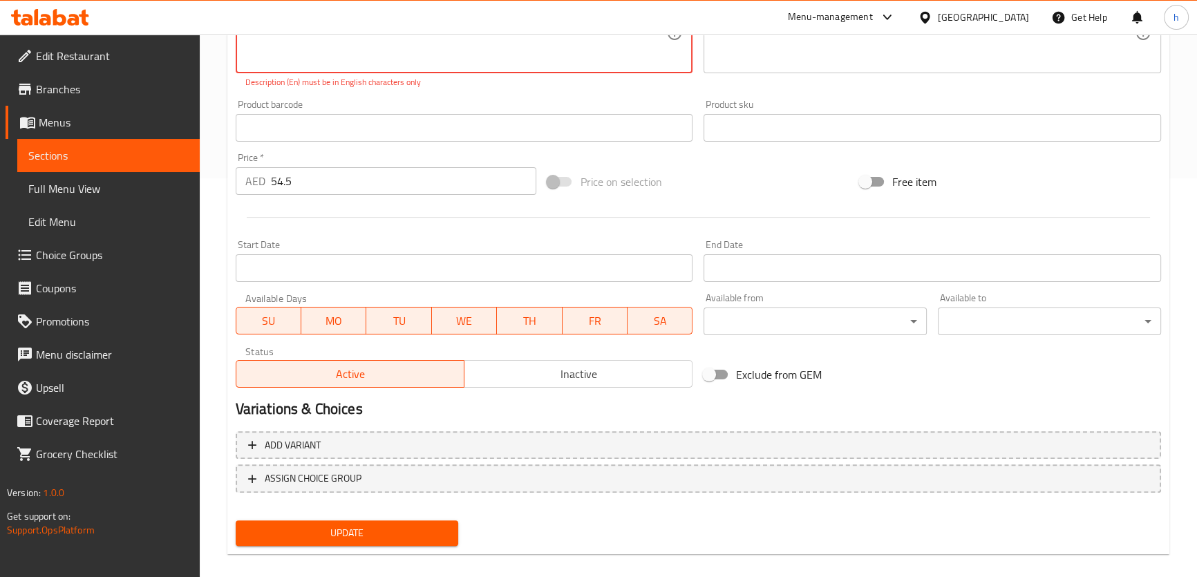
scroll to position [210, 0]
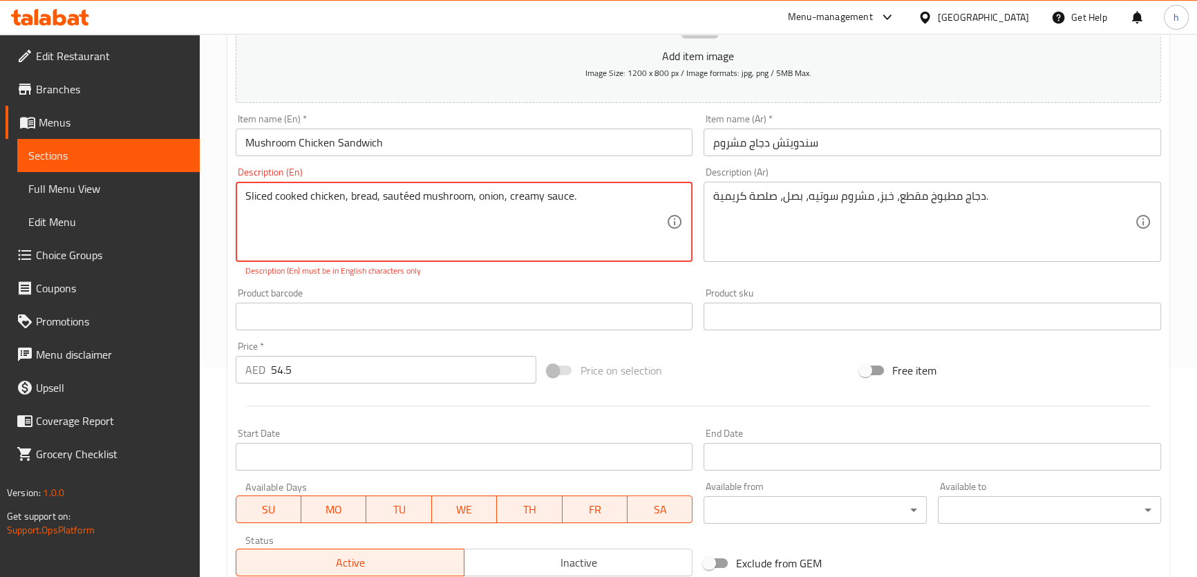
drag, startPoint x: 599, startPoint y: 195, endPoint x: 426, endPoint y: 200, distance: 172.8
click at [428, 200] on textarea "Sliced cooked chicken, bread, sautéed mushroom, onion, creamy sauce." at bounding box center [456, 222] width 422 height 66
click at [405, 198] on textarea "Sliced cooked chicken, bread, sautéed mushroom, onion, creamy sauce." at bounding box center [456, 222] width 422 height 66
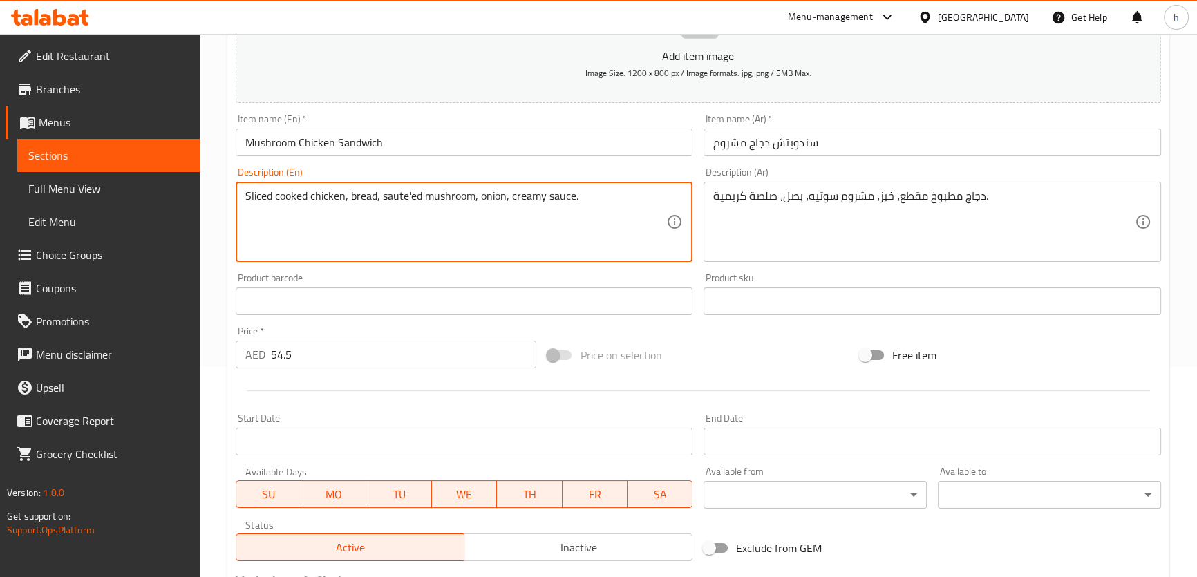
type textarea "Sliced cooked chicken, bread, saute'ed mushroom, onion, creamy sauce."
click at [221, 93] on div "Home / Restaurants management / Menus / Sections / item / update SANDWICHES sec…" at bounding box center [698, 295] width 997 height 943
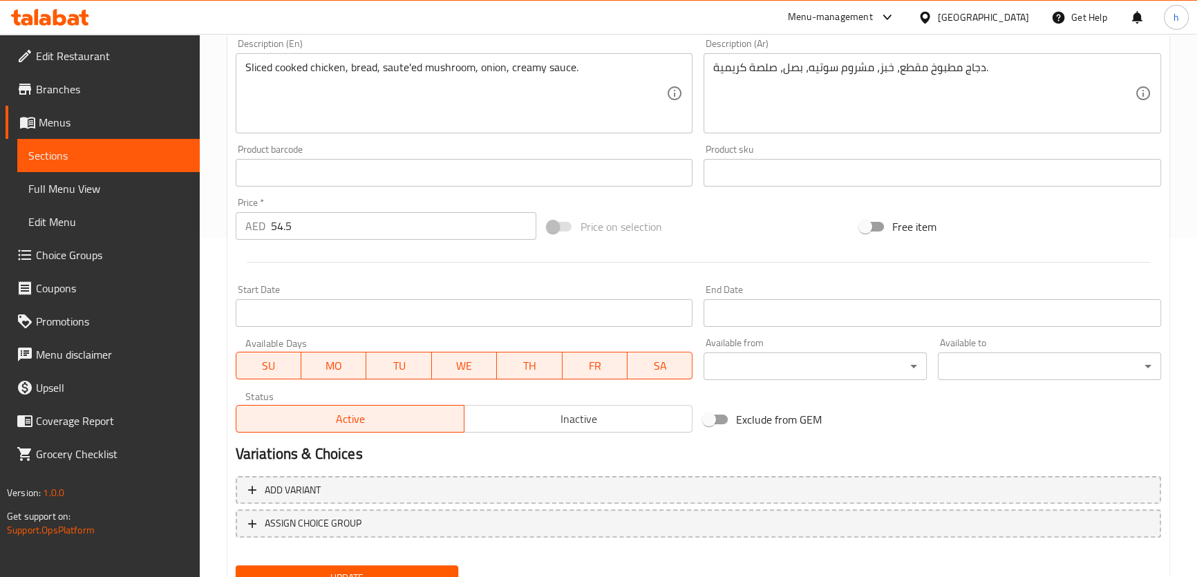
scroll to position [398, 0]
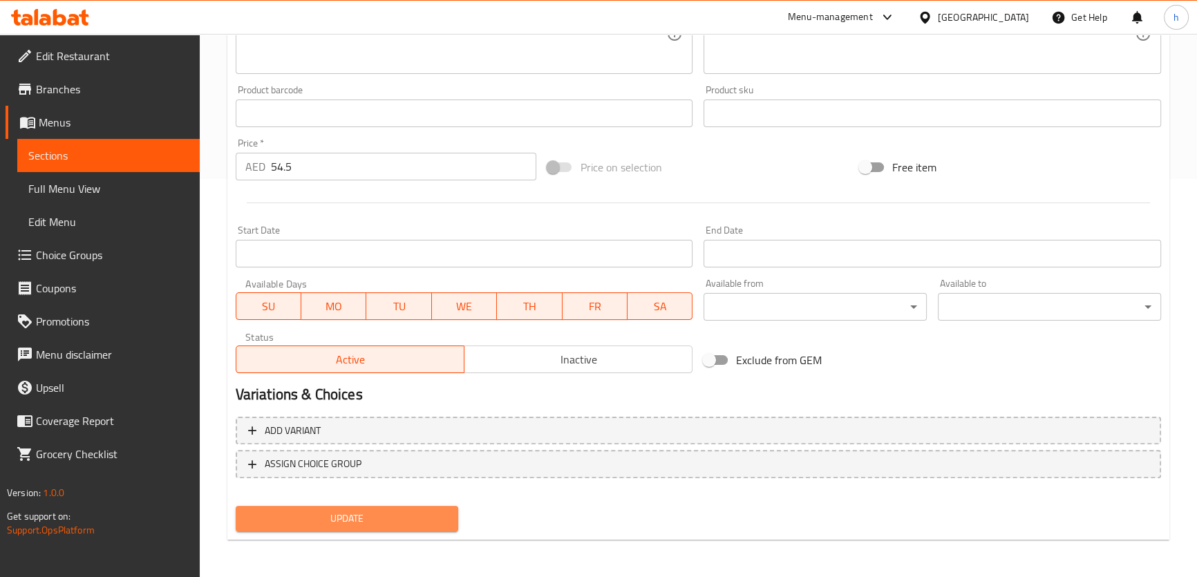
click at [346, 507] on button "Update" at bounding box center [347, 519] width 223 height 26
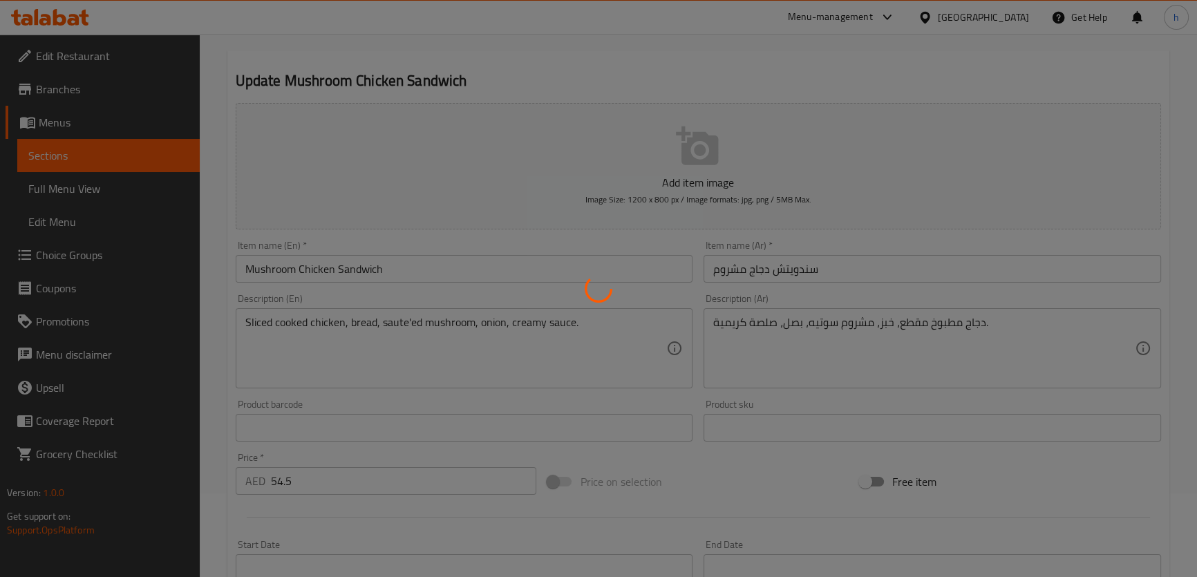
scroll to position [0, 0]
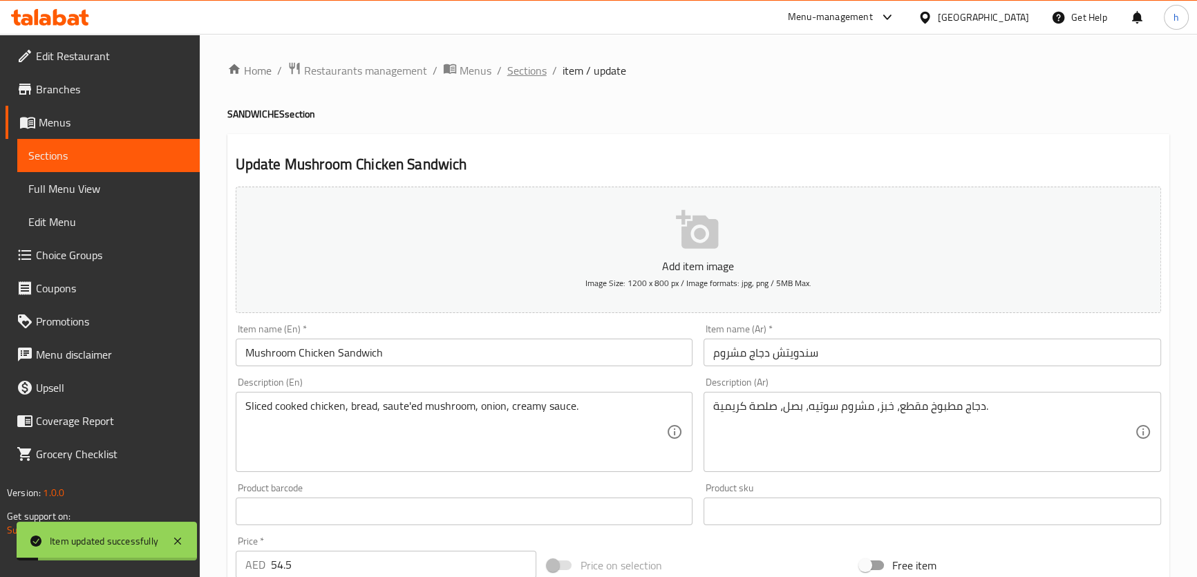
click at [529, 63] on span "Sections" at bounding box center [526, 70] width 39 height 17
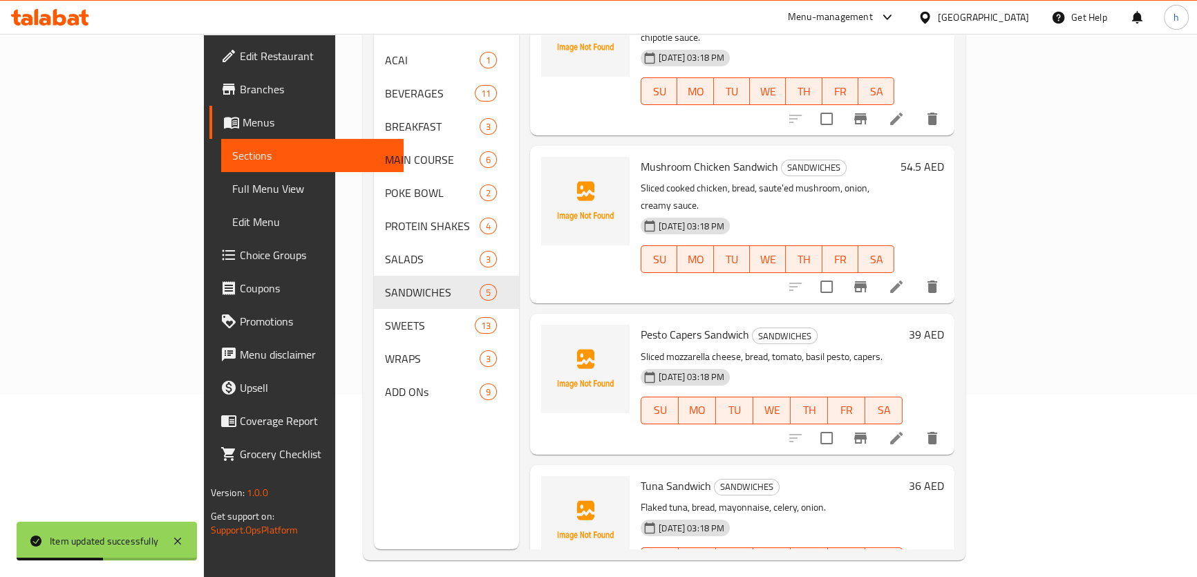
scroll to position [188, 0]
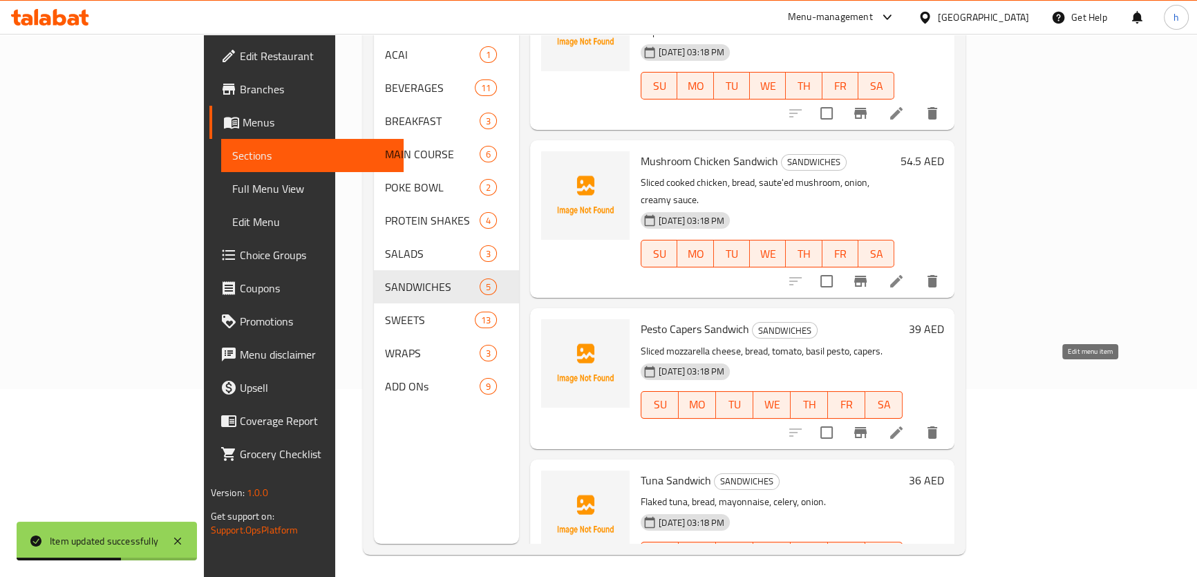
click at [902, 426] on icon at bounding box center [896, 432] width 12 height 12
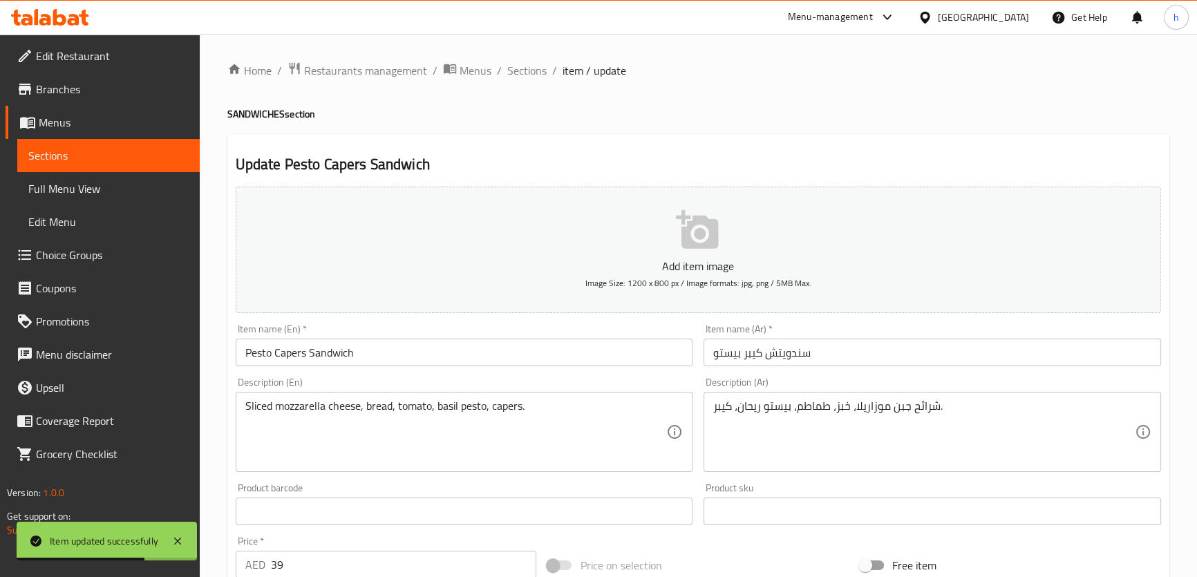
click at [918, 401] on textarea "شرائح جبن موزاريلا، خبز، طماطم، بيستو ريحان، كيبر." at bounding box center [924, 432] width 422 height 66
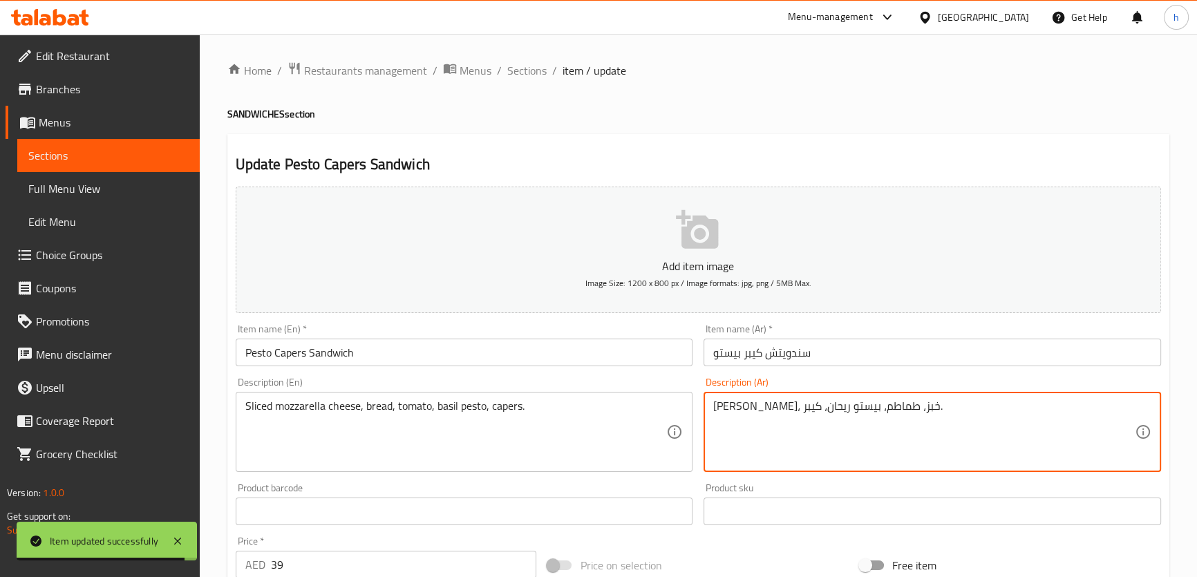
click at [855, 405] on textarea "جبن موزاريلا، خبز، طماطم، بيستو ريحان، كيبر." at bounding box center [924, 432] width 422 height 66
type textarea "جبن موزاريلا مقطعة، خبز، طماطم، بيستو ريحان، كيبر."
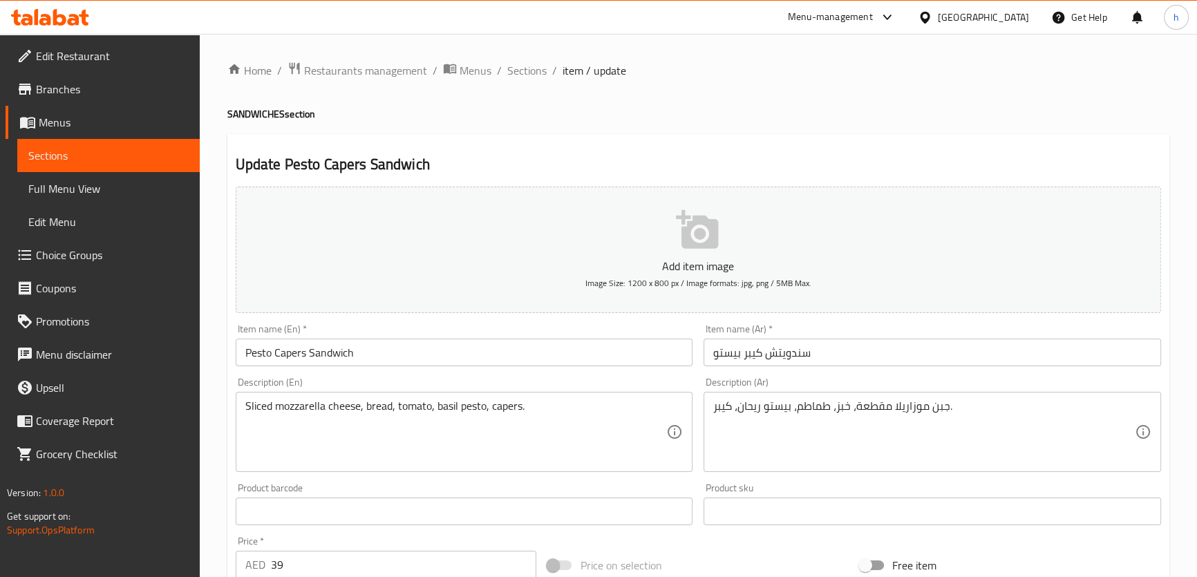
click at [824, 160] on h2 "Update Pesto Capers Sandwich" at bounding box center [698, 164] width 925 height 21
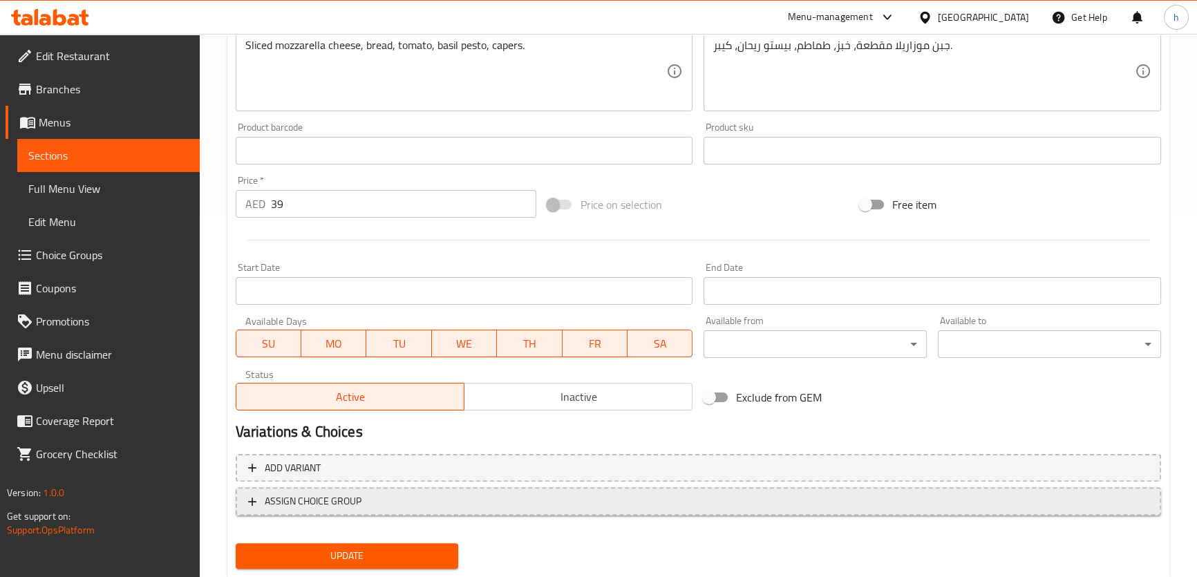
scroll to position [398, 0]
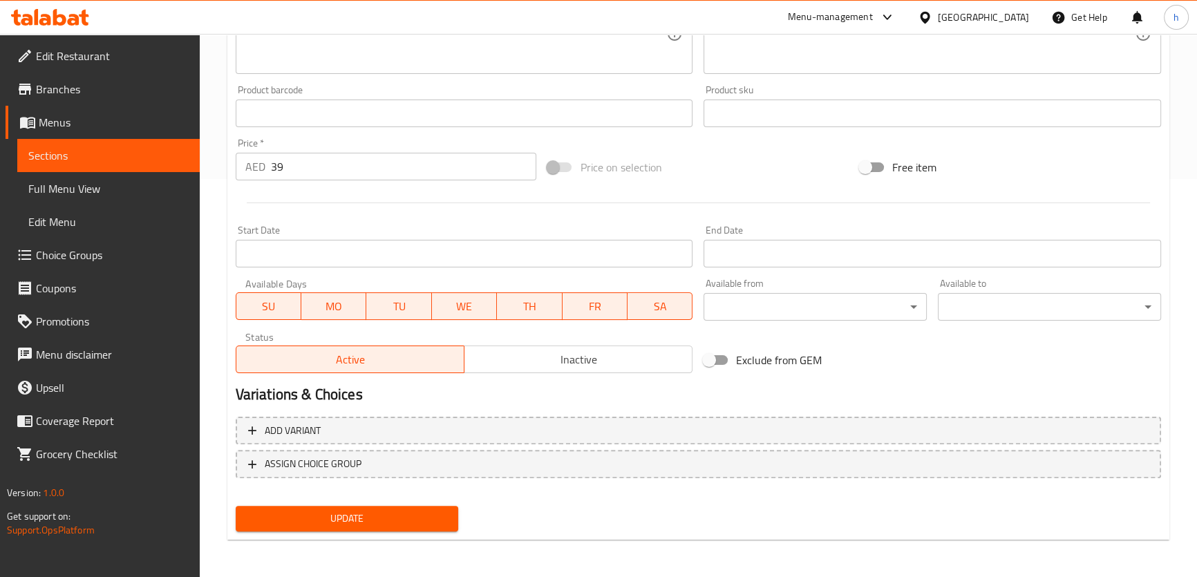
click at [431, 513] on span "Update" at bounding box center [347, 518] width 201 height 17
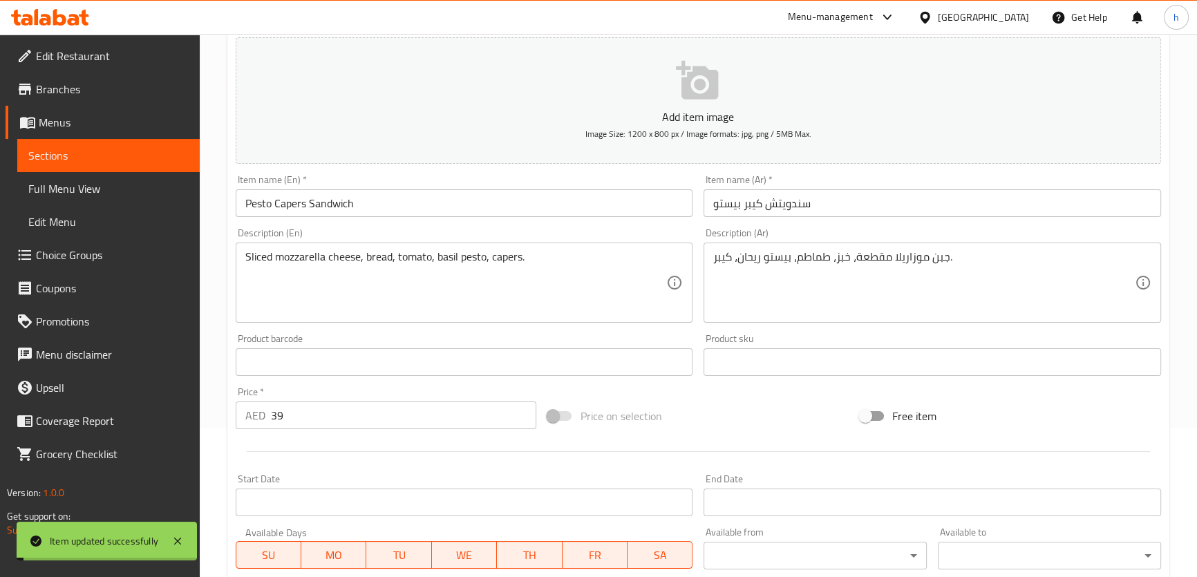
scroll to position [0, 0]
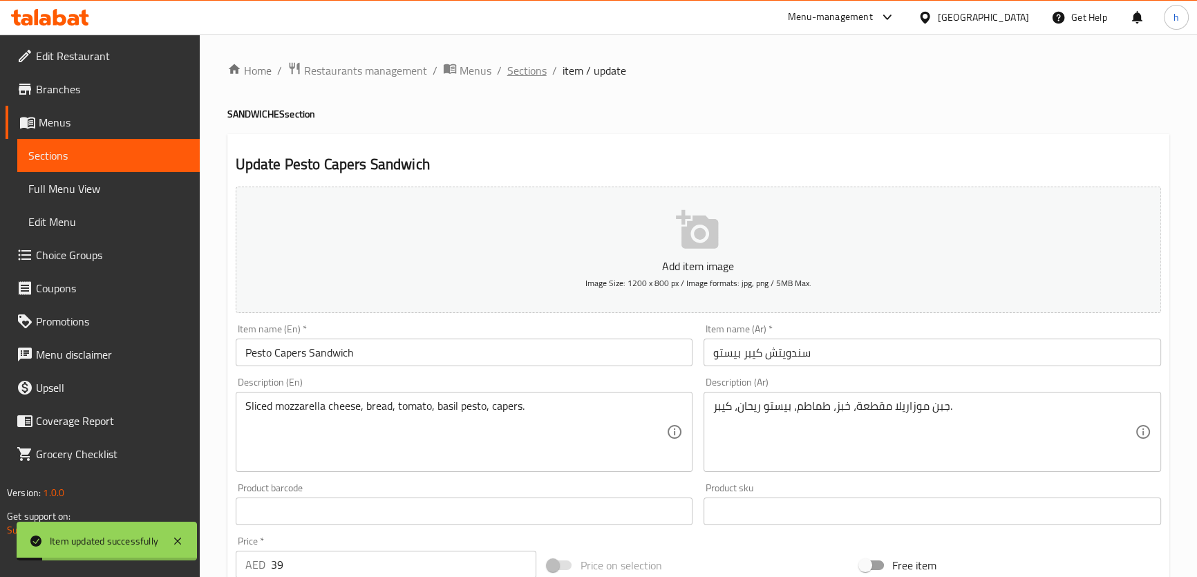
click at [514, 63] on span "Sections" at bounding box center [526, 70] width 39 height 17
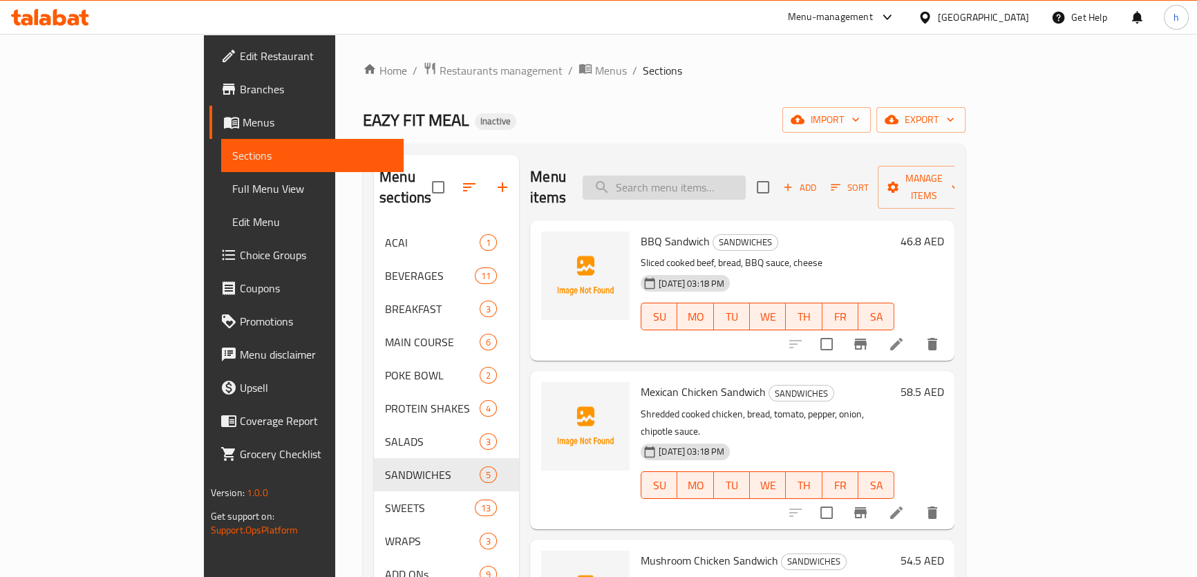
click at [723, 176] on input "search" at bounding box center [664, 188] width 163 height 24
paste input "Saffron Muffin"
type input "Saffron Muffin"
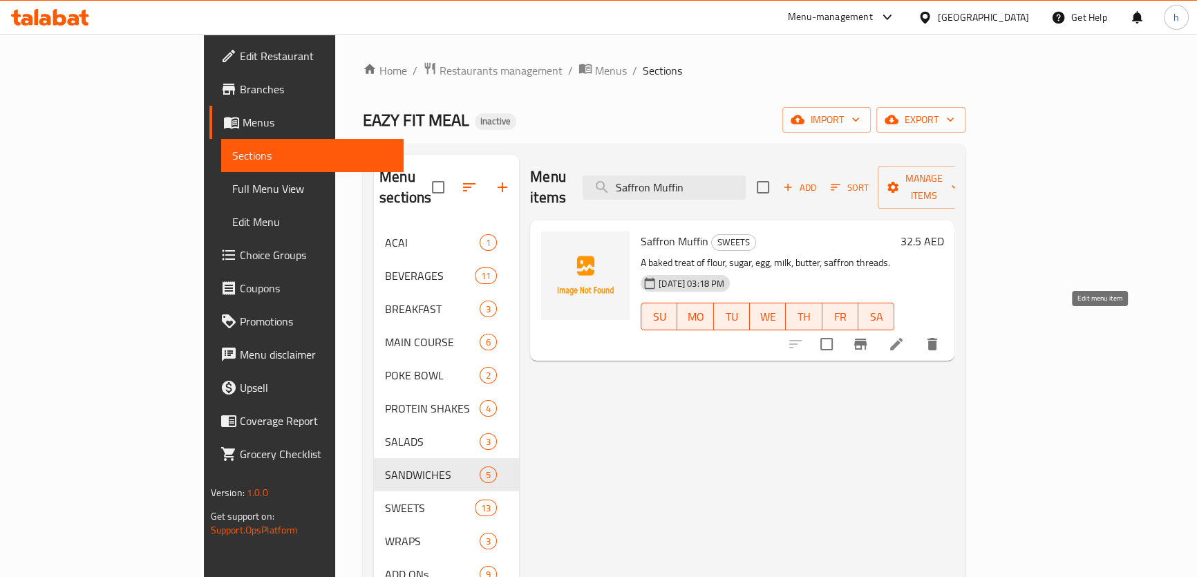
click at [905, 336] on icon at bounding box center [896, 344] width 17 height 17
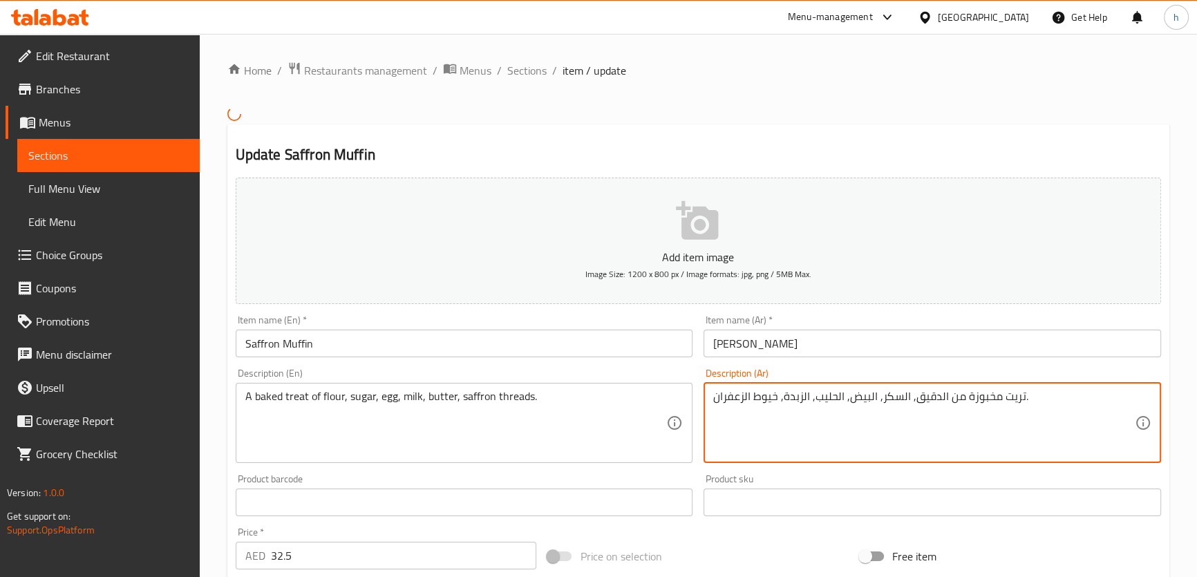
drag, startPoint x: 752, startPoint y: 396, endPoint x: 777, endPoint y: 404, distance: 26.9
type textarea "تريت مخبوزة من الدقيق, السكر, البيض, الحليب, الزبدة, ثريدز الزعفران."
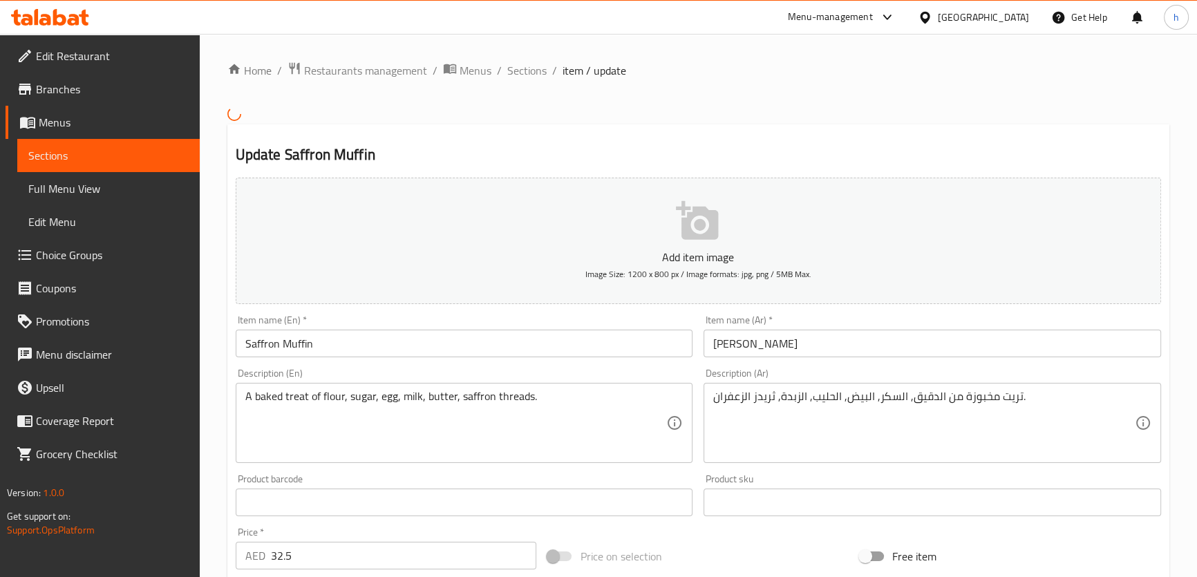
click at [637, 151] on h2 "Update Saffron Muffin" at bounding box center [698, 154] width 925 height 21
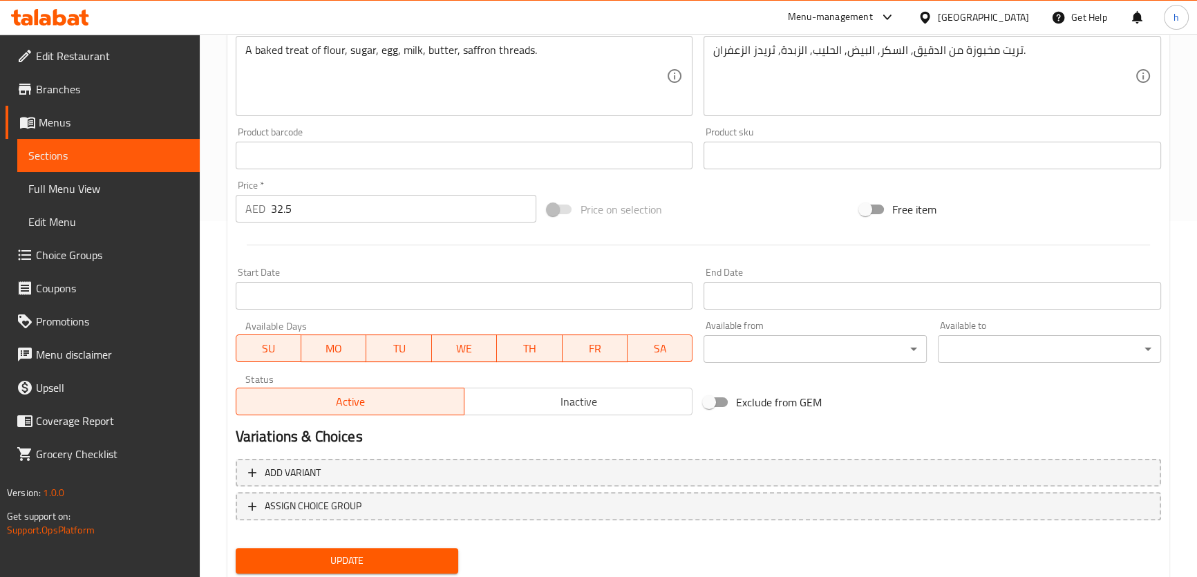
scroll to position [389, 0]
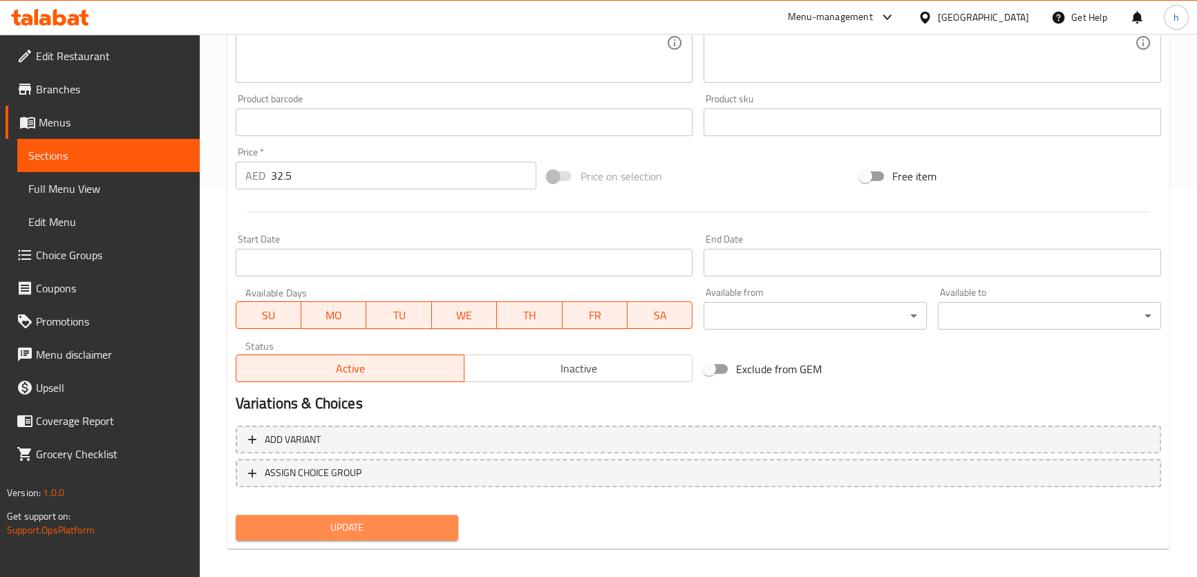
click at [408, 533] on span "Update" at bounding box center [347, 527] width 201 height 17
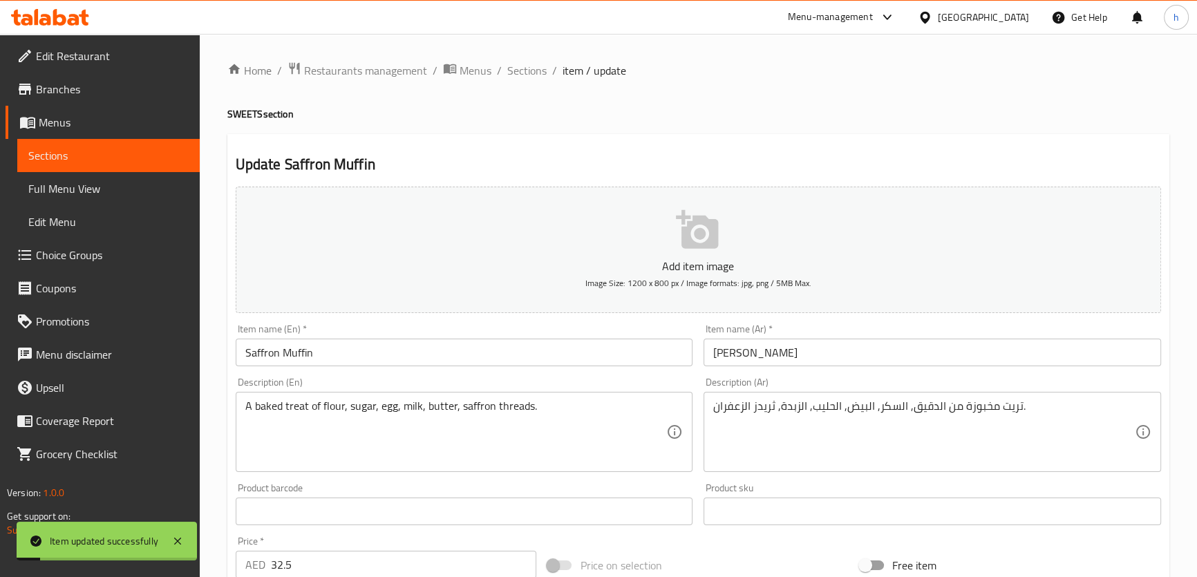
scroll to position [0, 0]
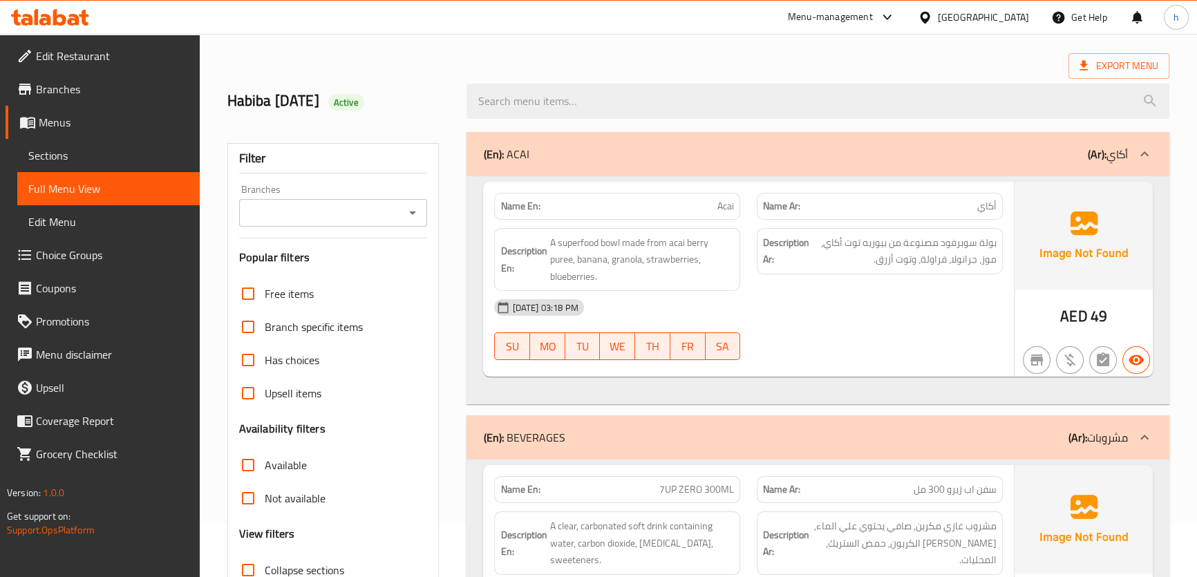
scroll to position [125, 0]
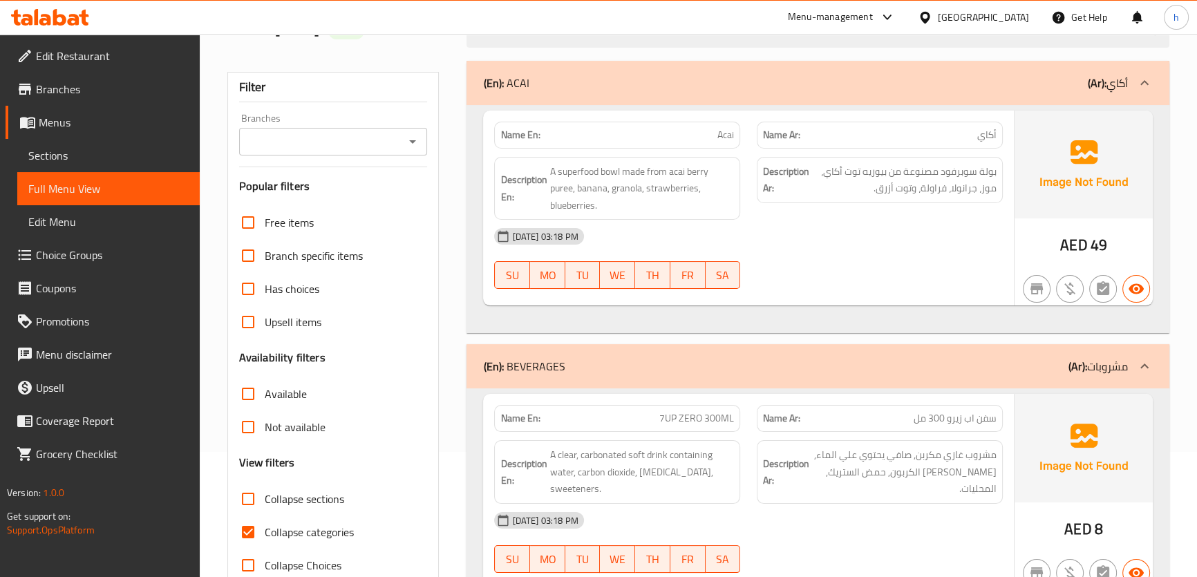
click at [253, 535] on input "Collapse categories" at bounding box center [247, 532] width 33 height 33
checkbox input "false"
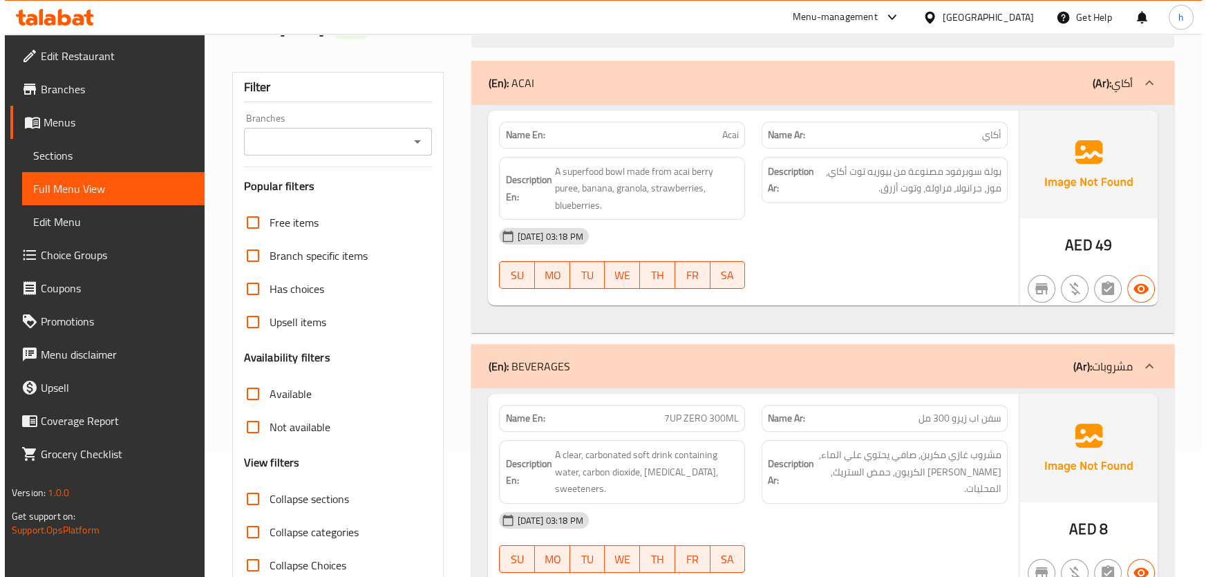
scroll to position [0, 0]
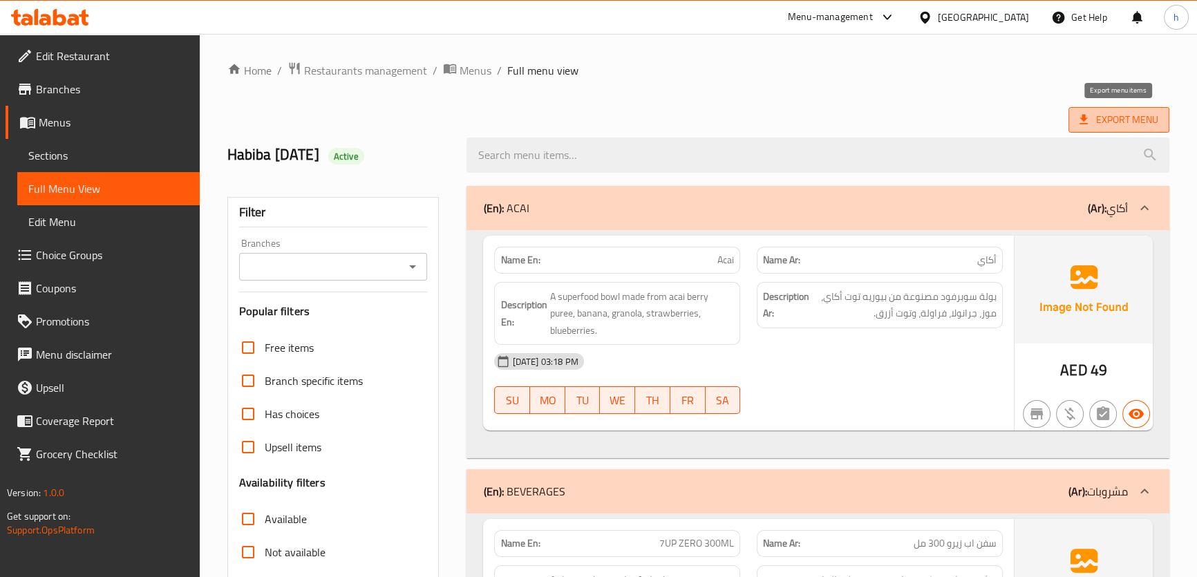
click at [1097, 117] on span "Export Menu" at bounding box center [1118, 119] width 79 height 17
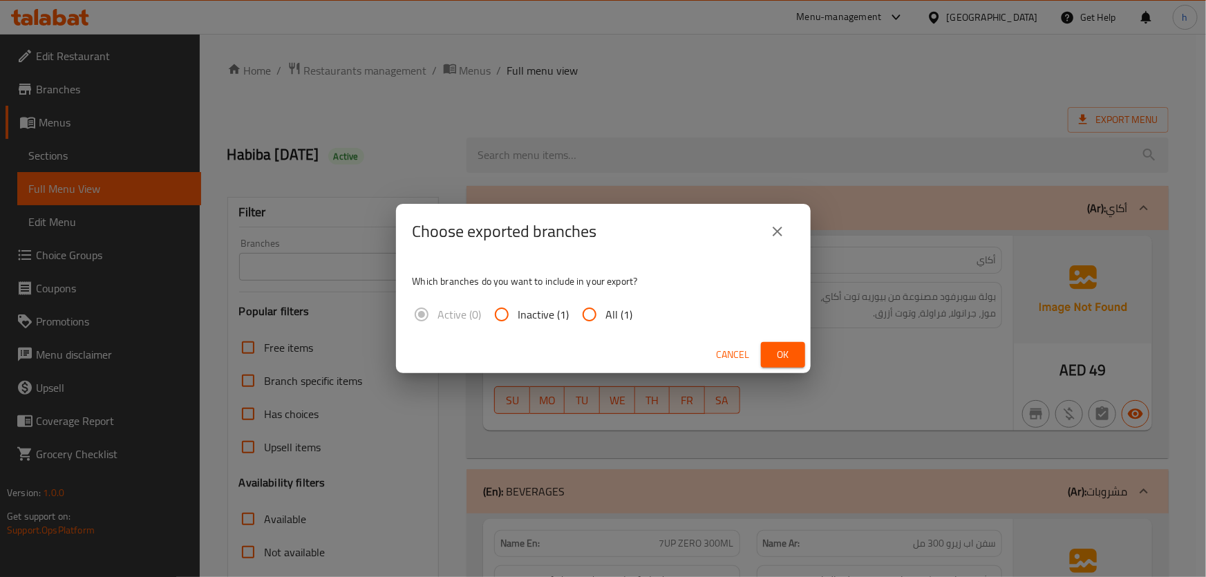
click at [622, 313] on span "All (1)" at bounding box center [619, 314] width 27 height 17
click at [606, 313] on input "All (1)" at bounding box center [589, 314] width 33 height 33
radio input "true"
click at [778, 352] on span "Ok" at bounding box center [783, 354] width 22 height 17
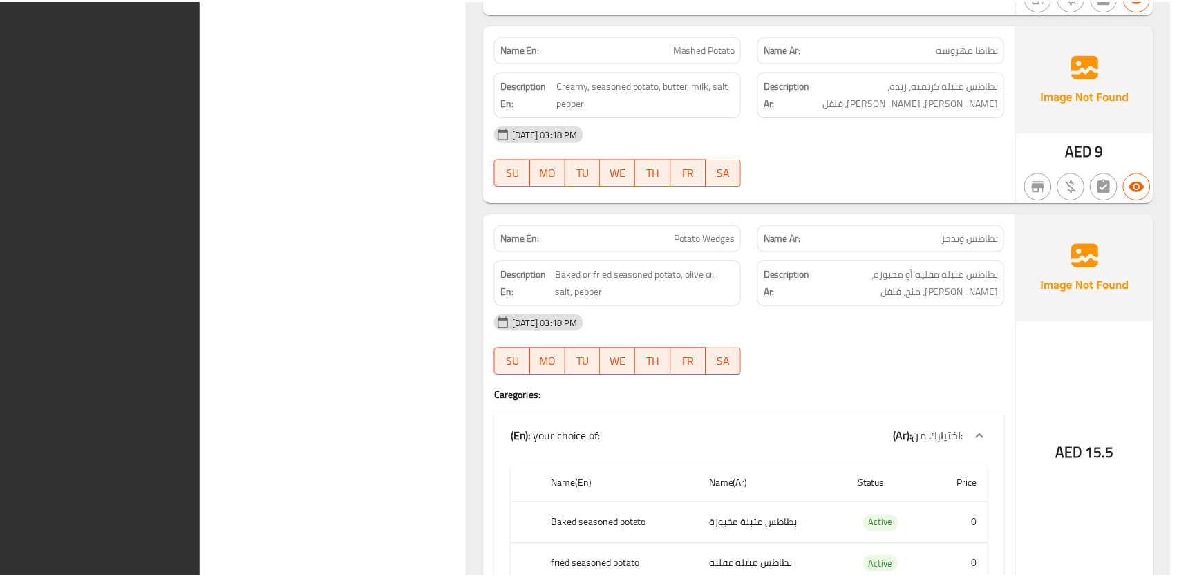
scroll to position [12184, 0]
